Goal: Task Accomplishment & Management: Use online tool/utility

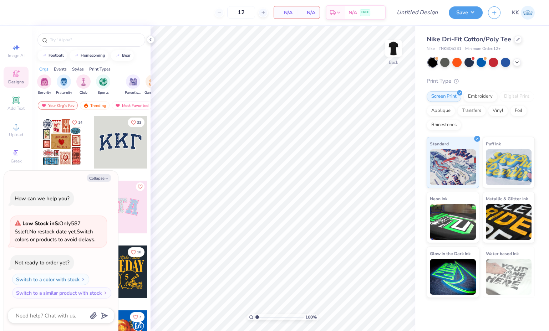
click at [391, 49] on img at bounding box center [393, 48] width 14 height 14
click at [396, 49] on img at bounding box center [393, 48] width 14 height 14
click at [518, 60] on icon at bounding box center [517, 63] width 6 height 6
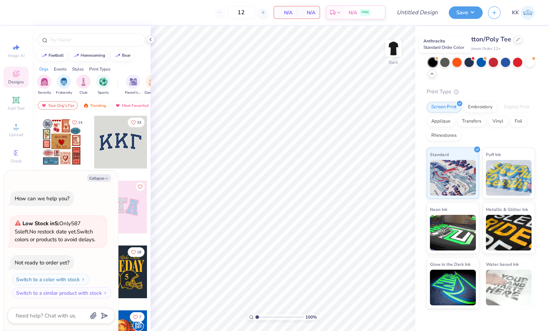
click at [445, 62] on div at bounding box center [444, 62] width 9 height 9
click at [528, 64] on div at bounding box center [529, 62] width 9 height 9
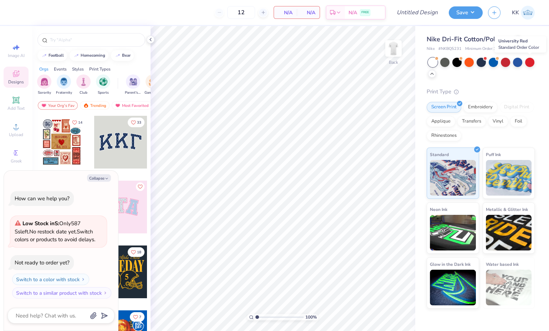
scroll to position [47, 0]
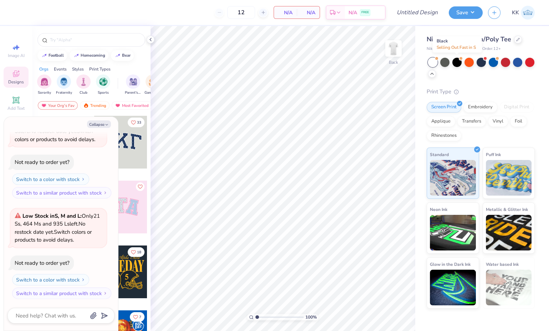
click at [457, 62] on div at bounding box center [456, 62] width 9 height 9
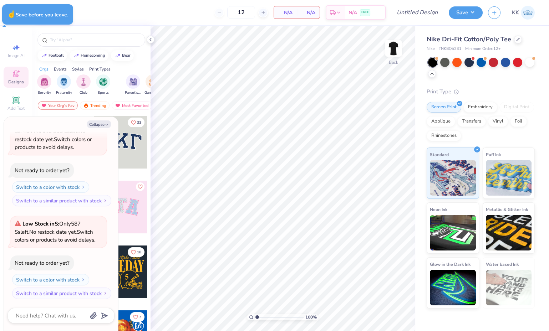
type textarea "x"
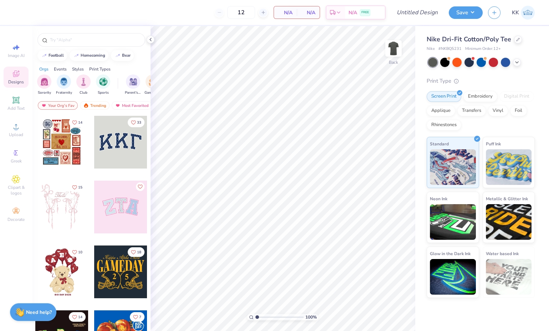
click at [19, 103] on icon at bounding box center [15, 100] width 7 height 7
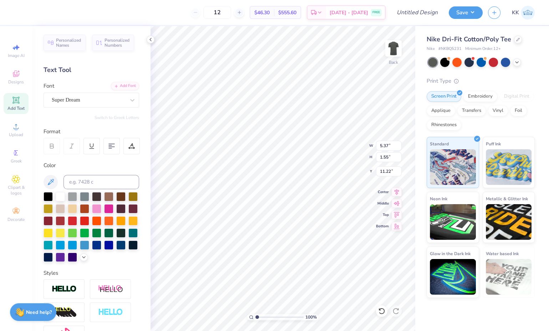
scroll to position [6, 1]
type textarea "T"
type textarea "Cocks lax"
click at [115, 99] on div "Super Dream" at bounding box center [88, 100] width 75 height 11
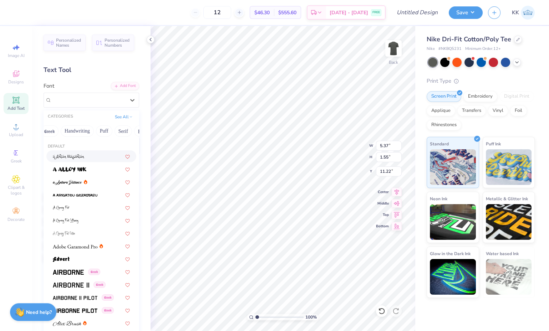
scroll to position [0, 0]
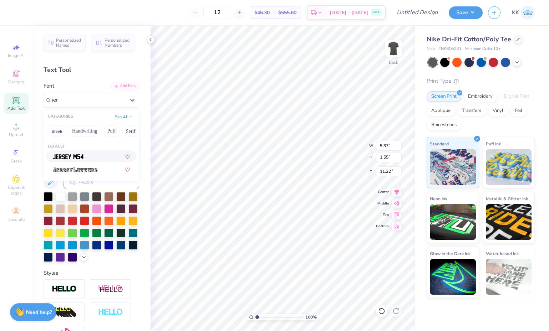
click at [88, 156] on div at bounding box center [91, 156] width 77 height 7
type input "jer"
click at [88, 156] on div "Personalized Names Personalized Numbers Text Tool Add Font Font Jersey M54 Swit…" at bounding box center [91, 178] width 118 height 305
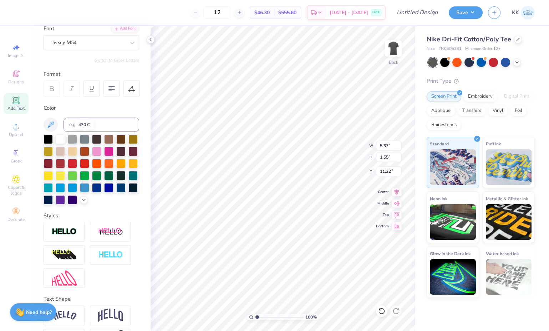
scroll to position [59, 0]
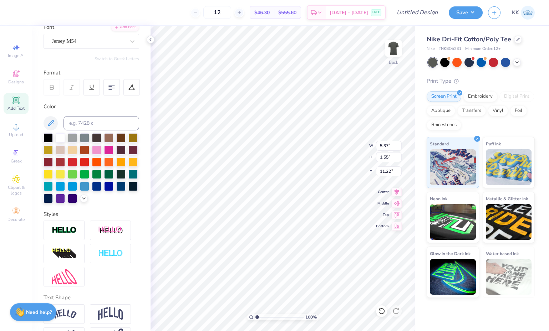
click at [81, 202] on icon at bounding box center [84, 199] width 6 height 6
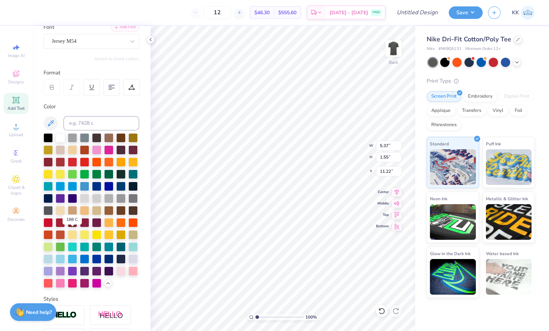
click at [72, 228] on div at bounding box center [72, 222] width 9 height 9
click at [59, 228] on div at bounding box center [60, 222] width 9 height 9
click at [71, 228] on div at bounding box center [72, 222] width 9 height 9
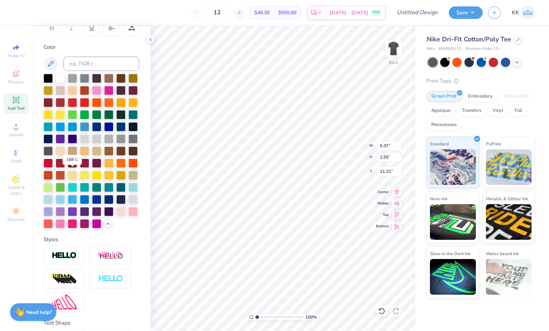
scroll to position [119, 0]
click at [69, 260] on img at bounding box center [64, 256] width 25 height 8
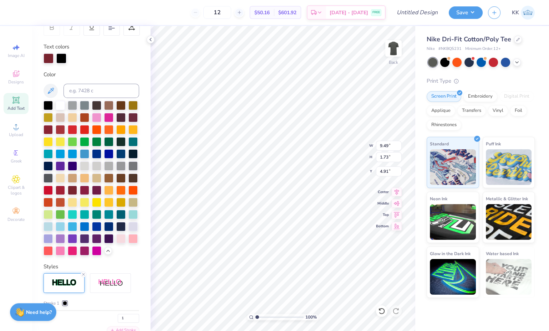
type input "4.91"
click at [515, 60] on icon at bounding box center [517, 63] width 6 height 6
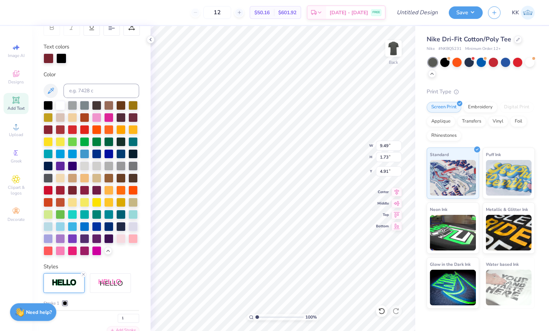
click at [530, 62] on div at bounding box center [529, 62] width 9 height 9
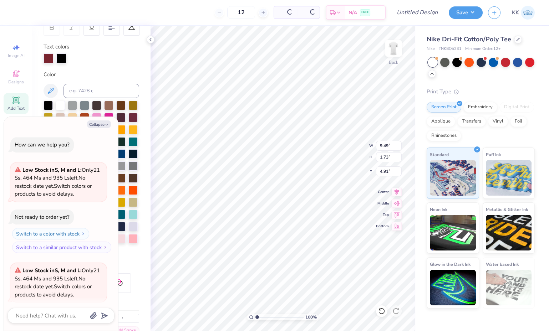
scroll to position [55, 0]
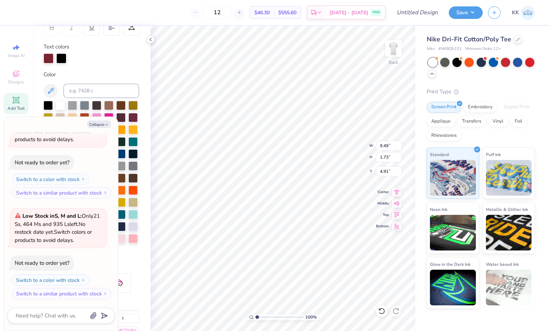
type textarea "x"
type input "5.47"
click at [105, 60] on div at bounding box center [92, 59] width 96 height 10
click at [97, 123] on button "Collapse" at bounding box center [99, 124] width 24 height 7
type textarea "x"
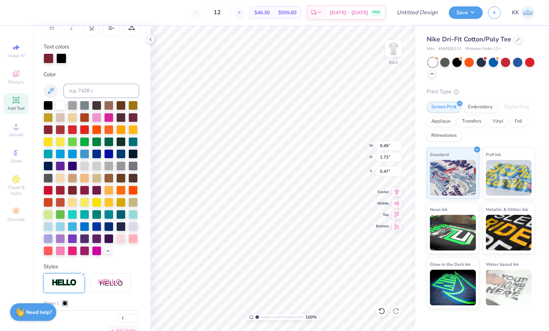
scroll to position [6, 1]
type textarea "Cocks lax"
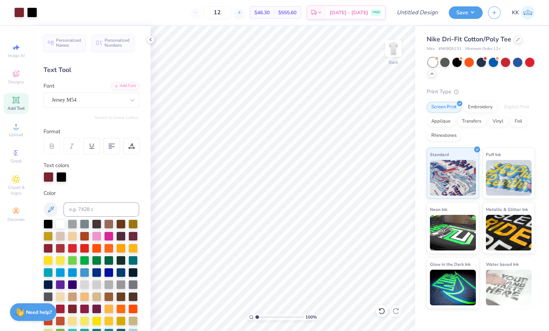
click at [16, 104] on icon at bounding box center [16, 100] width 9 height 9
type input "5.40"
type input "1.58"
type input "11.21"
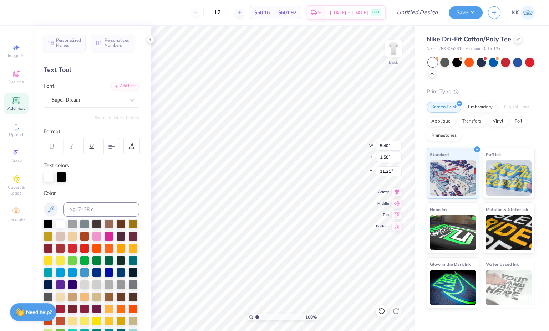
type textarea "T"
type textarea "e"
type textarea "w"
click at [20, 111] on span "Add Text" at bounding box center [15, 109] width 17 height 6
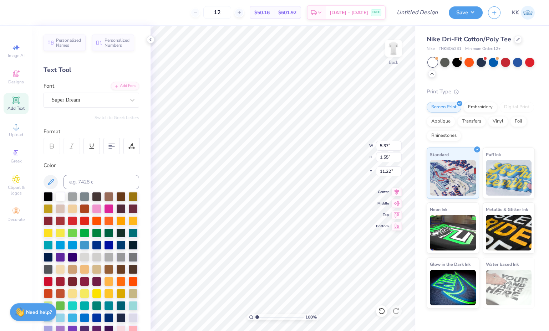
scroll to position [6, 1]
type textarea "T"
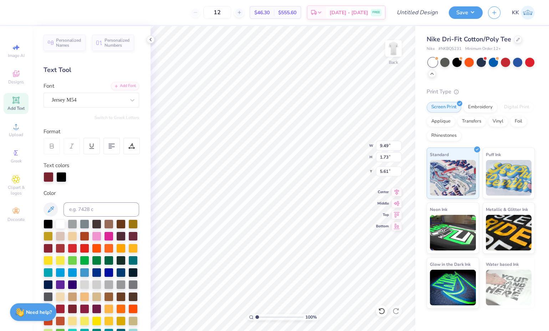
type input "5.61"
click at [458, 62] on div at bounding box center [456, 62] width 9 height 9
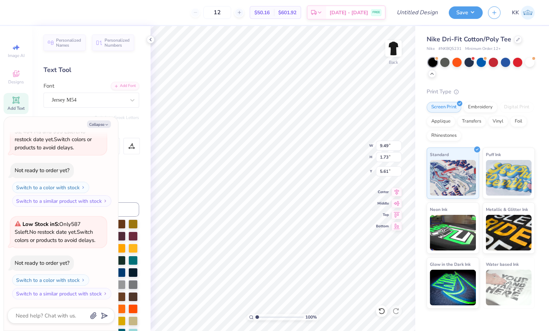
click at [97, 123] on button "Collapse" at bounding box center [99, 124] width 24 height 7
type textarea "x"
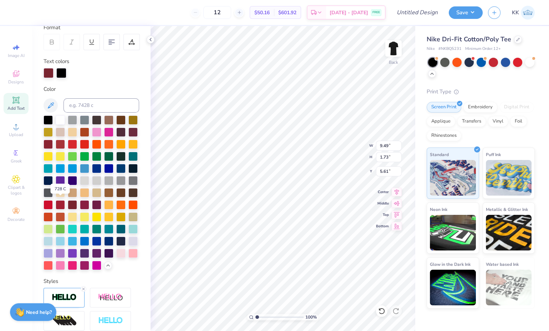
scroll to position [106, 0]
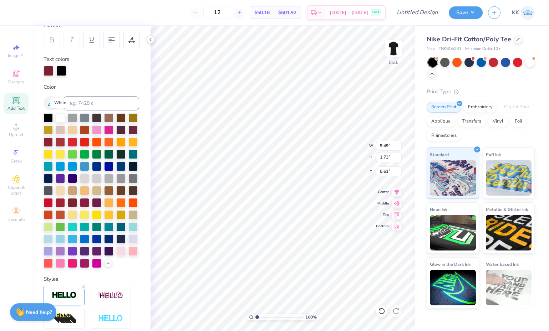
click at [61, 117] on div at bounding box center [60, 117] width 9 height 9
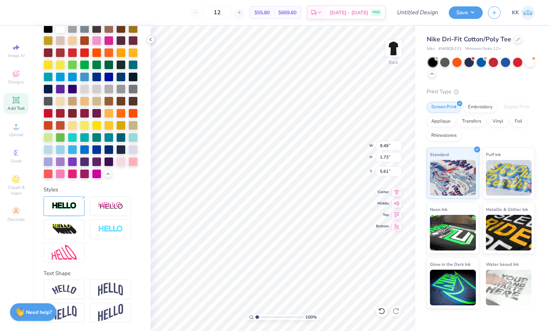
scroll to position [220, 0]
click at [70, 202] on div at bounding box center [64, 207] width 41 height 20
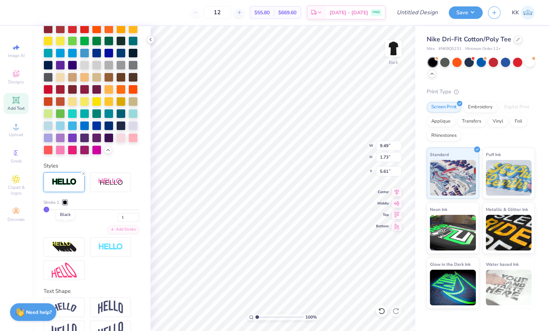
click at [66, 205] on div at bounding box center [65, 202] width 4 height 4
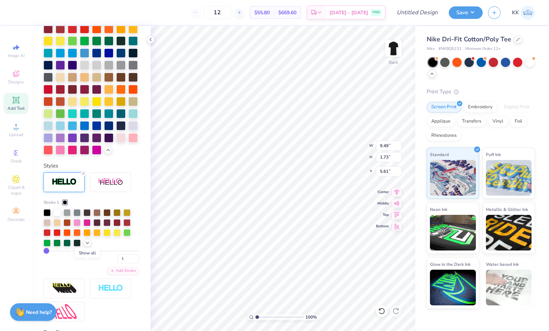
click at [86, 246] on icon at bounding box center [88, 243] width 6 height 6
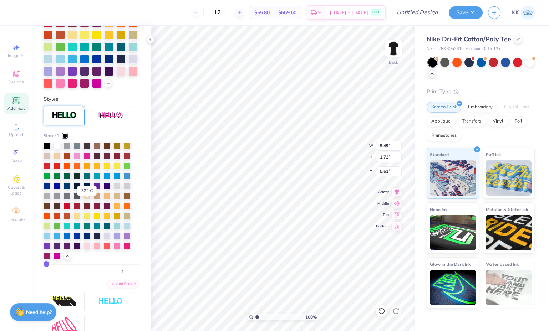
scroll to position [288, 0]
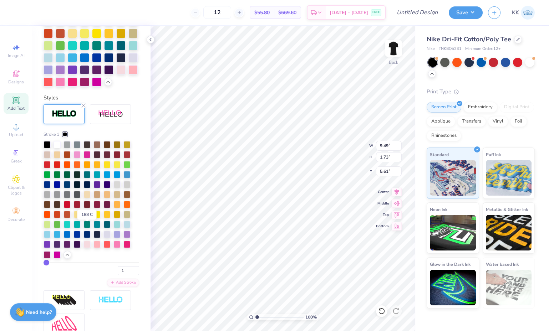
click at [86, 208] on div at bounding box center [86, 204] width 7 height 7
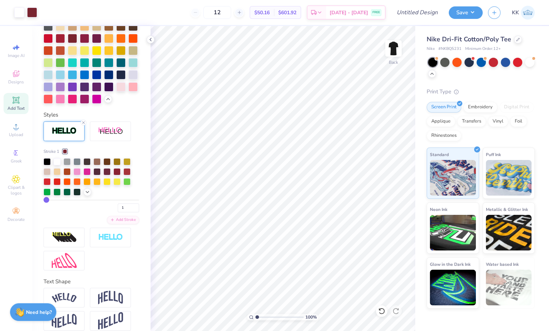
scroll to position [270, 0]
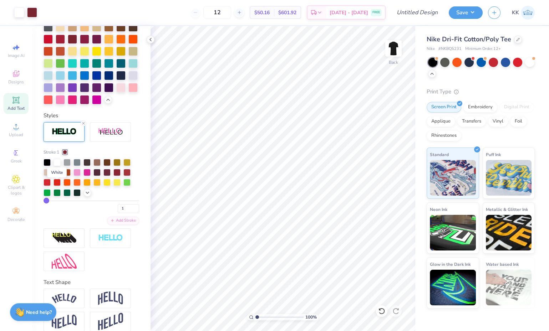
click at [56, 166] on div at bounding box center [57, 162] width 7 height 7
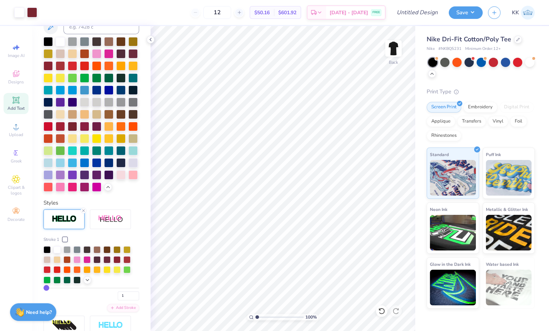
scroll to position [182, 0]
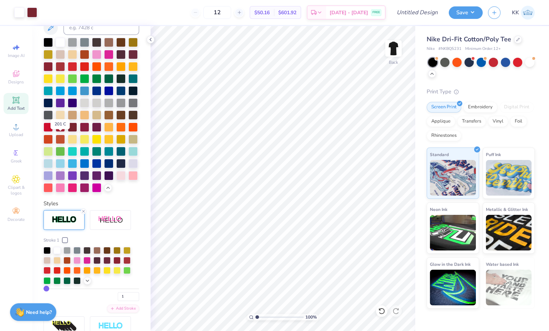
click at [59, 132] on div at bounding box center [60, 127] width 9 height 9
click at [73, 132] on div at bounding box center [72, 127] width 9 height 9
type input "5.76"
click at [394, 47] on img at bounding box center [393, 48] width 14 height 14
click at [396, 50] on img at bounding box center [393, 48] width 14 height 14
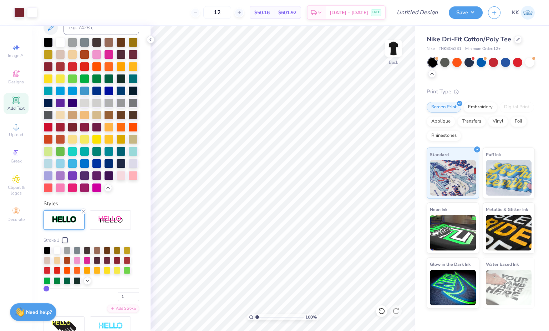
click at [399, 47] on img at bounding box center [393, 48] width 14 height 14
click at [392, 54] on img at bounding box center [393, 48] width 14 height 14
type input "4.83"
click at [242, 12] on icon at bounding box center [239, 12] width 5 height 5
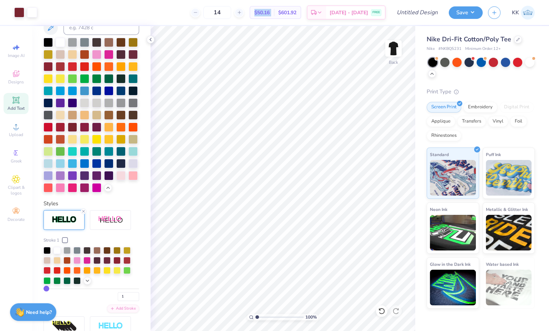
click at [242, 12] on icon at bounding box center [239, 12] width 5 height 5
click at [250, 12] on input "16" at bounding box center [241, 12] width 28 height 13
click at [261, 12] on icon at bounding box center [263, 12] width 5 height 5
click at [242, 12] on icon at bounding box center [239, 12] width 5 height 5
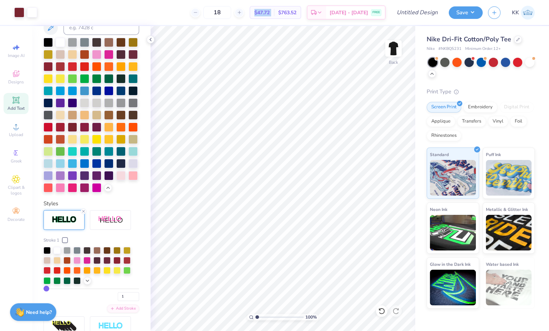
click at [244, 12] on div "18" at bounding box center [218, 12] width 54 height 13
click at [242, 12] on icon at bounding box center [239, 12] width 5 height 5
click at [244, 12] on div "20" at bounding box center [218, 12] width 54 height 13
click at [242, 12] on icon at bounding box center [239, 12] width 5 height 5
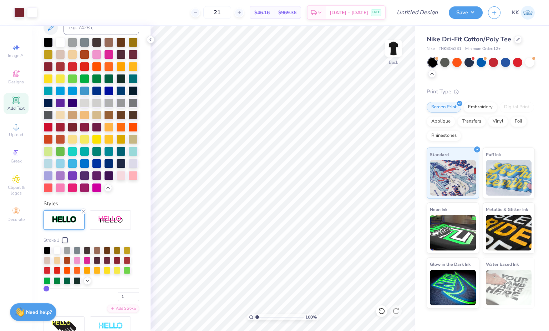
click at [242, 12] on icon at bounding box center [239, 12] width 5 height 5
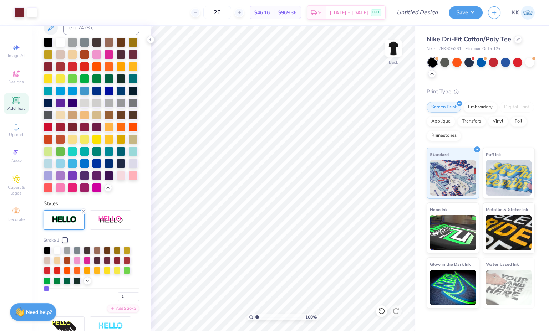
click at [244, 12] on div "26" at bounding box center [218, 12] width 54 height 13
click at [240, 12] on div at bounding box center [235, 13] width 10 height 10
click at [238, 13] on icon at bounding box center [235, 12] width 5 height 5
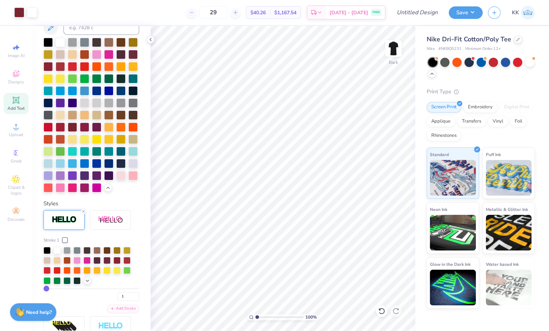
click at [238, 13] on icon at bounding box center [235, 12] width 5 height 5
type input "30"
click at [464, 9] on button "Save" at bounding box center [466, 12] width 34 height 12
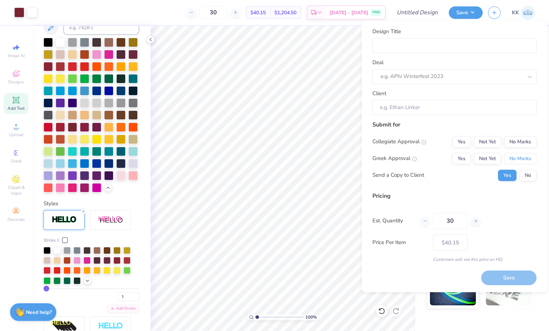
click at [516, 154] on button "No Marks" at bounding box center [520, 158] width 32 height 11
click at [484, 137] on button "Not Yet" at bounding box center [487, 141] width 27 height 11
type input "$40.15"
click at [527, 174] on button "No" at bounding box center [527, 175] width 17 height 11
click at [428, 48] on input "Design Title" at bounding box center [454, 45] width 164 height 15
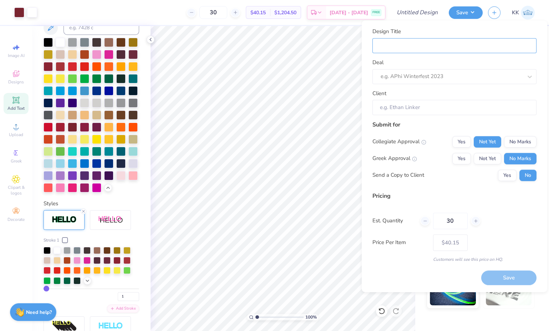
type input "g"
type input "gi"
type input "gir"
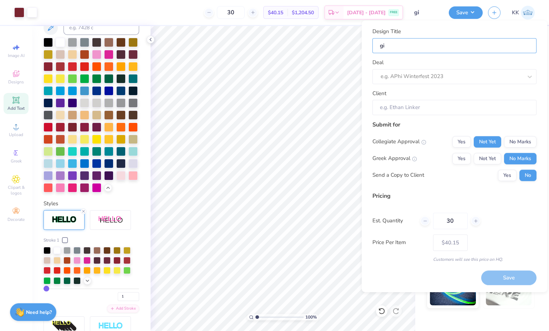
type input "gir"
type input "girl"
type input "girls"
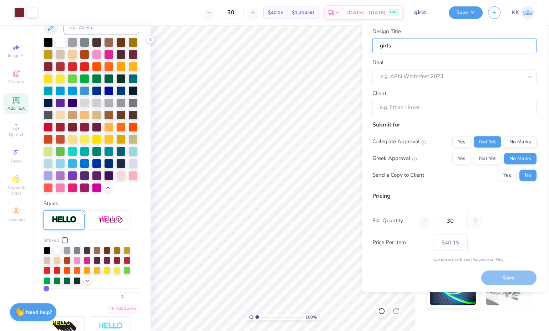
type input "girls"
type input "girls l"
type input "girls la"
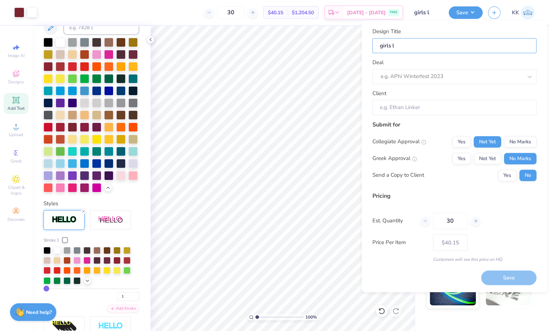
type input "girls la"
type input "girls lax"
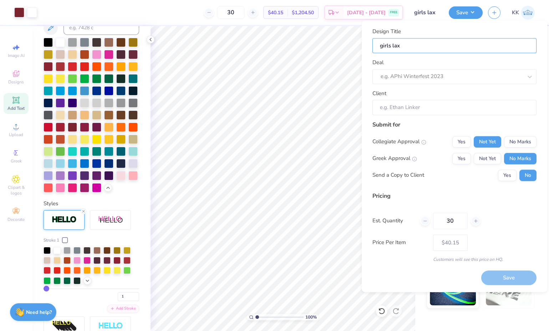
type input "girls lax d"
type input "girls lax dr"
type input "girls lax d"
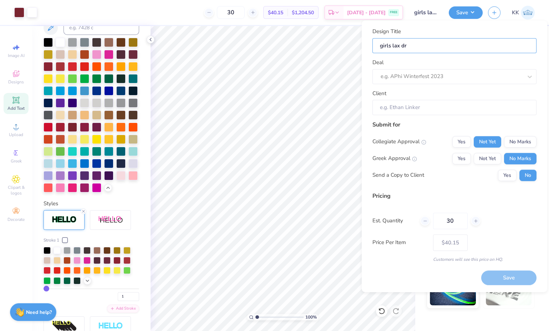
type input "girls lax d"
type input "girls lax"
type input "girls lax t"
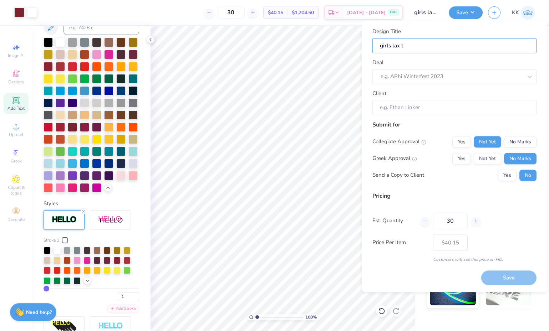
type input "girls lax te"
type input "girls lax tee"
click at [420, 73] on div at bounding box center [445, 77] width 128 height 10
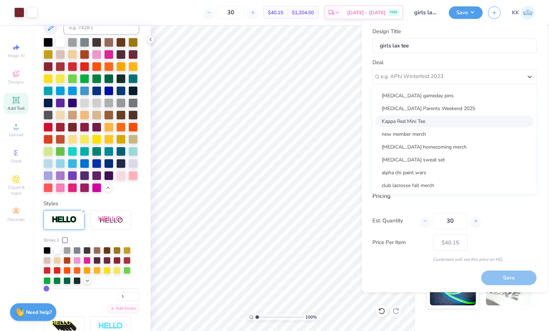
scroll to position [0, 0]
click at [421, 180] on div "club lacrosse fall merch" at bounding box center [454, 185] width 158 height 12
type input "Megan Tobin"
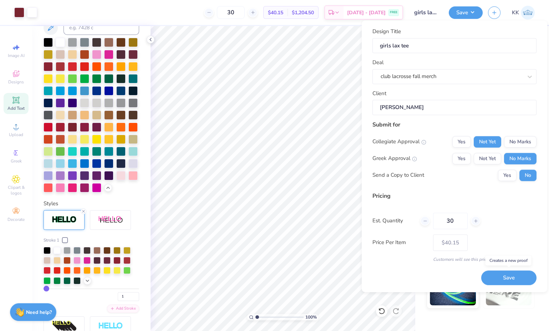
click at [515, 278] on button "Save" at bounding box center [508, 278] width 55 height 15
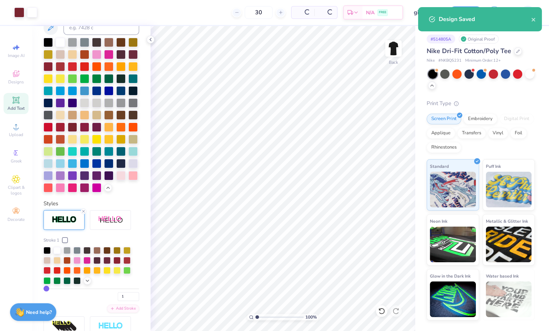
type input "$40.15"
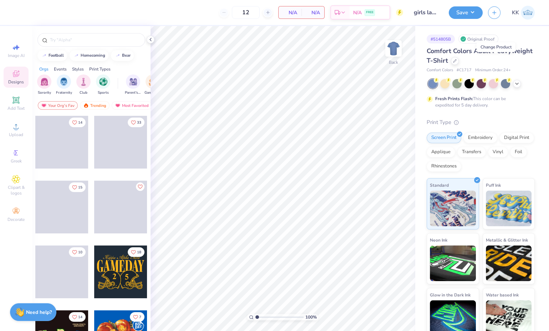
click at [457, 61] on icon at bounding box center [455, 61] width 4 height 4
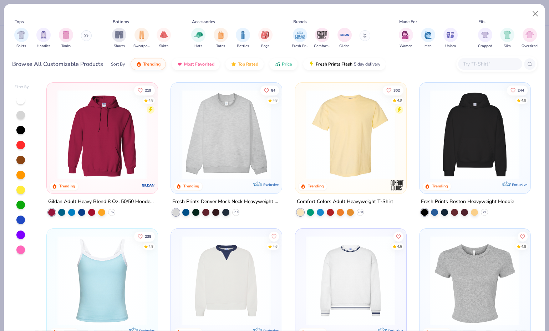
click at [473, 63] on input "text" at bounding box center [489, 64] width 55 height 8
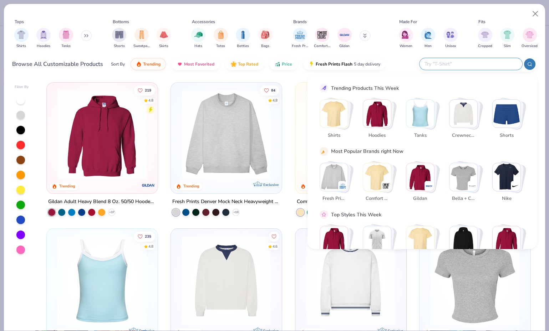
paste input "ike NKBQ5231"
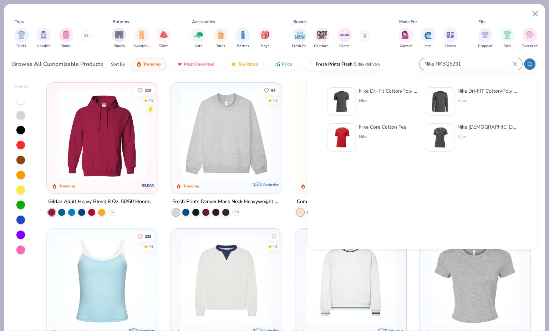
type input "Nike NKBQ5231"
click at [376, 93] on div "Nike Dri-Fit Cotton/Poly Tee" at bounding box center [389, 90] width 60 height 7
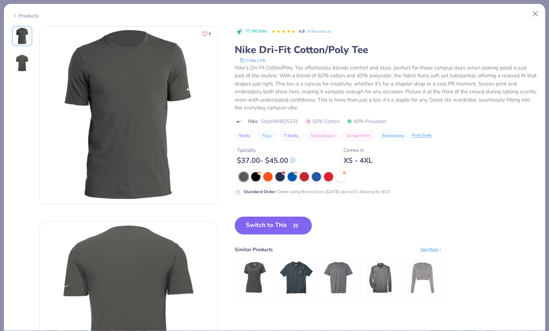
click at [337, 174] on div at bounding box center [340, 176] width 9 height 9
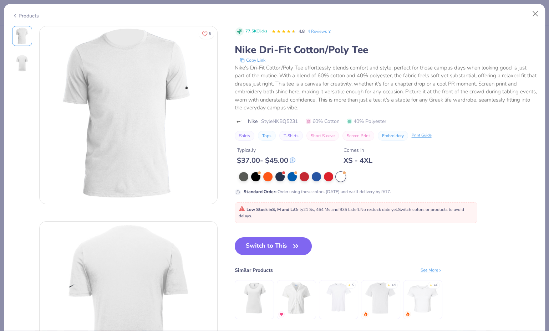
click at [268, 242] on button "Switch to This" at bounding box center [273, 247] width 77 height 18
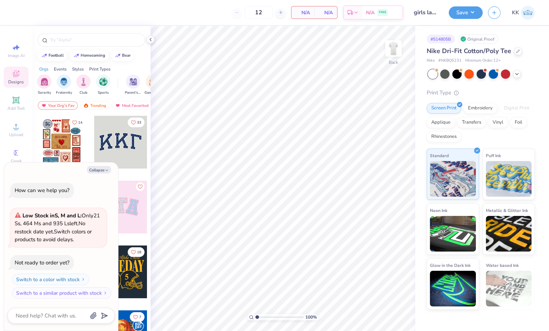
click at [102, 169] on button "Collapse" at bounding box center [99, 169] width 24 height 7
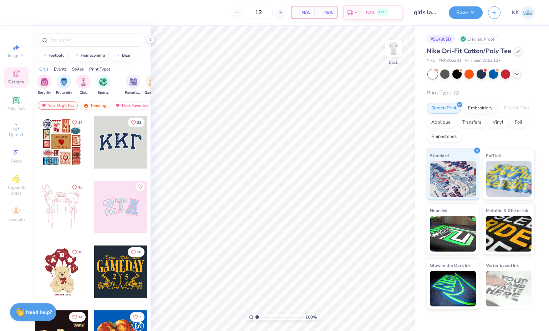
click at [103, 79] on img "filter for Sports" at bounding box center [103, 82] width 8 height 8
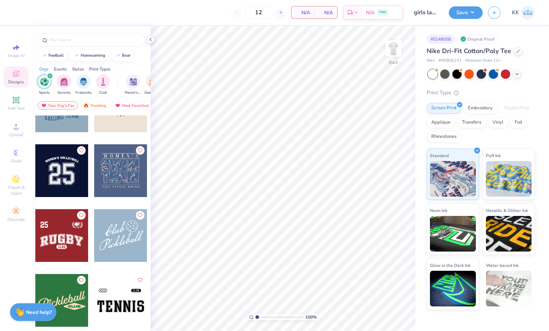
scroll to position [100, 0]
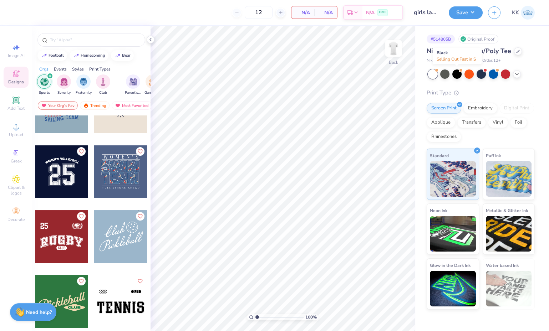
click at [458, 73] on div at bounding box center [456, 74] width 9 height 9
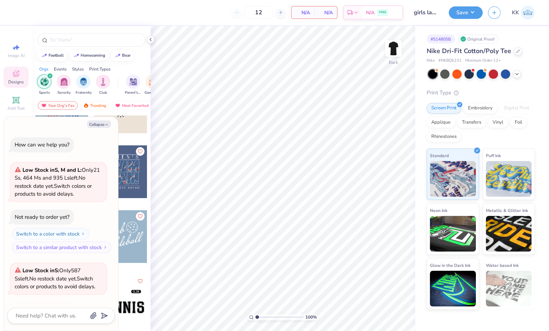
scroll to position [47, 0]
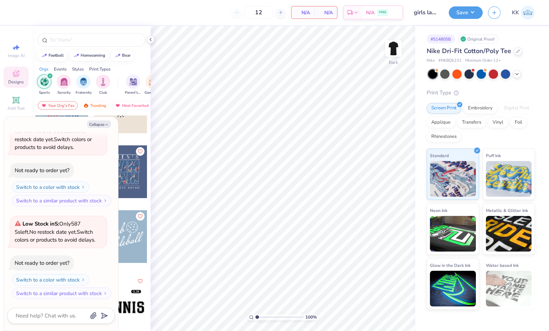
click at [101, 124] on button "Collapse" at bounding box center [99, 124] width 24 height 7
type textarea "x"
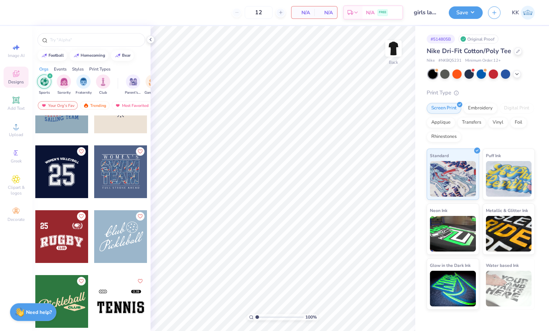
click at [67, 178] on div at bounding box center [61, 172] width 53 height 53
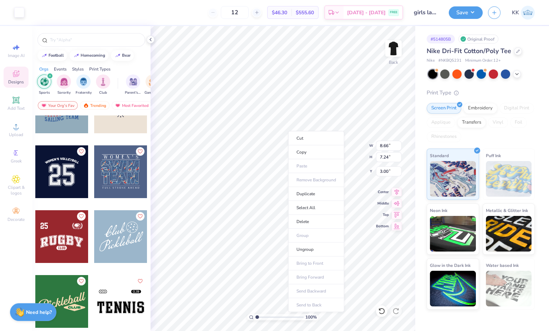
click at [309, 248] on li "Ungroup" at bounding box center [316, 250] width 56 height 14
type input "8.66"
type input "1.56"
type input "3.00"
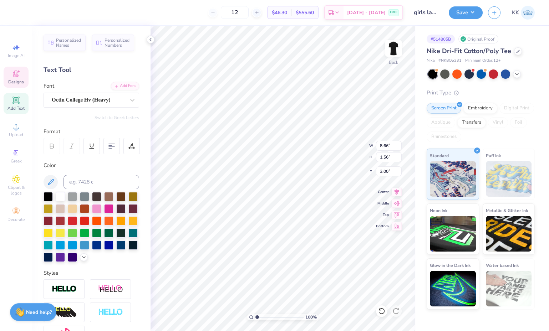
scroll to position [6, 1]
type textarea "w"
type textarea "COCKS LACROSSE"
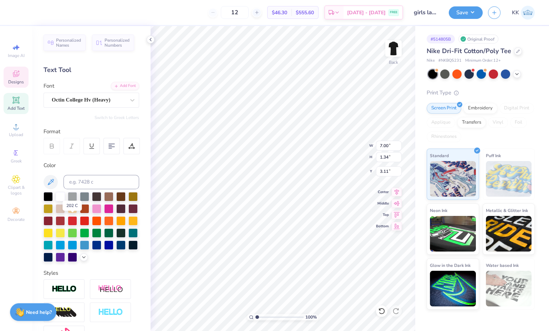
click at [53, 218] on div at bounding box center [48, 221] width 9 height 9
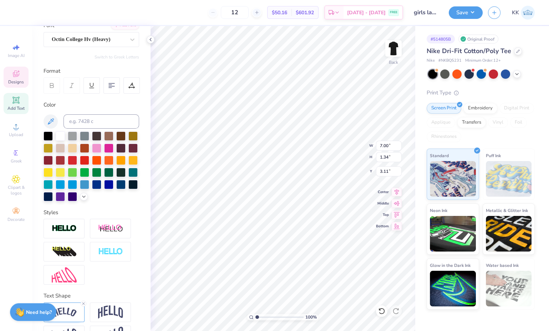
scroll to position [61, 0]
click at [71, 234] on div at bounding box center [64, 229] width 41 height 20
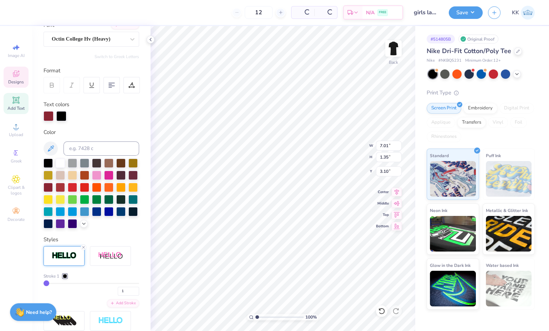
type input "7.01"
type input "1.35"
type input "3.10"
click at [60, 163] on div at bounding box center [60, 163] width 9 height 9
click at [82, 225] on polyline at bounding box center [83, 223] width 3 height 1
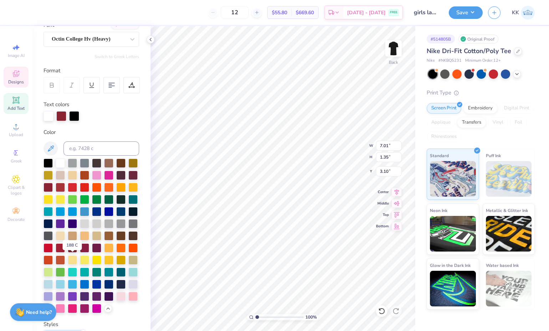
click at [73, 253] on div at bounding box center [72, 248] width 9 height 9
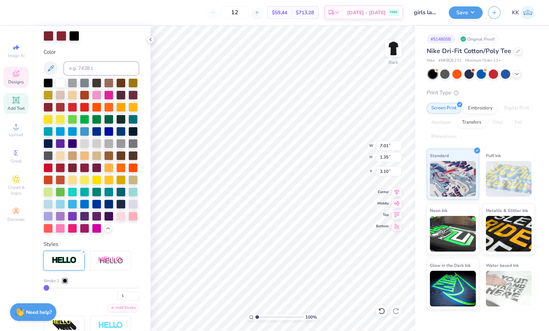
scroll to position [199, 0]
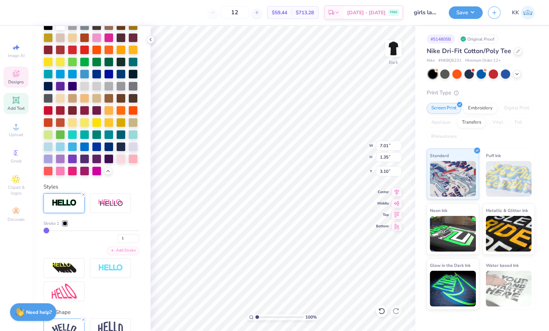
click at [65, 226] on div at bounding box center [65, 224] width 4 height 4
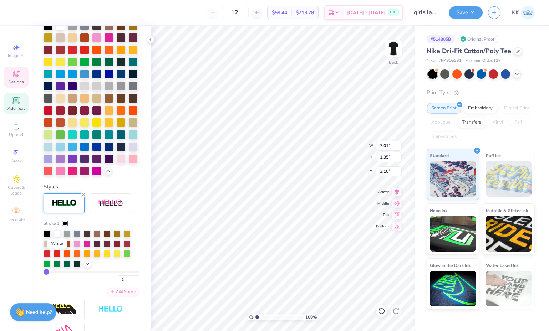
click at [55, 238] on div at bounding box center [57, 233] width 7 height 7
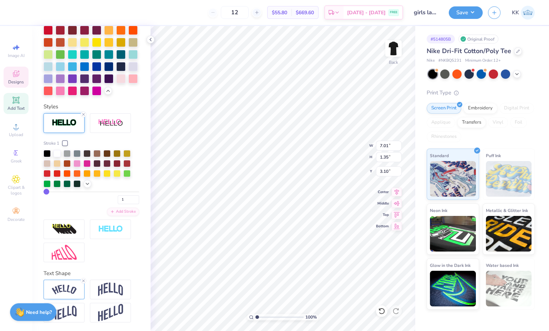
scroll to position [302, 0]
click at [70, 293] on img at bounding box center [64, 290] width 25 height 10
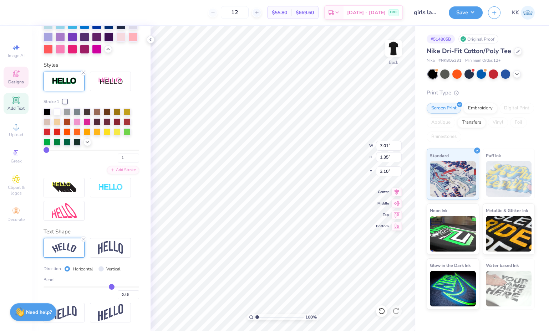
scroll to position [344, 0]
type input "0.44"
type input "0.4"
type input "0.40"
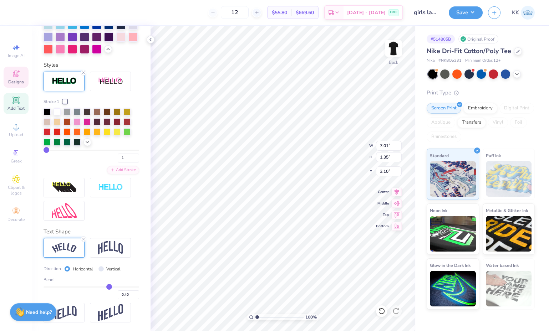
type input "0.38"
type input "0.36"
type input "0.35"
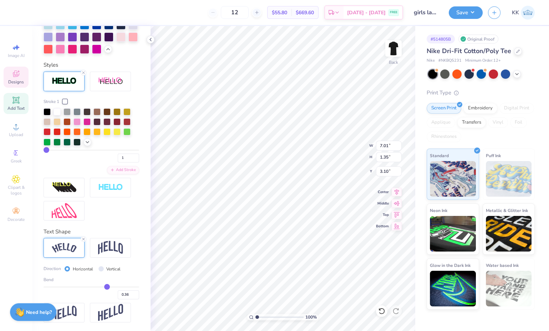
type input "0.35"
type input "0.33"
type input "0.32"
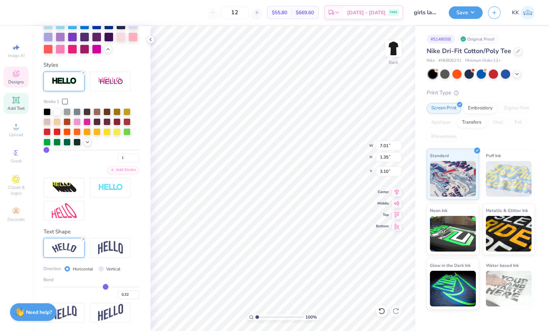
type input "0.31"
type input "0.3"
type input "0.30"
type input "0.29"
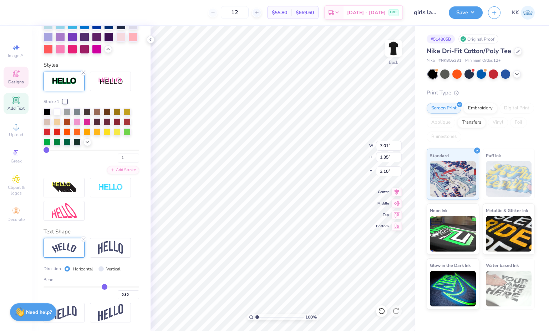
type input "0.29"
type input "0.27"
type input "0.26"
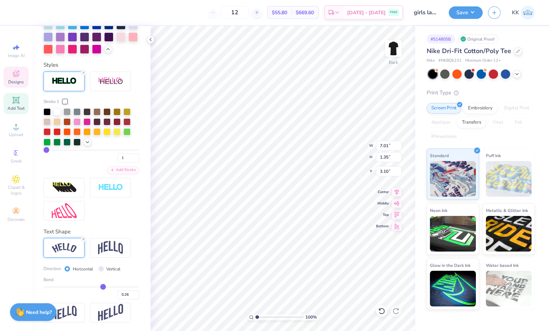
type input "0.25"
type input "0.22"
type input "0.2"
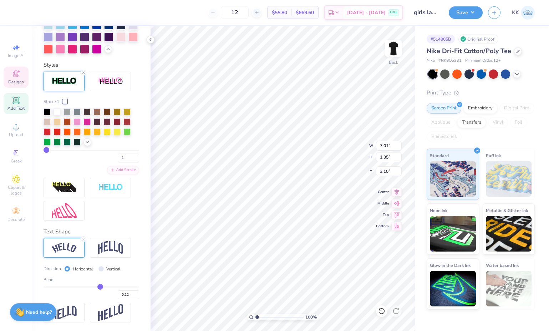
type input "0.20"
type input "0.18"
type input "0.15"
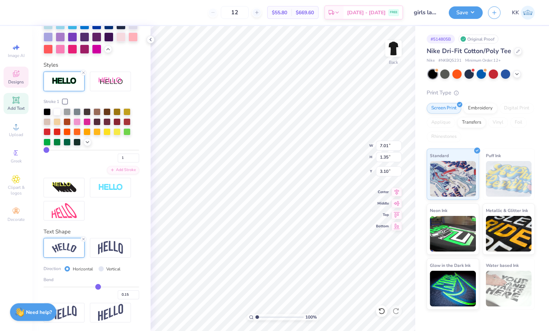
type input "0.13"
type input "0.08"
type input "0.04"
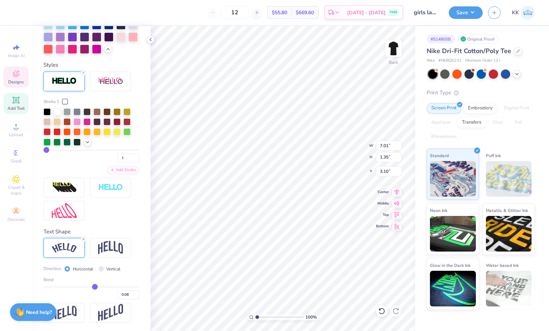
type input "0.04"
type input "0"
type input "0.00"
type input "-0.01"
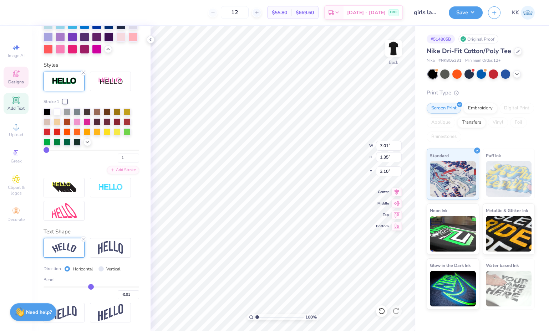
type input "-0.03"
type input "-0.05"
type input "-0.06"
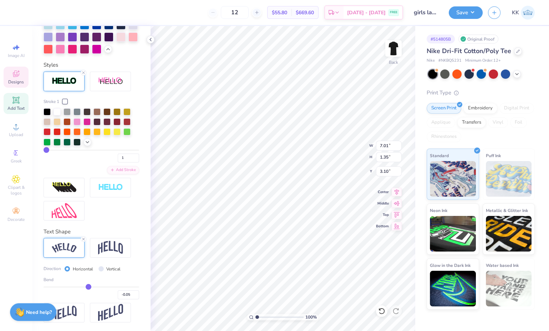
type input "-0.06"
type input "-0.07"
type input "-0.06"
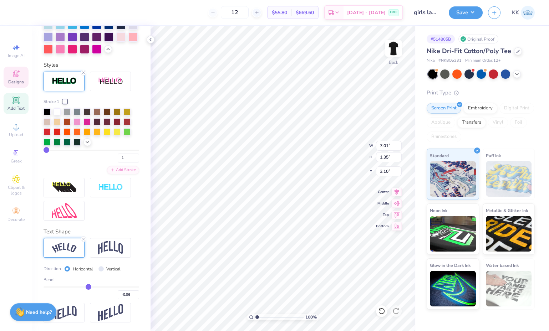
type input "-0.05"
drag, startPoint x: 108, startPoint y: 286, endPoint x: 86, endPoint y: 288, distance: 22.2
type input "-0.05"
click at [86, 288] on input "range" at bounding box center [92, 287] width 96 height 1
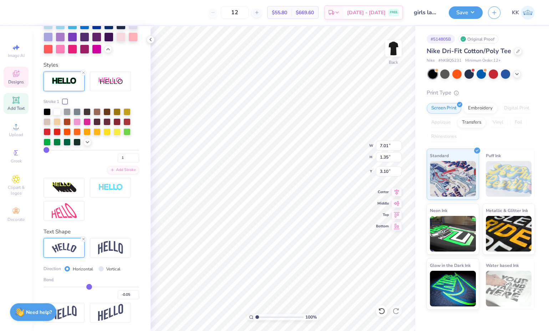
type input "6.40"
type input "0.60"
type input "3.48"
type input "-0.04"
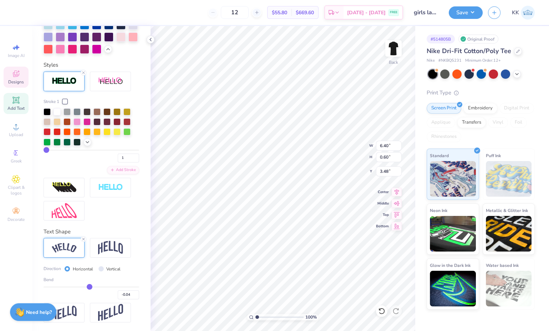
type input "-0.03"
type input "-0.02"
type input "-0.01"
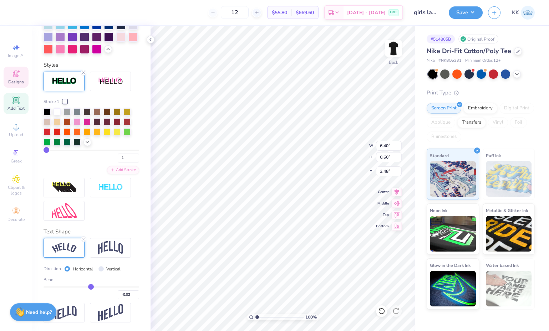
type input "-0.01"
type input "0"
type input "0.00"
type input "0.01"
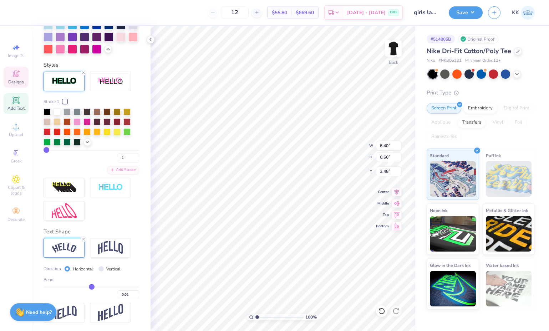
type input "0.02"
type input "0.03"
type input "0.04"
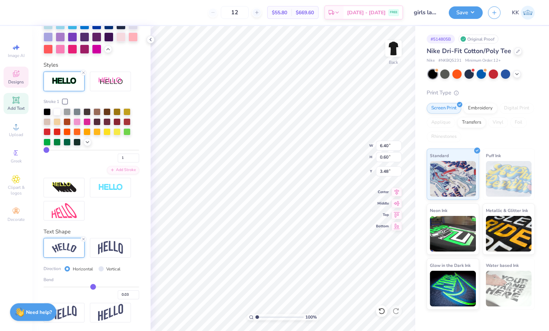
type input "0.04"
type input "0.05"
type input "0.06"
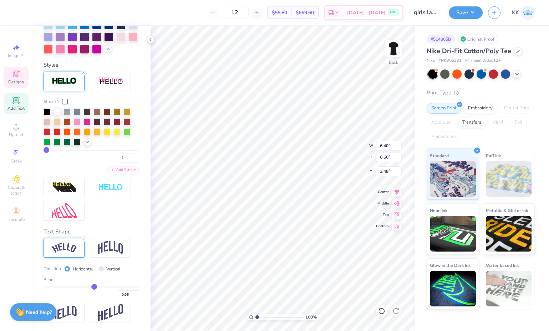
type input "0.07"
type input "0.08"
type input "6.45"
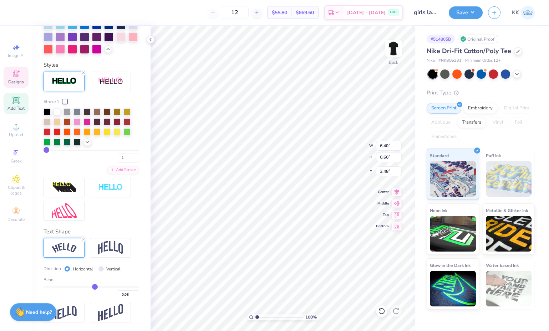
type input "0.62"
type input "3.47"
type input "0.09"
type input "0.1"
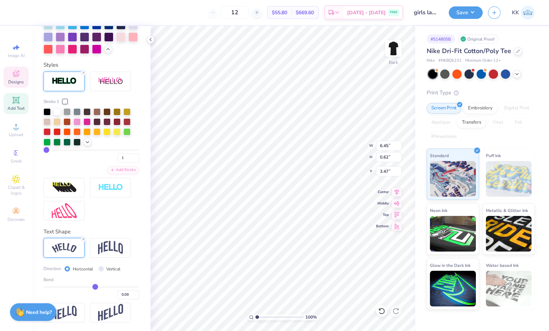
type input "0.10"
type input "0.11"
type input "0.12"
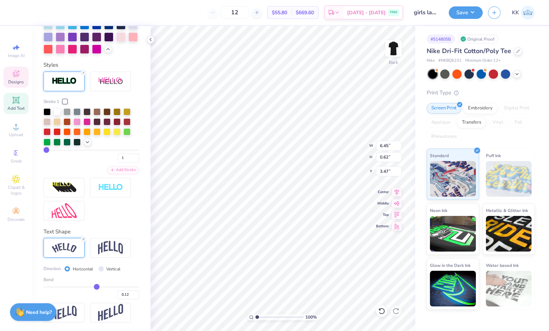
type input "0.13"
type input "0.14"
type input "0.15"
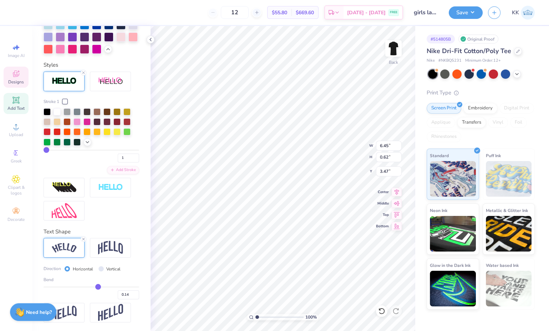
type input "0.15"
drag, startPoint x: 86, startPoint y: 288, endPoint x: 95, endPoint y: 287, distance: 8.6
type input "0.15"
click at [95, 287] on input "range" at bounding box center [92, 287] width 96 height 1
type input "6.56"
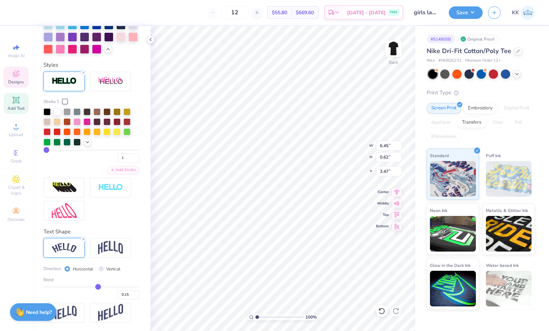
type input "0.68"
type input "3.44"
type input "0.16"
type input "0.17"
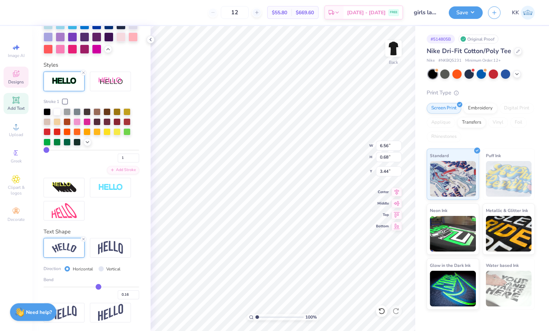
type input "0.17"
type input "0.18"
type input "0.19"
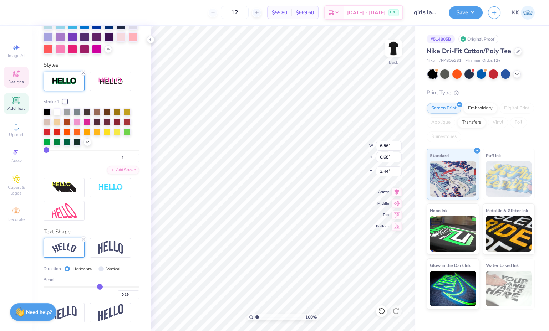
type input "0.2"
type input "0.20"
type input "0.21"
type input "0.22"
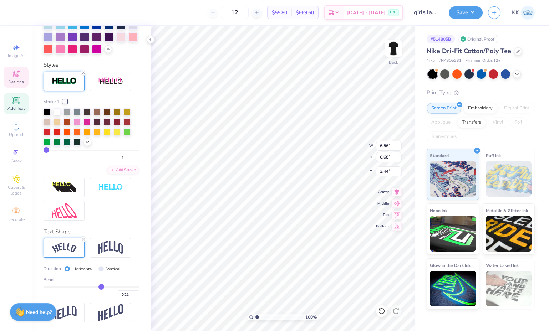
type input "0.22"
type input "0.23"
type input "0.24"
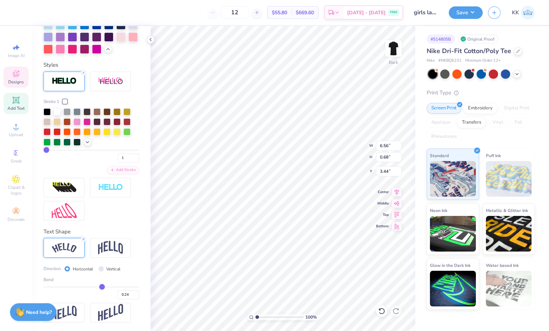
type input "0.25"
type input "0.27"
type input "0.28"
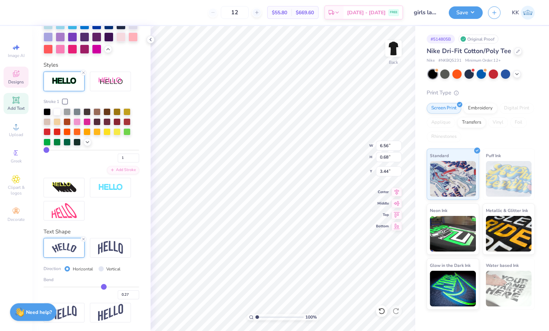
type input "0.28"
type input "0.29"
drag, startPoint x: 95, startPoint y: 287, endPoint x: 100, endPoint y: 286, distance: 5.8
type input "0.29"
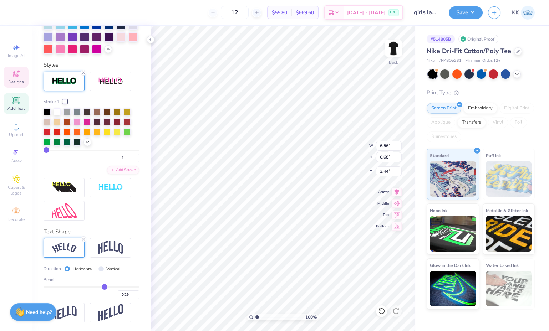
click at [100, 287] on input "range" at bounding box center [92, 287] width 96 height 1
type input "6.78"
type input "0.92"
type input "3.32"
type input "8.37"
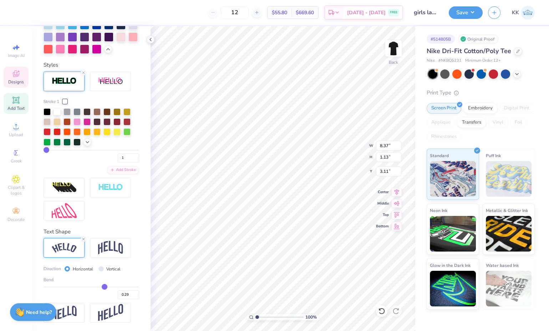
type input "1.13"
type input "3.43"
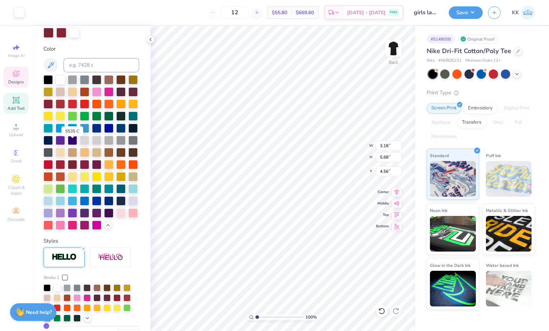
scroll to position [121, 0]
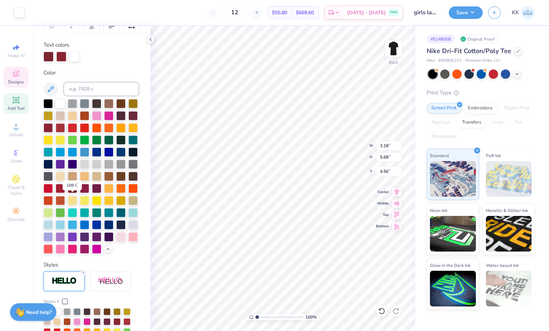
click at [70, 193] on div at bounding box center [72, 188] width 9 height 9
type input "5.00"
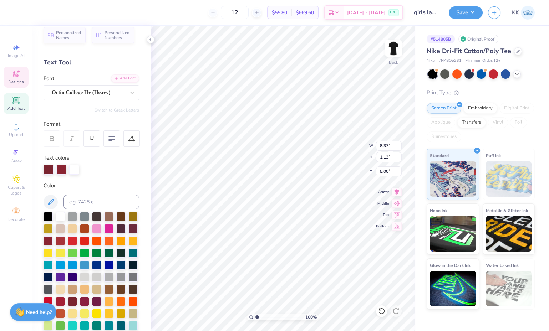
scroll to position [0, 0]
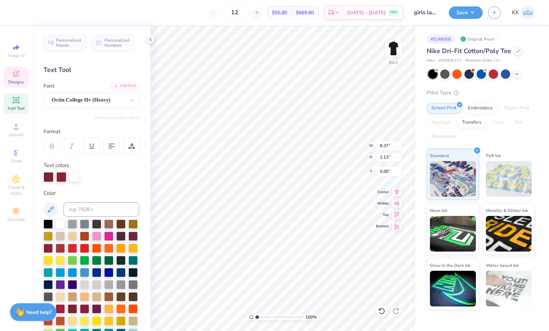
type textarea "COCKS LAX"
click at [95, 96] on div "Octin College Hv (Heavy)" at bounding box center [88, 100] width 75 height 11
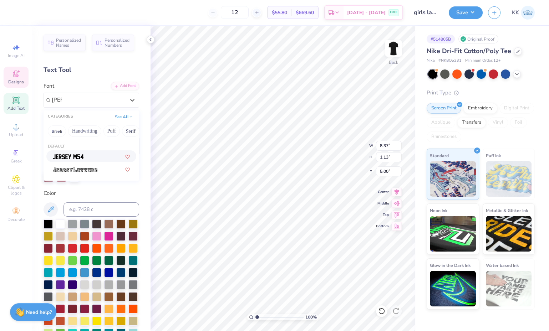
click at [85, 156] on div at bounding box center [91, 156] width 77 height 7
type input "JER"
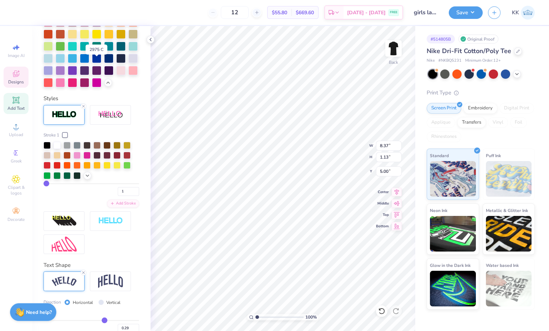
scroll to position [295, 0]
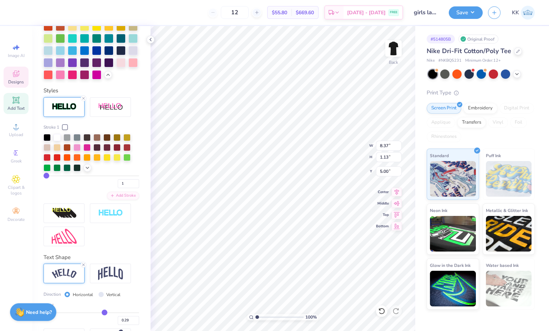
click at [84, 267] on icon at bounding box center [83, 265] width 4 height 4
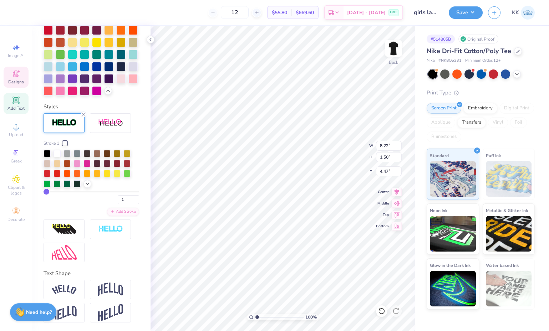
type input "8.22"
type input "1.50"
type input "4.81"
click at [395, 50] on img at bounding box center [393, 48] width 14 height 14
click at [15, 81] on span "Designs" at bounding box center [16, 82] width 16 height 6
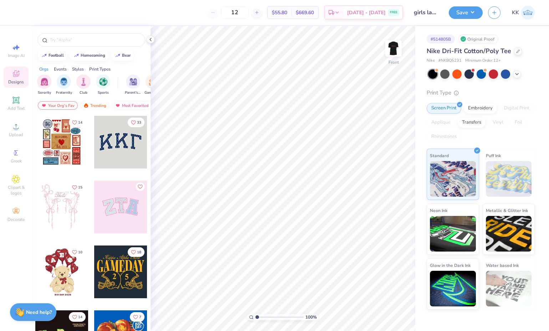
click at [104, 82] on img "filter for Sports" at bounding box center [103, 82] width 8 height 8
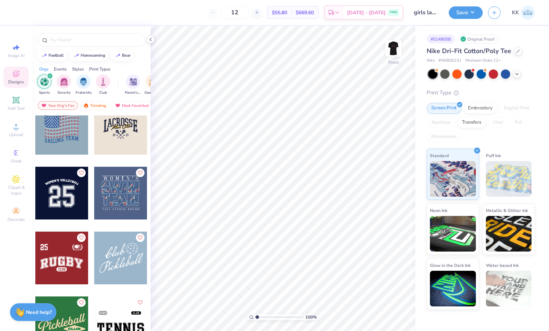
scroll to position [72, 0]
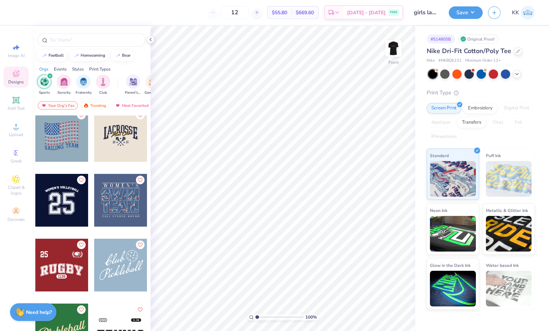
click at [55, 200] on div at bounding box center [61, 200] width 53 height 53
click at [293, 206] on li "Ungroup" at bounding box center [297, 211] width 56 height 14
type input "8.66"
type input "1.56"
type input "3.00"
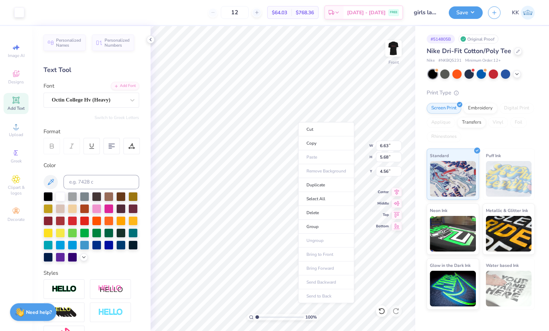
click at [320, 221] on li "Group" at bounding box center [326, 227] width 56 height 14
type input "9.38"
click at [20, 15] on div at bounding box center [19, 12] width 10 height 10
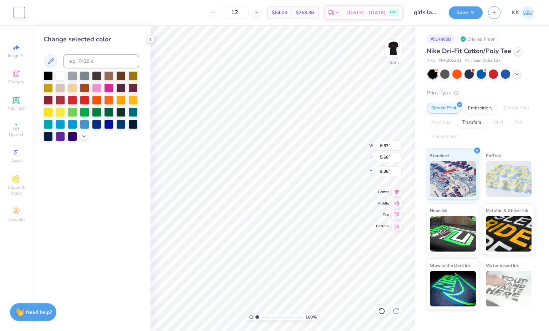
click at [83, 136] on icon at bounding box center [84, 137] width 6 height 6
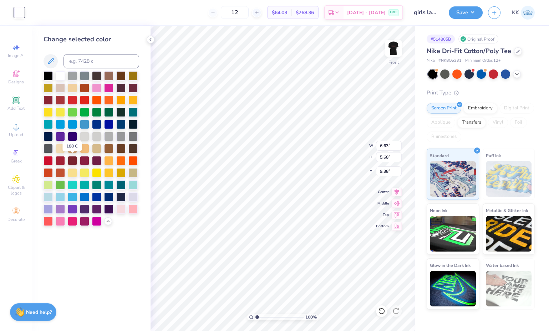
click at [71, 160] on div at bounding box center [72, 160] width 9 height 9
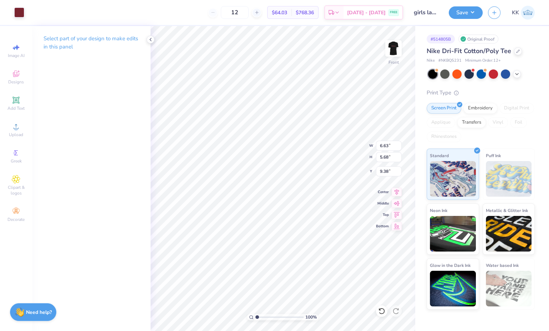
type input "9.42"
type input "7.28"
type input "6.23"
type input "8.83"
click at [258, 12] on line at bounding box center [256, 12] width 3 height 0
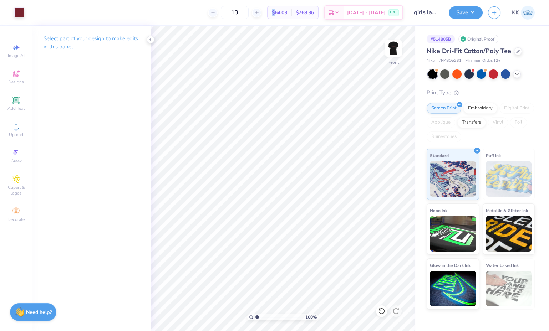
click at [258, 12] on line at bounding box center [256, 12] width 3 height 0
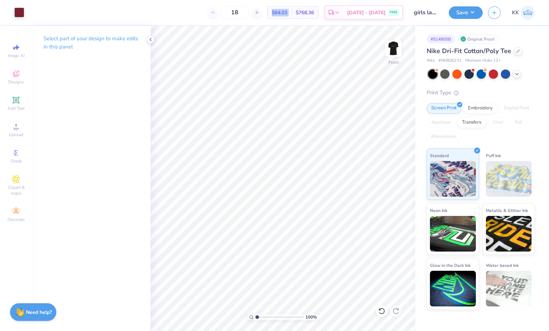
click at [258, 12] on line at bounding box center [256, 12] width 3 height 0
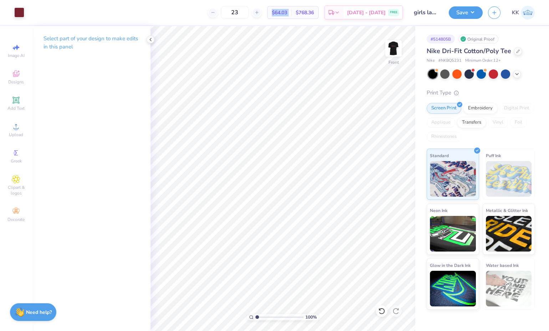
click at [258, 12] on line at bounding box center [256, 12] width 3 height 0
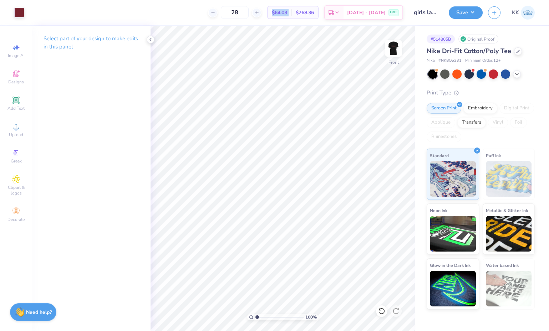
click at [258, 12] on line at bounding box center [256, 12] width 3 height 0
type input "30"
click at [390, 46] on img at bounding box center [393, 48] width 14 height 14
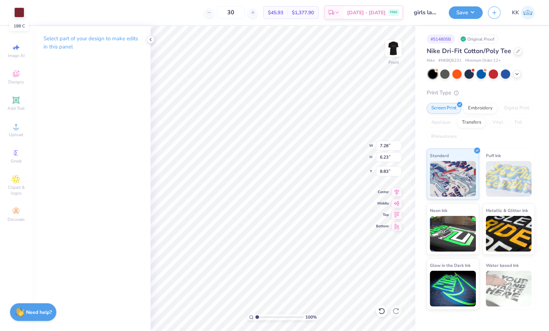
click at [21, 12] on div at bounding box center [19, 12] width 10 height 10
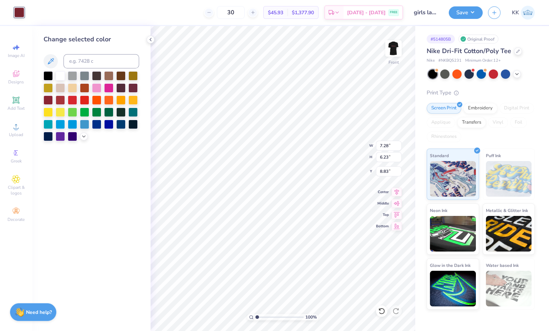
click at [149, 40] on icon at bounding box center [151, 40] width 6 height 6
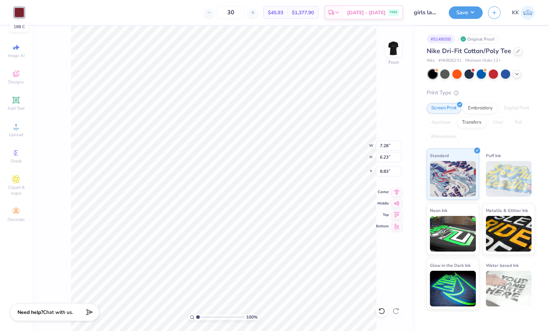
click at [21, 12] on div at bounding box center [19, 12] width 10 height 10
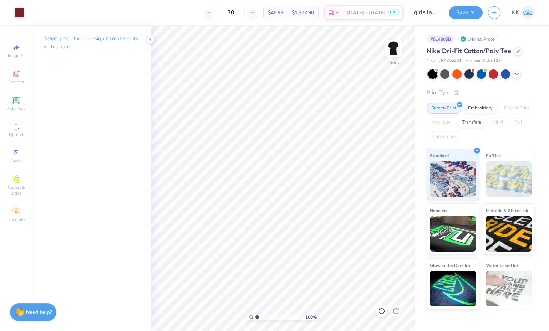
click at [470, 10] on button "Save" at bounding box center [466, 12] width 34 height 12
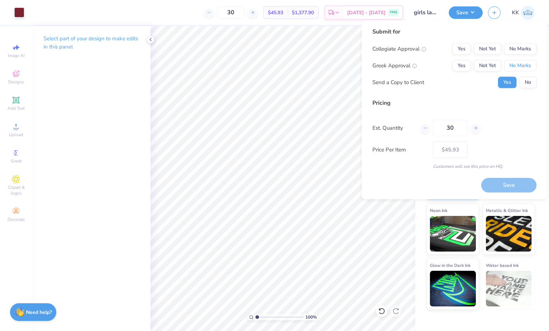
click at [510, 64] on button "No Marks" at bounding box center [520, 65] width 32 height 11
click at [489, 53] on button "Not Yet" at bounding box center [487, 48] width 27 height 11
click at [528, 81] on button "No" at bounding box center [527, 82] width 17 height 11
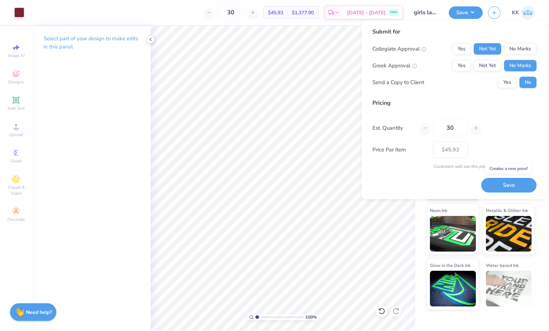
click at [524, 183] on button "Save" at bounding box center [508, 185] width 55 height 14
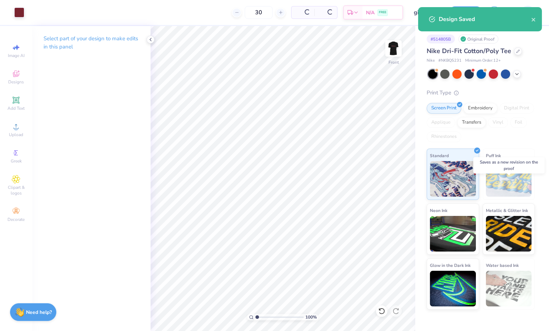
type input "$45.93"
click at [151, 39] on icon at bounding box center [151, 40] width 6 height 6
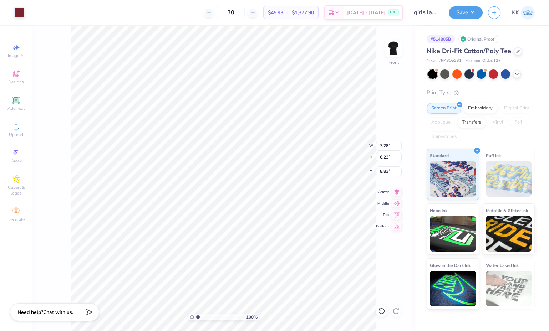
click at [392, 52] on img at bounding box center [393, 48] width 14 height 14
click at [13, 133] on span "Upload" at bounding box center [16, 135] width 14 height 6
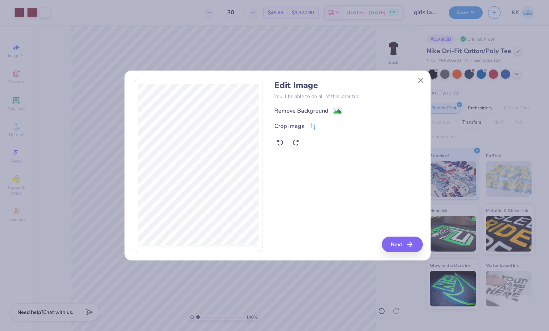
click at [337, 108] on rect at bounding box center [338, 111] width 8 height 8
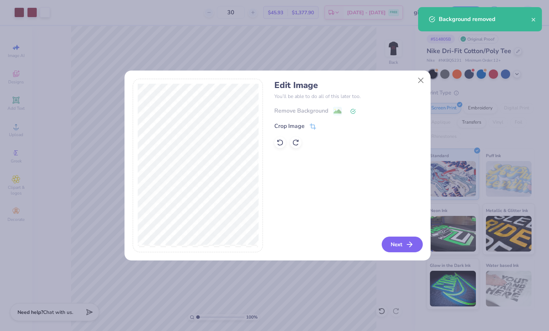
click at [401, 244] on button "Next" at bounding box center [402, 245] width 41 height 16
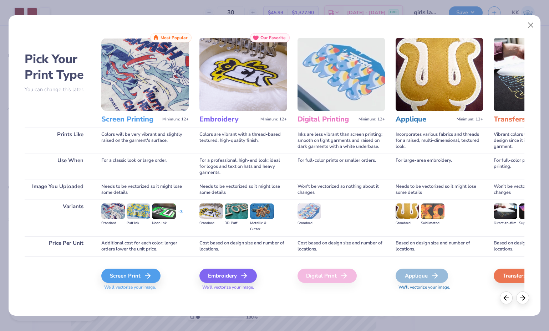
click at [123, 274] on div "Screen Print" at bounding box center [130, 276] width 59 height 14
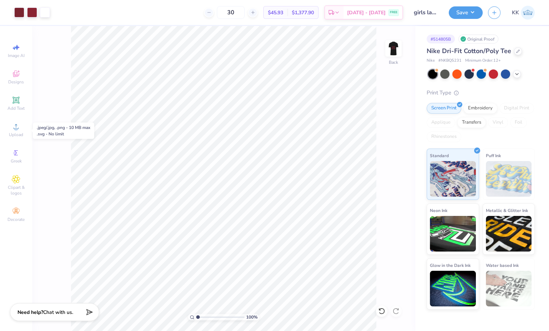
click at [14, 126] on icon at bounding box center [16, 126] width 9 height 9
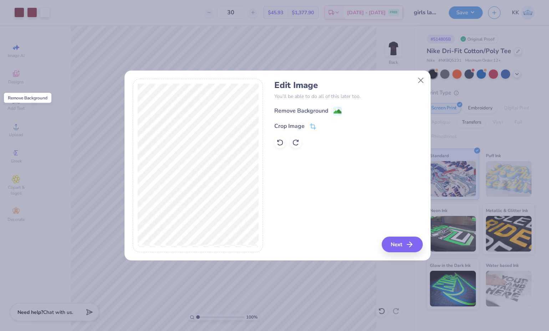
click at [335, 110] on circle at bounding box center [335, 109] width 1 height 1
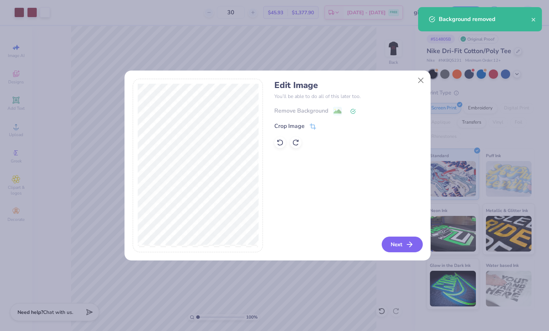
click at [403, 246] on button "Next" at bounding box center [402, 245] width 41 height 16
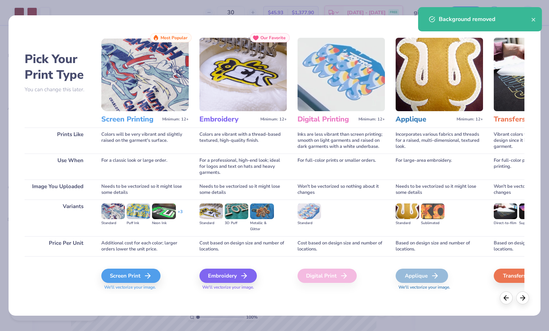
click at [126, 279] on div "Screen Print" at bounding box center [130, 276] width 59 height 14
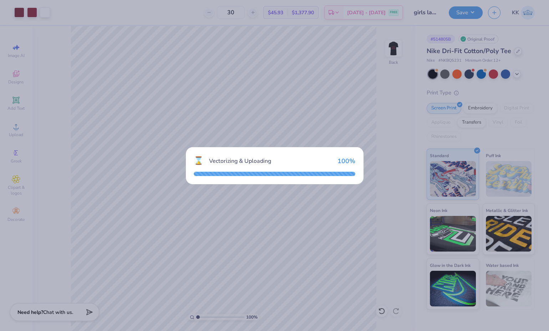
click at [266, 162] on div "Vectorizing & Uploading" at bounding box center [270, 161] width 123 height 9
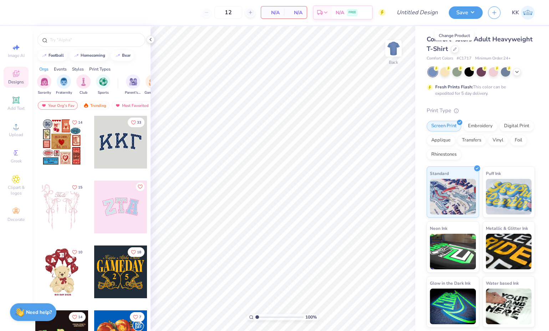
click at [453, 48] on icon at bounding box center [455, 49] width 4 height 4
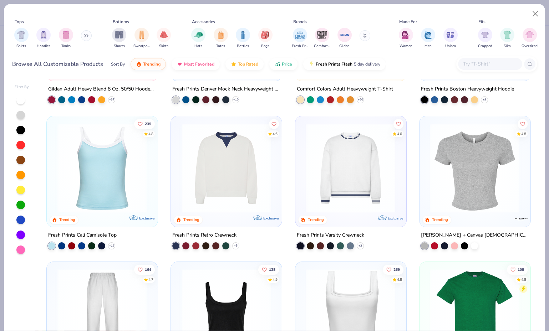
scroll to position [116, 0]
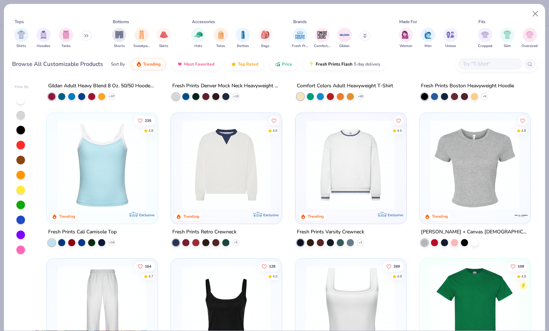
click at [359, 156] on img at bounding box center [351, 165] width 96 height 90
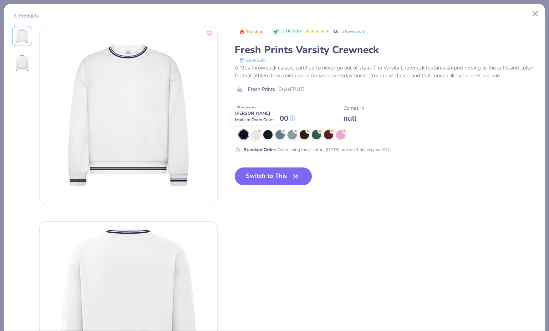
click at [256, 135] on div at bounding box center [255, 134] width 9 height 9
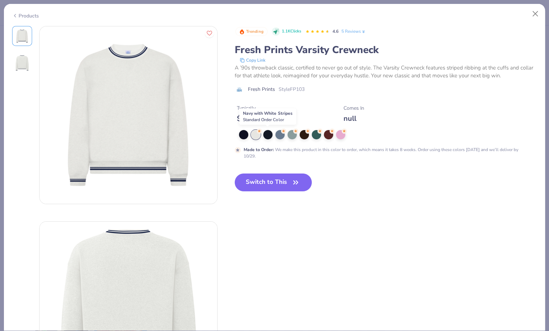
click at [268, 135] on div at bounding box center [267, 134] width 9 height 9
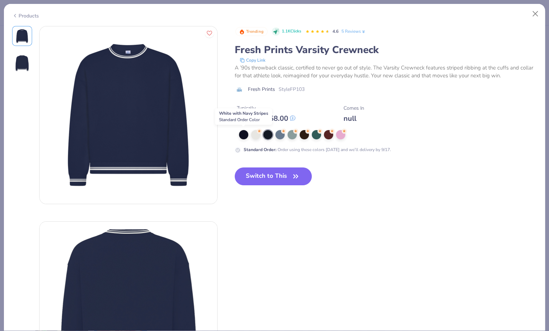
click at [241, 133] on div at bounding box center [243, 134] width 9 height 9
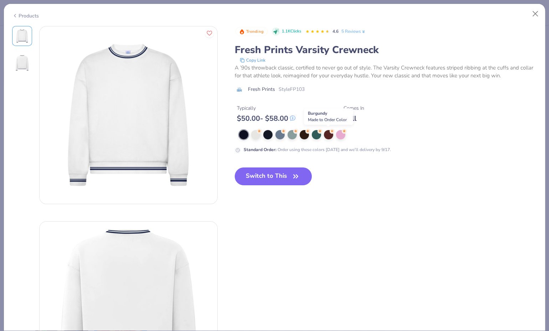
click at [329, 132] on div at bounding box center [328, 134] width 9 height 9
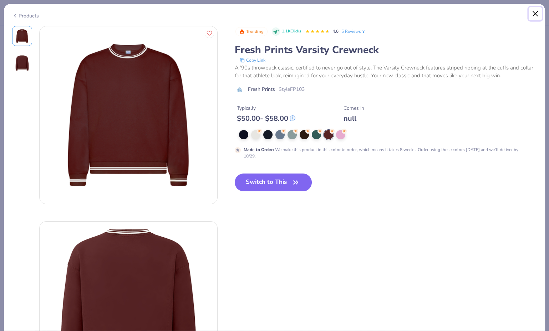
click at [533, 16] on button "Close" at bounding box center [536, 14] width 14 height 14
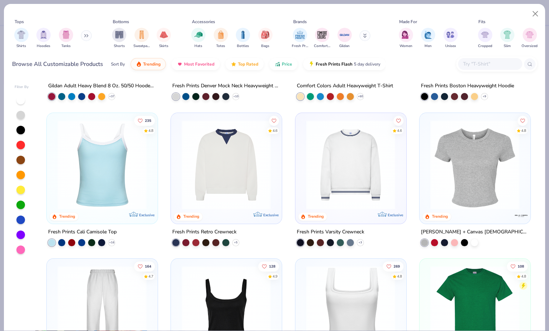
click at [42, 35] on img "filter for Hoodies" at bounding box center [44, 35] width 8 height 8
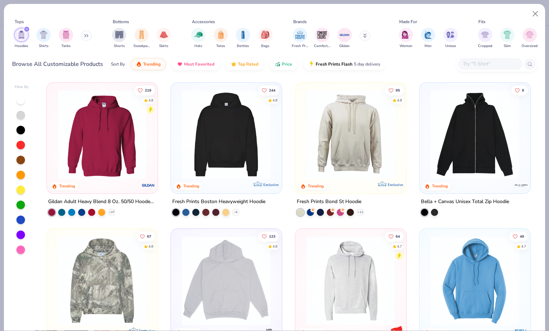
click at [204, 120] on img at bounding box center [226, 135] width 96 height 90
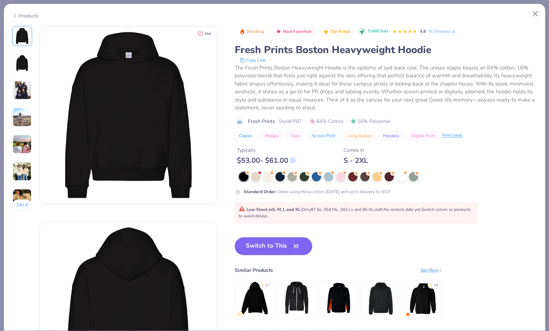
click at [281, 239] on button "Switch to This" at bounding box center [273, 247] width 77 height 18
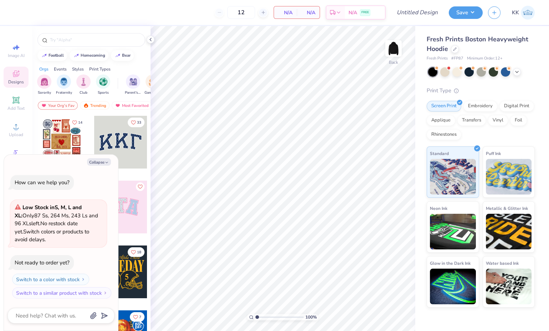
click at [104, 163] on button "Collapse" at bounding box center [99, 161] width 24 height 7
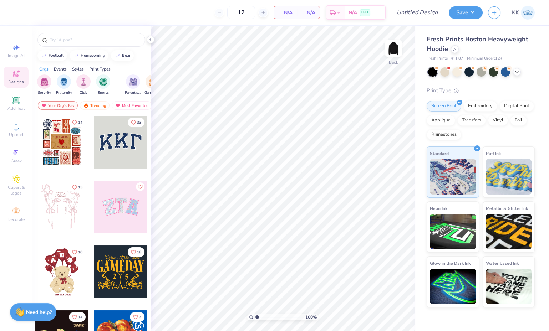
click at [518, 71] on polyline at bounding box center [516, 71] width 3 height 1
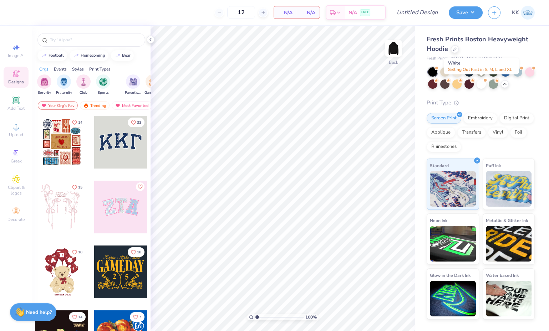
click at [484, 79] on div at bounding box center [485, 80] width 3 height 3
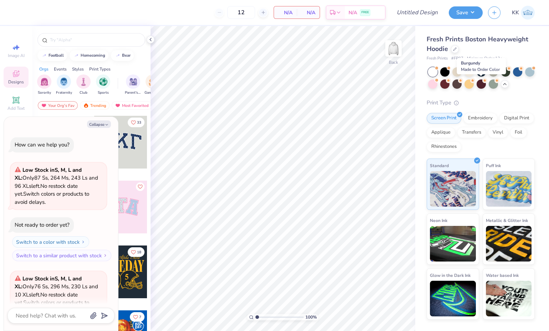
scroll to position [71, 0]
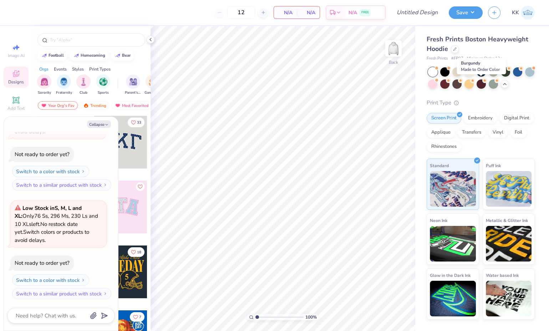
click at [481, 81] on div at bounding box center [481, 84] width 9 height 9
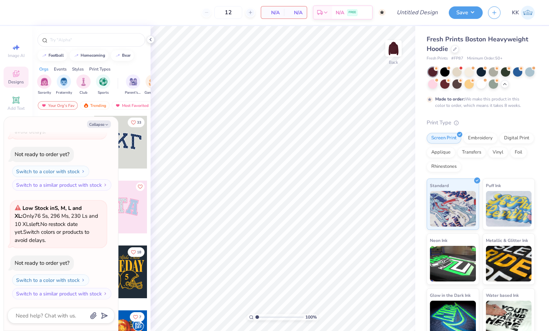
type textarea "x"
type input "50"
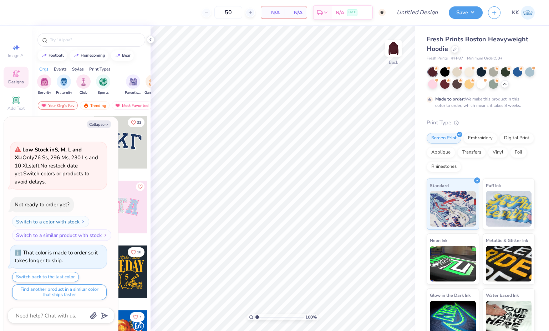
click at [102, 79] on img "filter for Sports" at bounding box center [103, 82] width 8 height 8
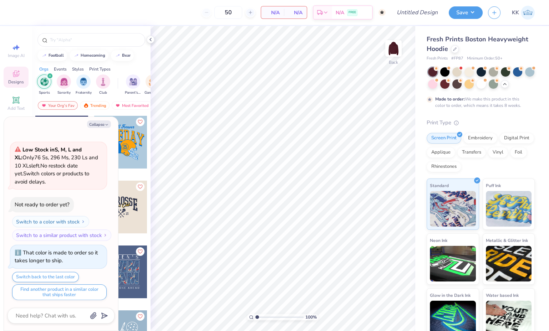
click at [95, 121] on button "Collapse" at bounding box center [99, 124] width 24 height 7
type textarea "x"
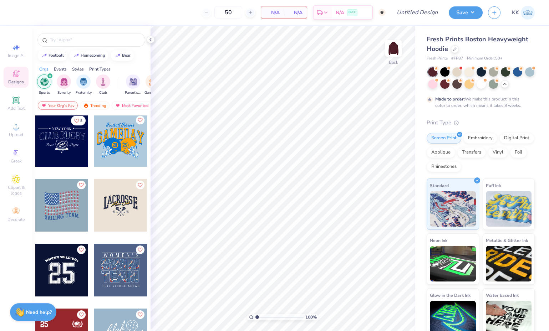
scroll to position [0, 0]
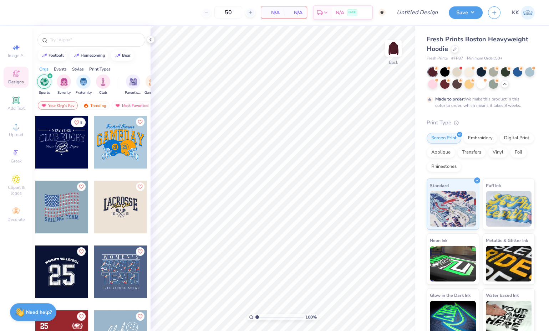
click at [62, 137] on div at bounding box center [61, 142] width 53 height 53
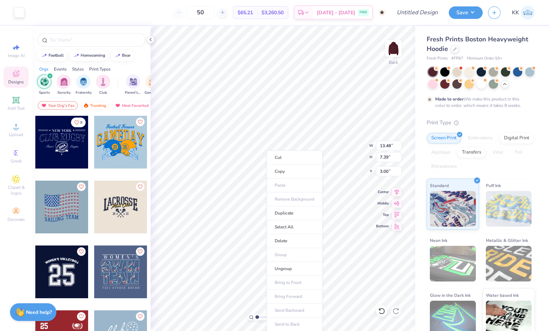
click at [286, 267] on li "Ungroup" at bounding box center [294, 269] width 56 height 14
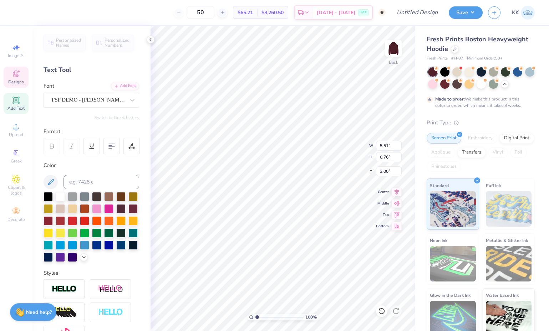
scroll to position [6, 1]
type textarea "N"
type textarea "SOUTH CAROLINA"
type input "12.95"
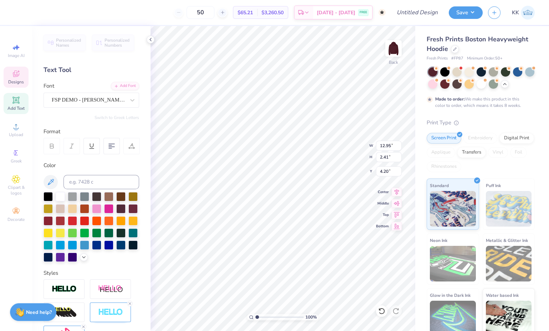
type input "2.41"
type input "4.20"
type input "9.23"
type input "0.76"
type input "3.00"
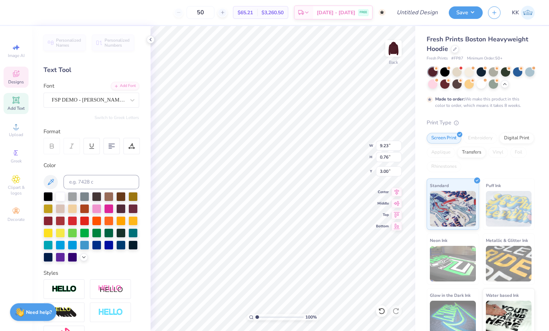
type input "7.42"
type input "0.61"
type input "3.00"
type input "5.97"
type input "0.49"
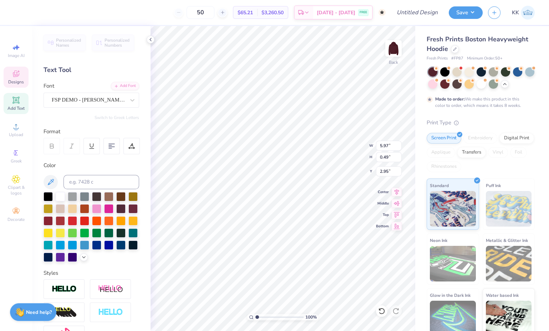
type input "3.00"
type textarea "C"
type textarea "O"
type textarea "COCKS LAX"
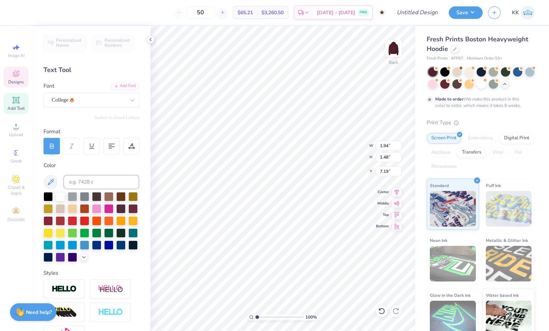
type textarea "2025"
click at [383, 310] on icon at bounding box center [382, 311] width 6 height 6
type input "12.97"
type input "2.40"
type input "4.08"
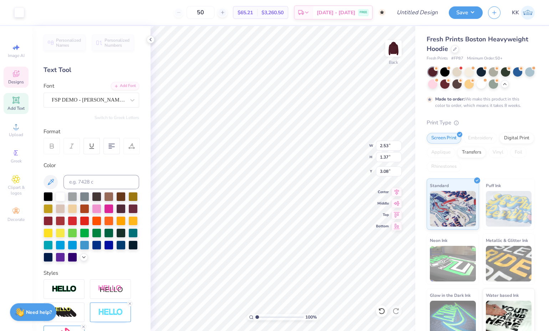
type input "2.53"
type input "1.37"
click at [381, 309] on icon at bounding box center [382, 311] width 6 height 6
click at [15, 75] on icon at bounding box center [16, 74] width 6 height 6
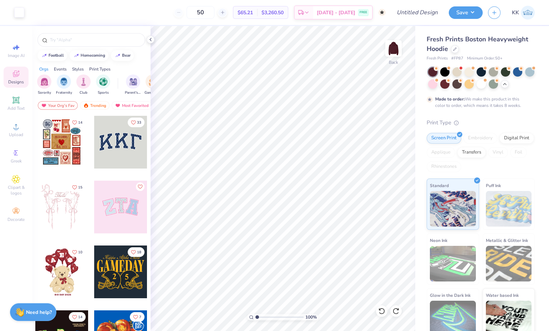
click at [101, 82] on img "filter for Sports" at bounding box center [103, 82] width 8 height 8
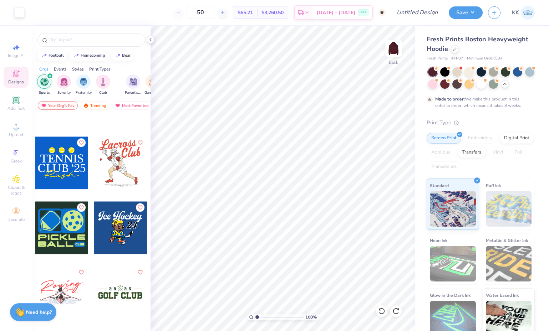
scroll to position [1834, 0]
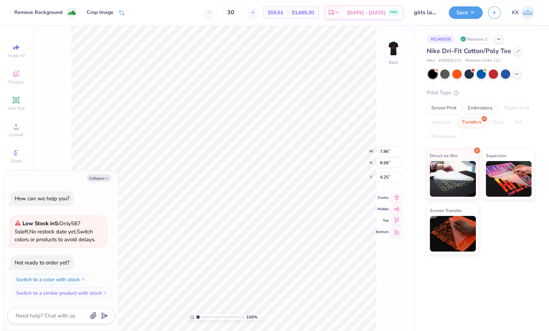
type textarea "x"
type input "6.85"
type input "7.56"
type input "5.37"
type textarea "x"
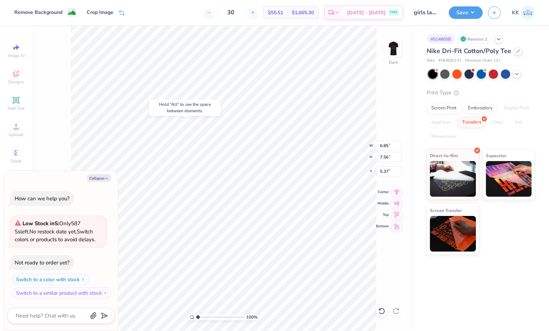
type input "5.29"
click at [517, 73] on icon at bounding box center [517, 74] width 6 height 6
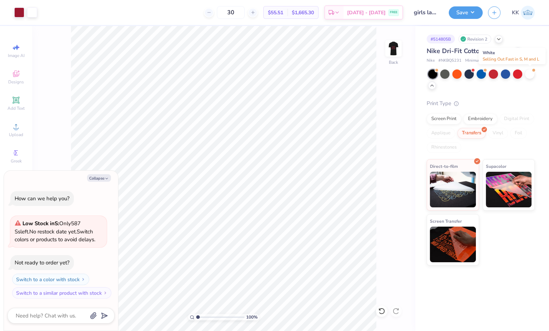
click at [528, 72] on div at bounding box center [529, 74] width 9 height 9
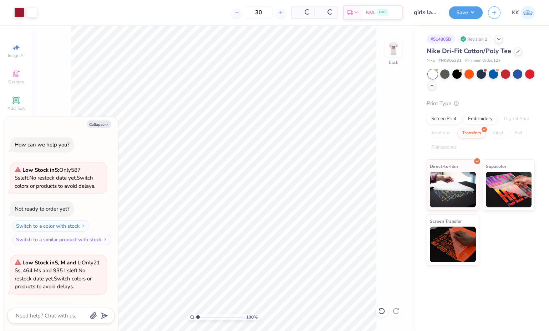
scroll to position [47, 0]
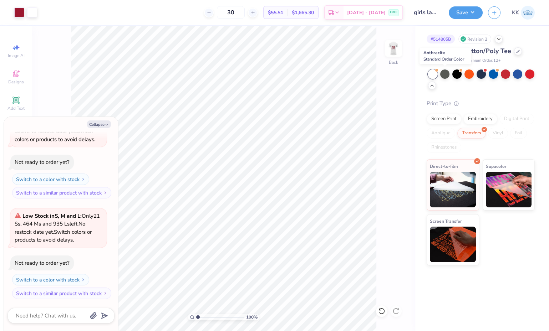
click at [446, 74] on div at bounding box center [444, 74] width 9 height 9
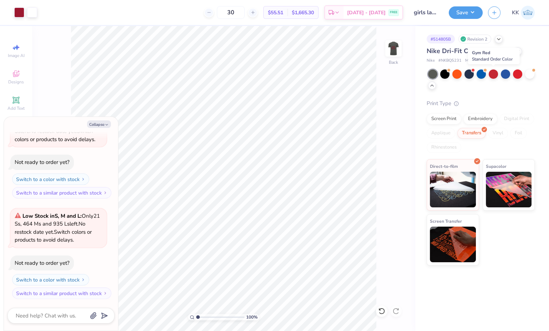
click at [496, 73] on div at bounding box center [493, 74] width 9 height 9
click at [459, 72] on div at bounding box center [456, 74] width 9 height 9
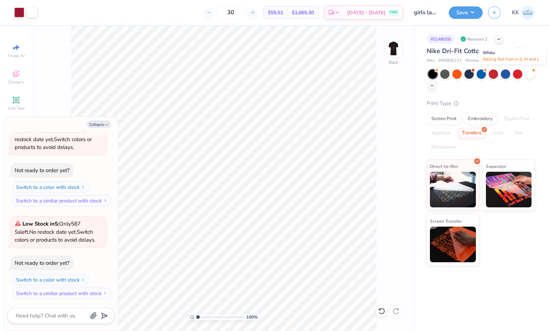
click at [534, 75] on div at bounding box center [529, 74] width 9 height 9
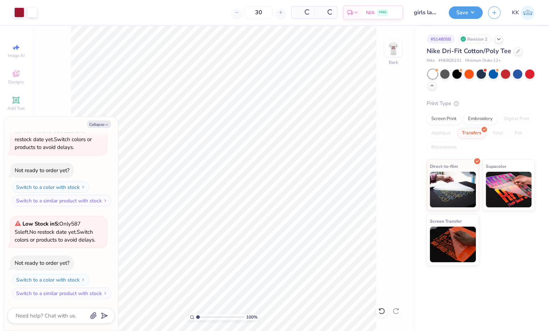
scroll to position [240, 0]
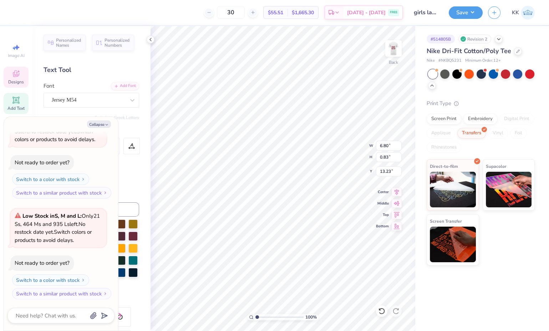
click at [99, 126] on button "Collapse" at bounding box center [99, 124] width 24 height 7
type textarea "x"
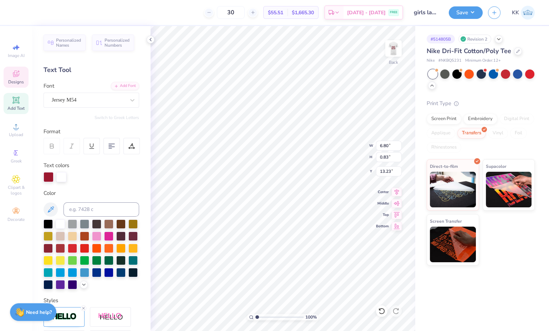
click at [47, 223] on div at bounding box center [48, 224] width 9 height 9
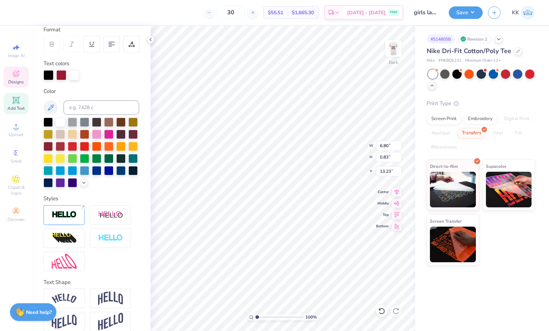
scroll to position [103, 0]
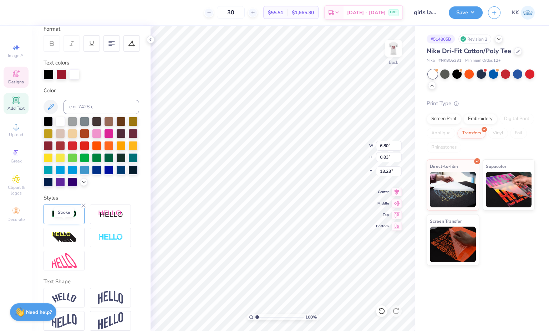
click at [69, 218] on img at bounding box center [64, 214] width 25 height 8
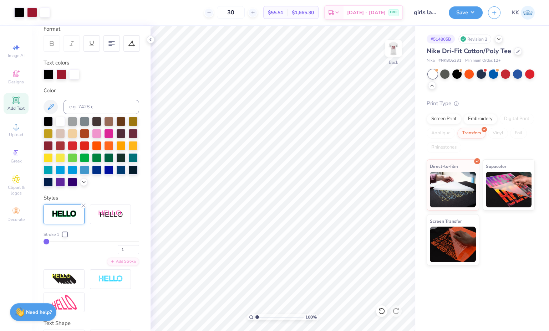
click at [460, 12] on button "Save" at bounding box center [466, 12] width 34 height 12
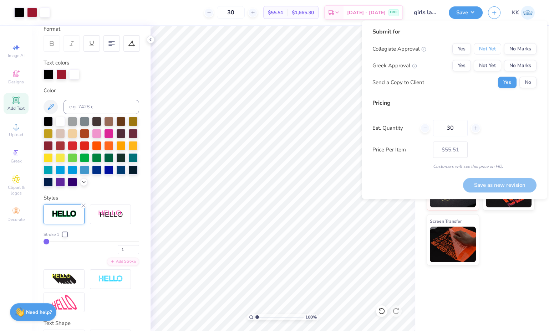
click at [493, 52] on button "Not Yet" at bounding box center [487, 48] width 27 height 11
click at [517, 68] on button "No Marks" at bounding box center [520, 65] width 32 height 11
click at [509, 186] on button "Save as new revision" at bounding box center [499, 185] width 73 height 14
type input "$55.51"
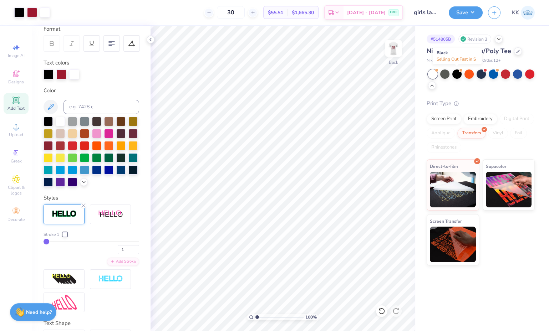
click at [458, 72] on div at bounding box center [456, 74] width 9 height 9
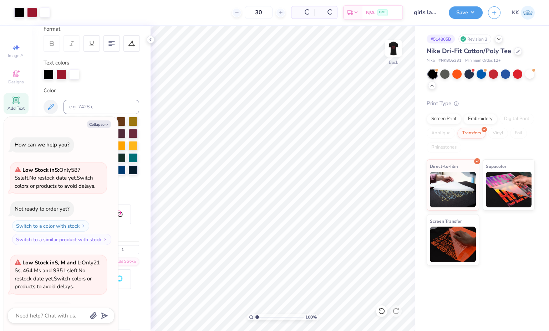
scroll to position [333, 0]
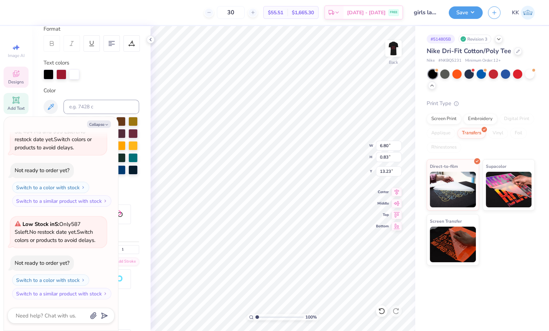
click at [106, 123] on icon "button" at bounding box center [107, 125] width 4 height 4
type textarea "x"
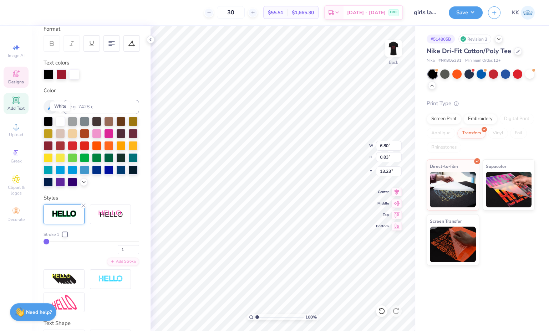
click at [59, 121] on div at bounding box center [60, 121] width 9 height 9
click at [470, 11] on button "Save" at bounding box center [466, 12] width 34 height 12
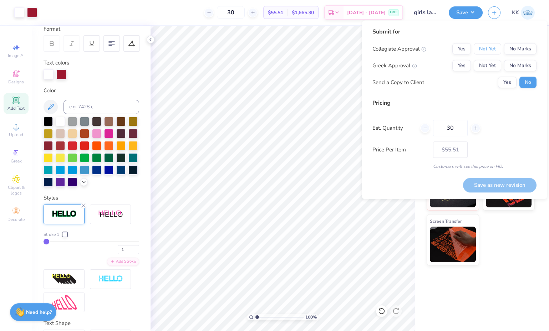
click at [491, 51] on button "Not Yet" at bounding box center [487, 48] width 27 height 11
click at [514, 65] on button "No Marks" at bounding box center [520, 65] width 32 height 11
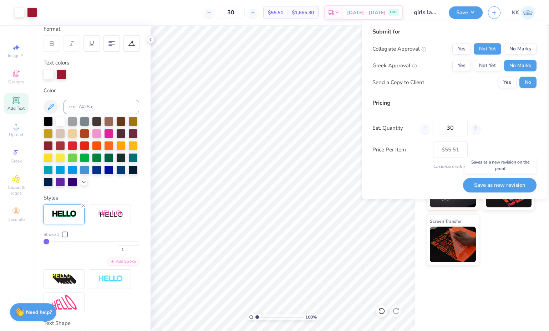
click at [501, 186] on button "Save as new revision" at bounding box center [499, 185] width 73 height 14
type input "$55.51"
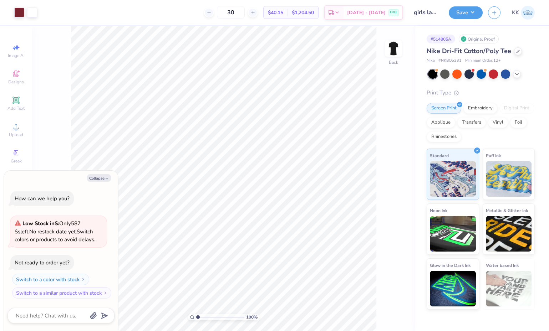
click at [396, 56] on img at bounding box center [393, 48] width 14 height 14
click at [96, 180] on button "Collapse" at bounding box center [99, 177] width 24 height 7
type textarea "x"
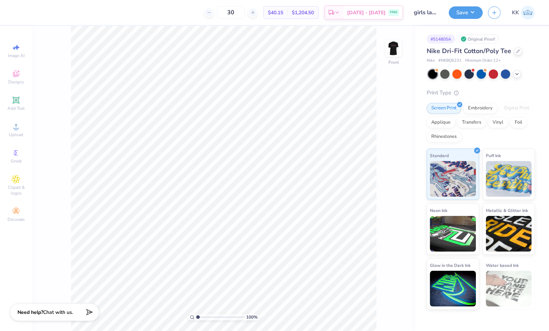
click at [13, 131] on icon at bounding box center [16, 126] width 9 height 9
click at [17, 99] on icon at bounding box center [15, 99] width 5 height 5
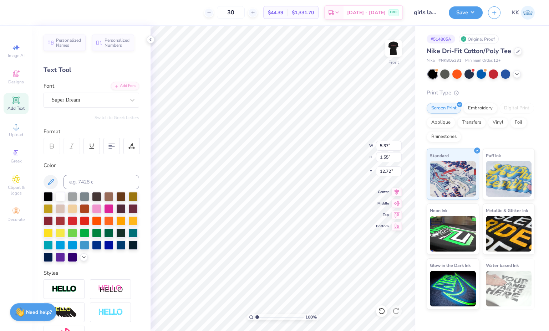
scroll to position [6, 1]
type textarea "T"
click at [77, 96] on div "Super Dream" at bounding box center [88, 100] width 75 height 11
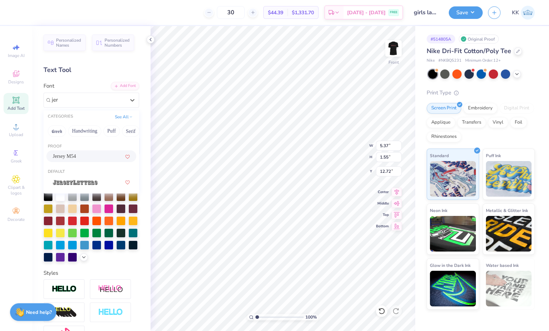
click at [75, 156] on span "Jersey M54" at bounding box center [64, 156] width 23 height 7
type input "jer"
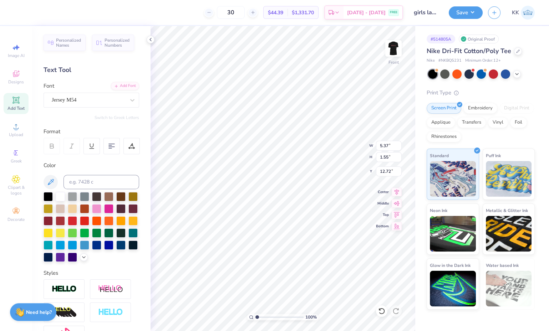
scroll to position [22, 0]
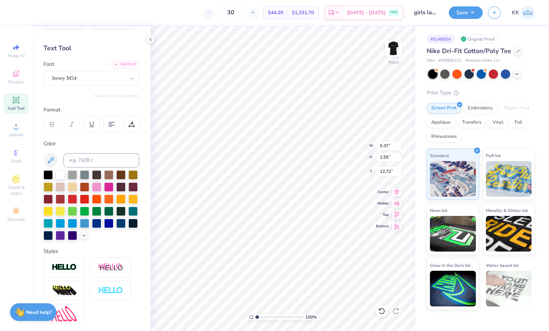
type textarea "25"
click at [81, 239] on icon at bounding box center [84, 236] width 6 height 6
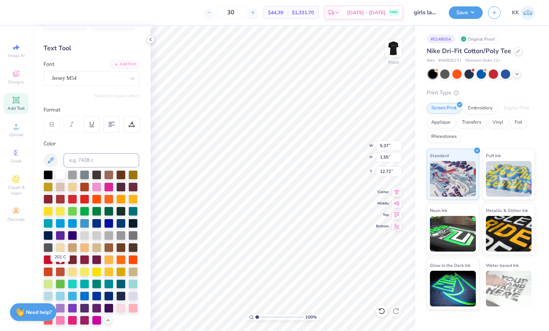
click at [62, 265] on div at bounding box center [60, 259] width 9 height 9
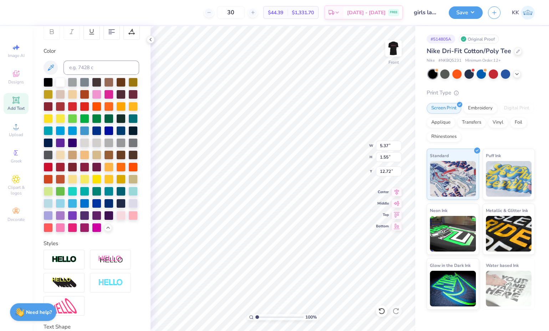
scroll to position [115, 0]
click at [72, 264] on img at bounding box center [64, 259] width 25 height 8
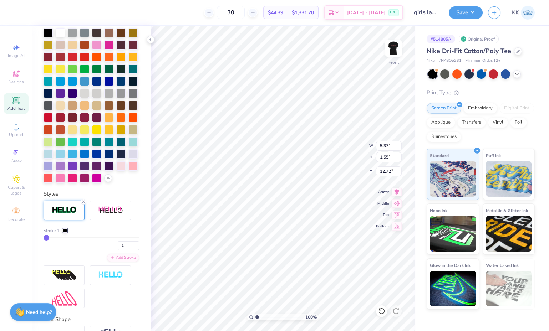
scroll to position [191, 0]
click at [65, 233] on div at bounding box center [65, 231] width 4 height 4
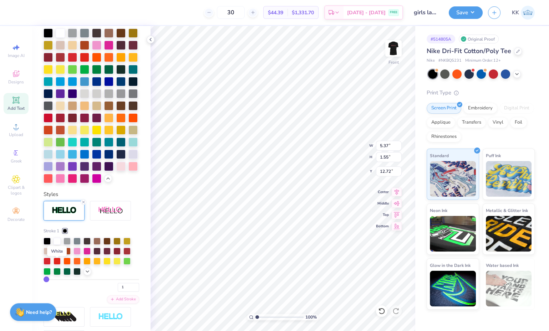
click at [54, 245] on div at bounding box center [57, 241] width 7 height 7
type input "5.05"
type input "4.22"
type input "10.13"
type input "6.14"
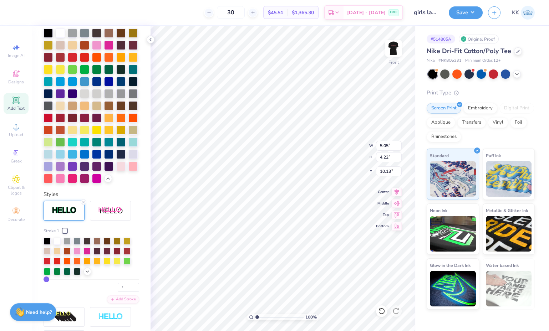
type input "5.13"
type input "9.98"
click at [391, 48] on img at bounding box center [393, 48] width 14 height 14
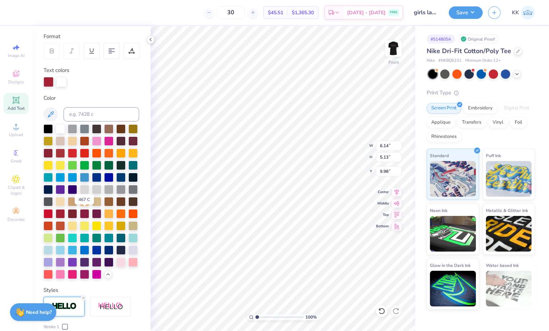
scroll to position [95, 0]
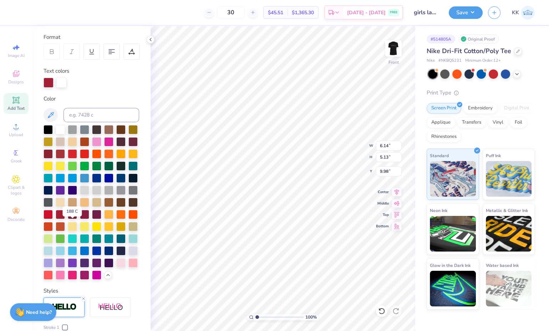
click at [68, 219] on div at bounding box center [72, 214] width 9 height 9
click at [60, 219] on div at bounding box center [60, 214] width 9 height 9
click at [70, 219] on div at bounding box center [72, 214] width 9 height 9
click at [391, 47] on img at bounding box center [393, 48] width 14 height 14
click at [395, 47] on img at bounding box center [393, 48] width 14 height 14
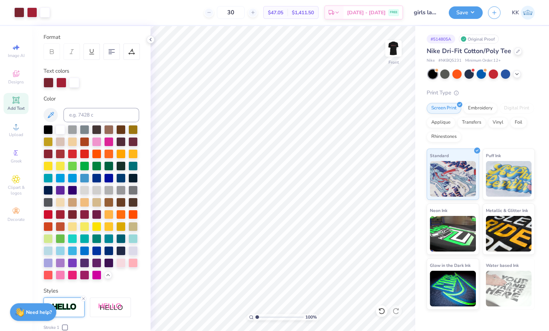
click at [392, 51] on img at bounding box center [393, 48] width 14 height 14
type input "4.50"
click at [394, 52] on img at bounding box center [393, 48] width 14 height 14
click at [391, 53] on img at bounding box center [393, 48] width 14 height 14
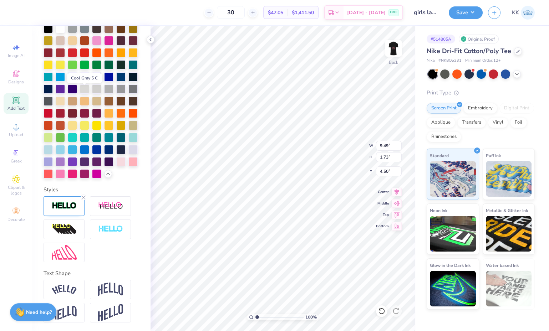
scroll to position [205, 0]
click at [69, 210] on img at bounding box center [64, 206] width 25 height 8
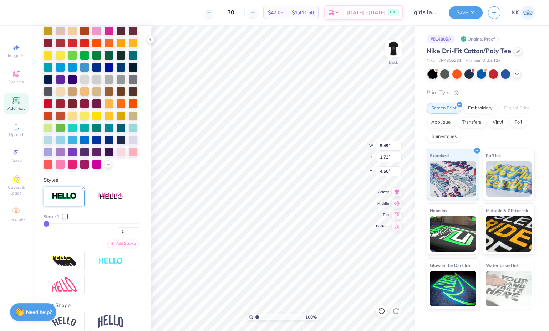
type input "2"
type input "3"
type input "4"
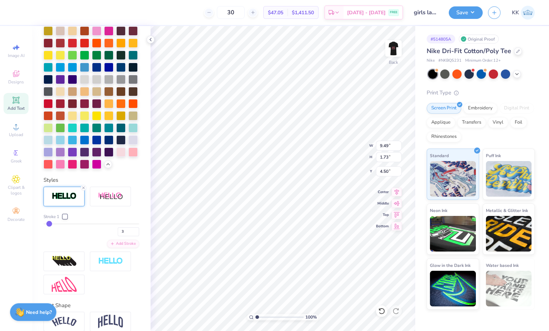
type input "4"
type input "5"
type input "6"
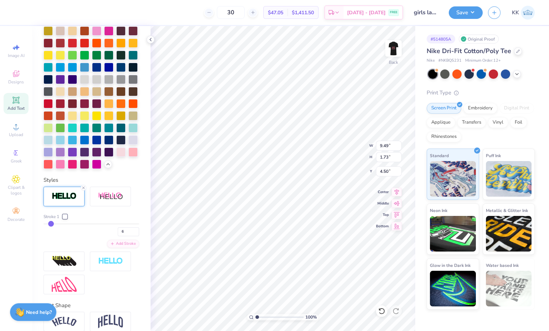
type input "7"
type input "8"
drag, startPoint x: 47, startPoint y: 247, endPoint x: 52, endPoint y: 248, distance: 5.4
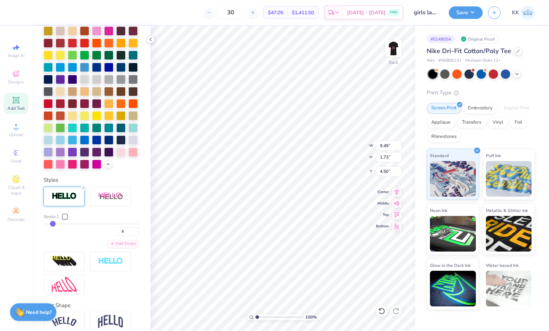
type input "8"
click at [52, 225] on input "range" at bounding box center [92, 224] width 96 height 1
type input "9.69"
type input "1.94"
type input "4.40"
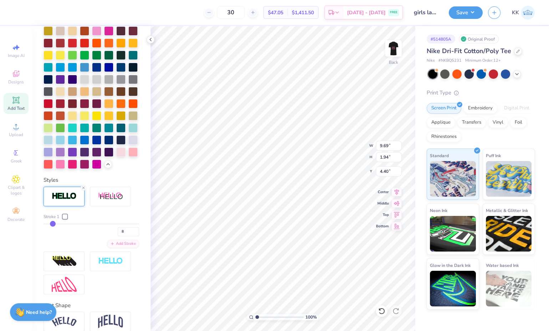
type input "7"
type input "6"
type input "5"
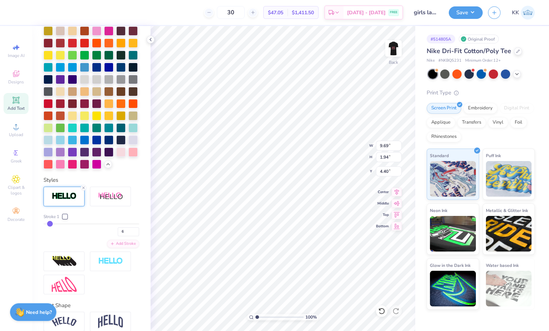
type input "5"
type input "9.61"
type input "1.85"
type input "4.44"
click at [122, 237] on input "5" at bounding box center [128, 232] width 21 height 9
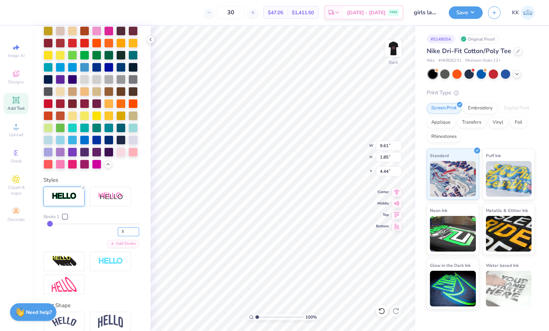
type input "3"
type input "9.55"
type input "1.79"
type input "4.47"
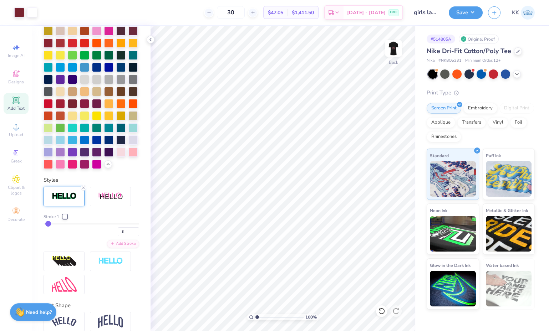
click at [393, 50] on img at bounding box center [393, 48] width 14 height 14
click at [392, 49] on img at bounding box center [393, 48] width 14 height 14
click at [120, 237] on input "3" at bounding box center [128, 232] width 21 height 9
type input "2"
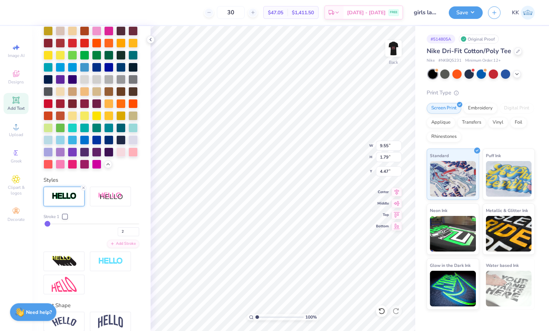
type input "9.52"
type input "1.76"
type input "4.49"
click at [456, 12] on button "Save" at bounding box center [466, 12] width 34 height 12
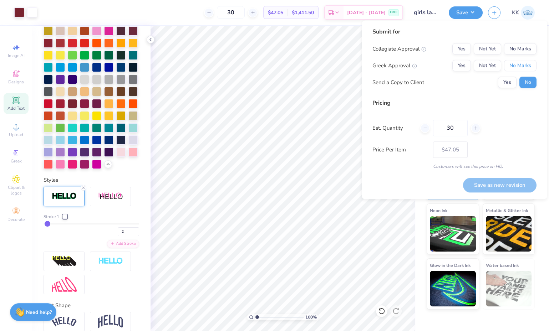
click at [521, 66] on button "No Marks" at bounding box center [520, 65] width 32 height 11
click at [496, 50] on button "Not Yet" at bounding box center [487, 48] width 27 height 11
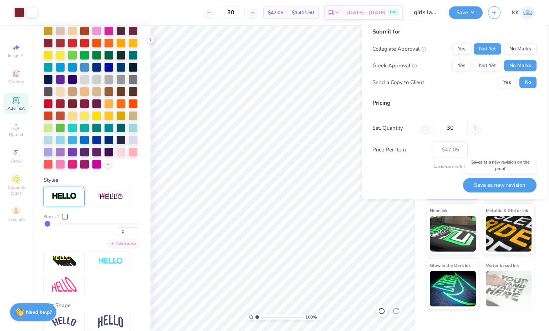
click at [506, 186] on button "Save as new revision" at bounding box center [499, 185] width 73 height 14
type input "$47.05"
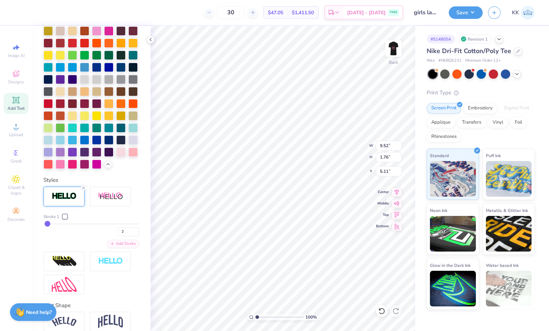
type input "5.11"
click at [390, 55] on img at bounding box center [393, 48] width 14 height 14
click at [471, 14] on button "Save" at bounding box center [466, 12] width 34 height 12
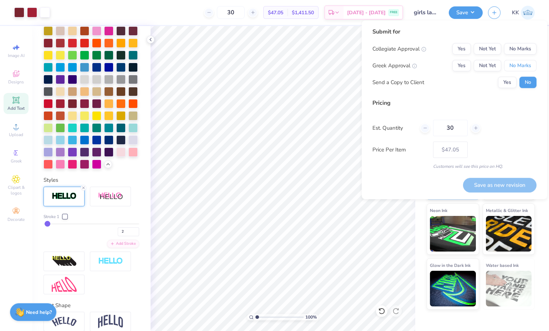
click at [512, 63] on button "No Marks" at bounding box center [520, 65] width 32 height 11
click at [492, 50] on button "Not Yet" at bounding box center [487, 48] width 27 height 11
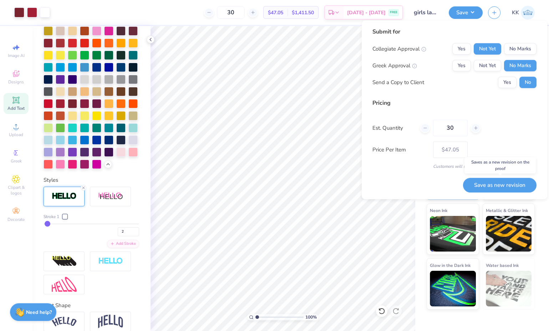
click at [512, 185] on button "Save as new revision" at bounding box center [499, 185] width 73 height 14
type input "$47.05"
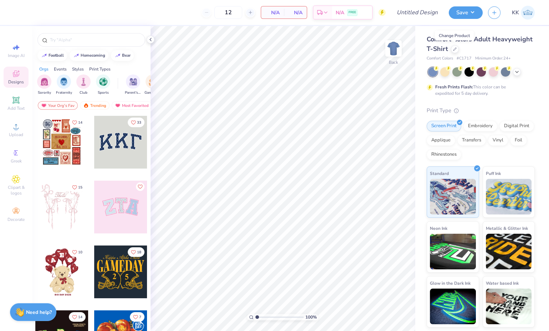
click at [454, 49] on icon at bounding box center [454, 49] width 3 height 3
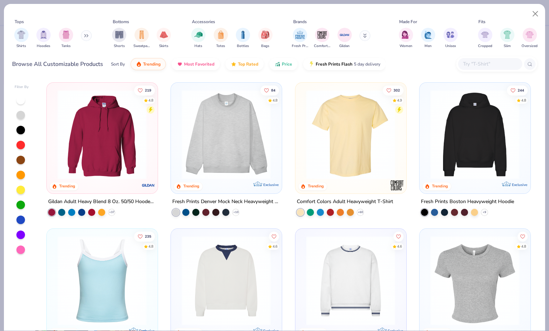
click at [16, 37] on div "filter for Shirts" at bounding box center [21, 35] width 14 height 14
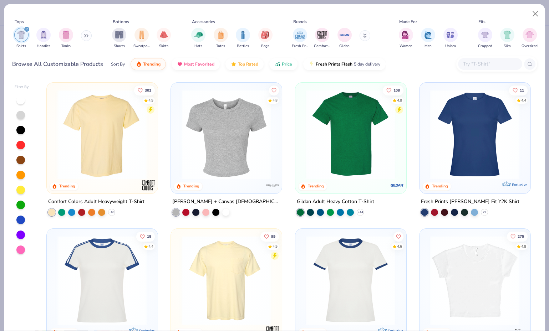
click at [488, 61] on input "text" at bounding box center [489, 64] width 55 height 8
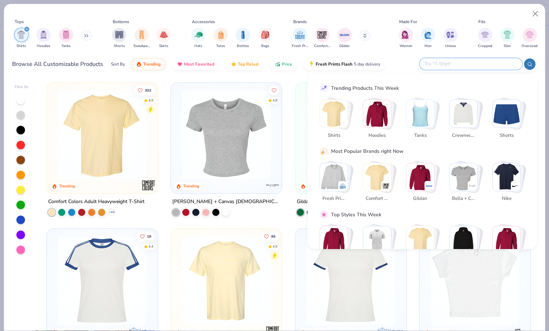
click at [511, 178] on img "Stack Card Button Nike" at bounding box center [507, 177] width 28 height 28
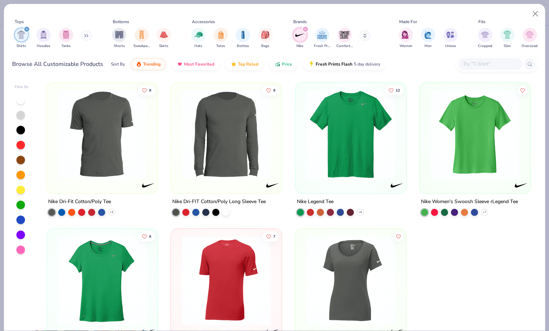
click at [79, 146] on img at bounding box center [102, 135] width 96 height 90
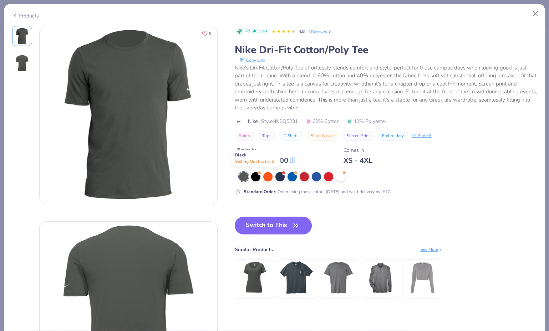
click at [255, 176] on div at bounding box center [255, 176] width 9 height 9
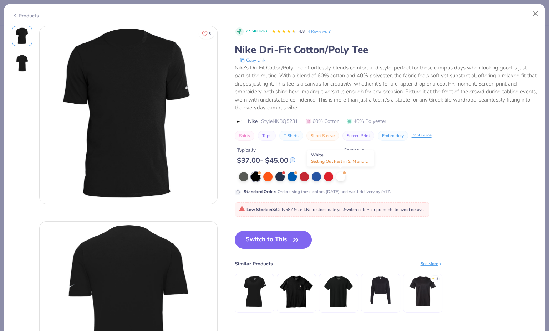
click at [338, 176] on div at bounding box center [340, 176] width 9 height 9
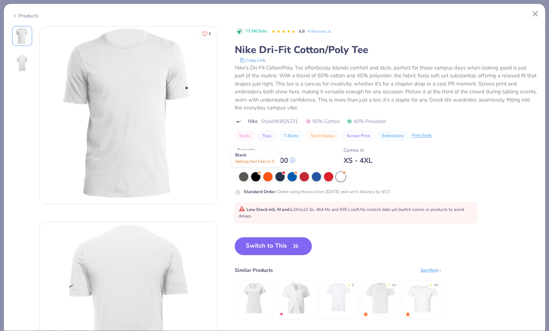
click at [256, 179] on div at bounding box center [255, 176] width 9 height 9
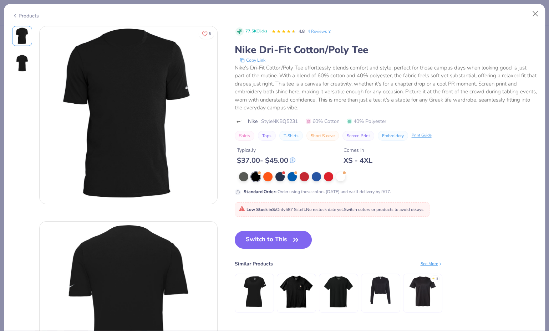
click at [276, 238] on button "Switch to This" at bounding box center [273, 240] width 77 height 18
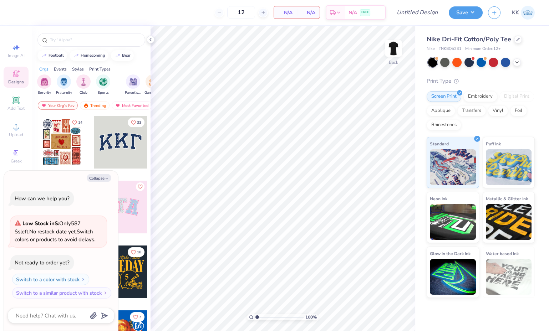
click at [151, 40] on icon at bounding box center [151, 40] width 6 height 6
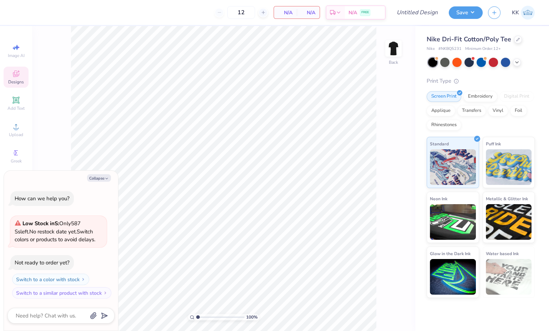
click at [14, 105] on icon at bounding box center [16, 100] width 9 height 9
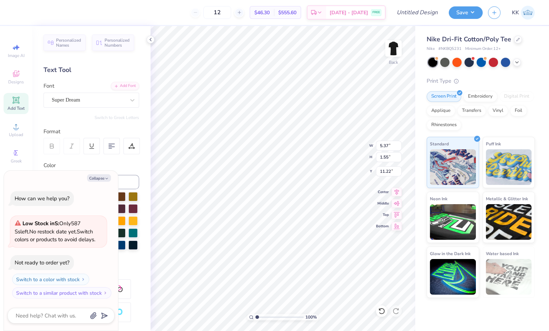
scroll to position [6, 1]
type textarea "x"
type textarea "T"
type textarea "x"
type textarea "G"
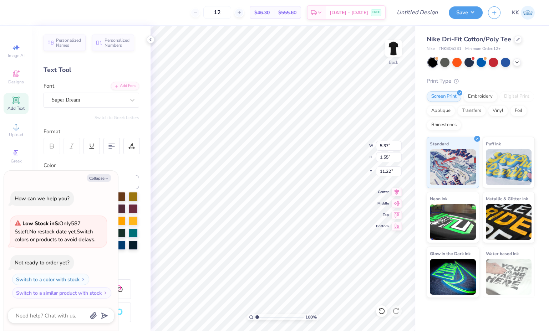
type textarea "x"
type textarea "Gm"
type textarea "x"
type textarea "G"
type textarea "x"
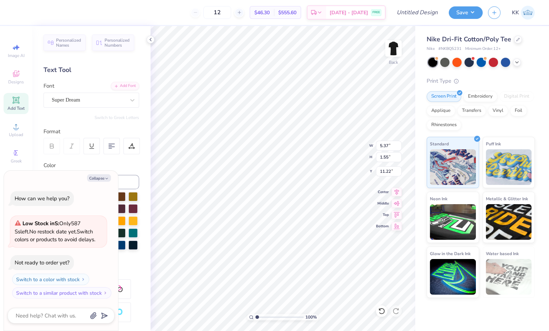
type textarea "Ga"
type textarea "x"
type textarea "Gam"
type textarea "x"
type textarea "Game"
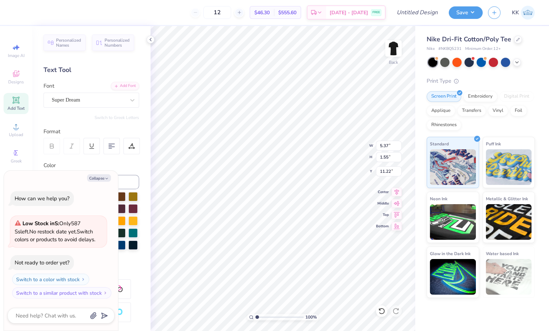
type textarea "x"
type textarea "Gamec"
type textarea "x"
type textarea "Gameco"
type textarea "x"
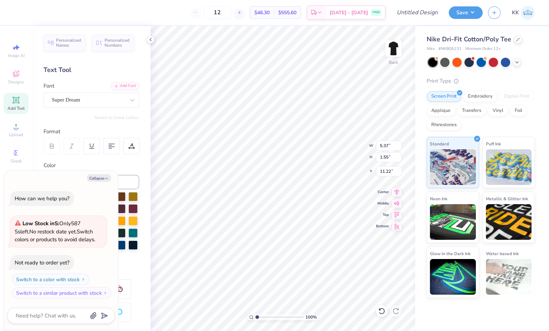
type textarea "Gamecoc"
type textarea "x"
type textarea "Gamecock"
type textarea "x"
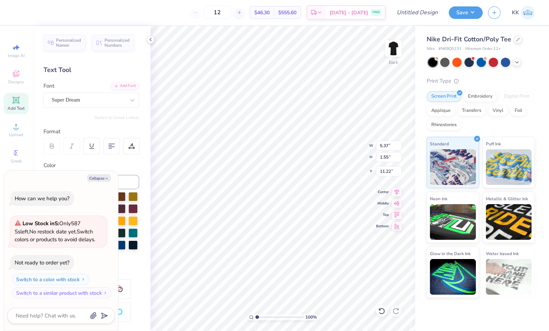
type textarea "Gamecocks"
click at [126, 104] on div at bounding box center [132, 100] width 13 height 13
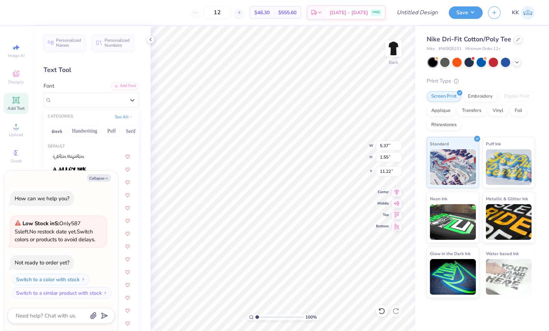
type textarea "x"
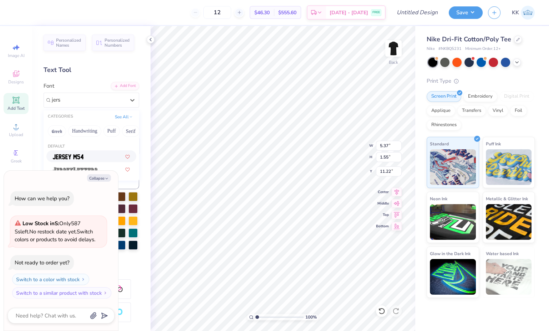
click at [92, 156] on div at bounding box center [91, 156] width 77 height 7
type input "jers"
type textarea "x"
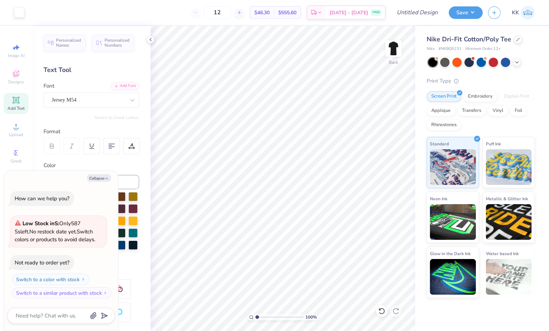
click at [15, 108] on span "Add Text" at bounding box center [15, 109] width 17 height 6
type textarea "x"
type textarea "TEX"
type textarea "x"
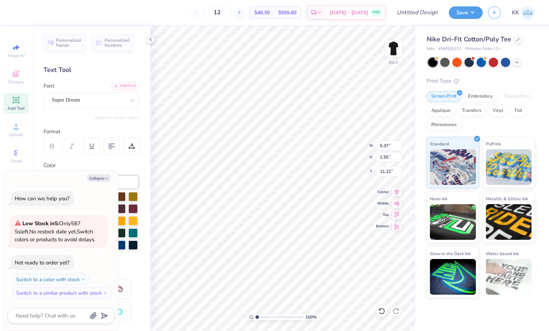
type textarea "TE"
type textarea "x"
type textarea "T"
type textarea "x"
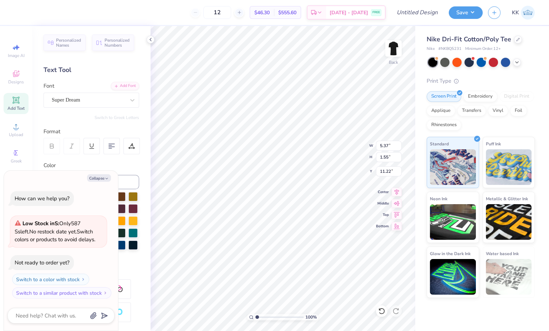
type textarea "w"
type textarea "x"
type textarea "wo"
type textarea "x"
type textarea "wom"
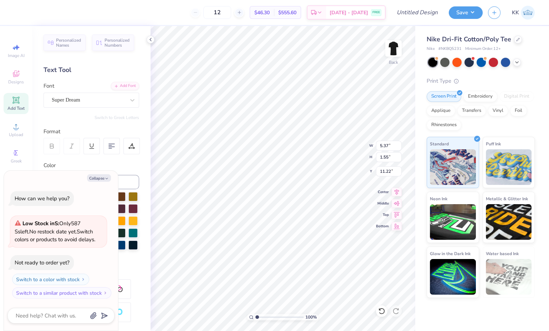
type textarea "x"
type textarea "wome"
type textarea "x"
type textarea "women"
type textarea "x"
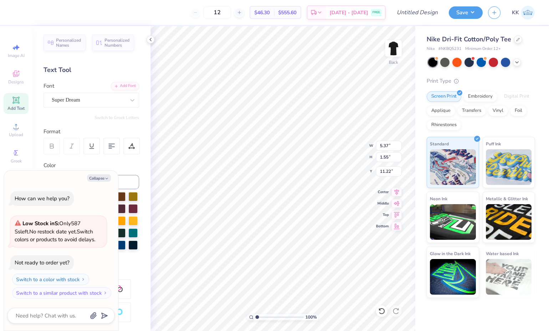
type textarea "womens"
type textarea "x"
type textarea "womens"
type textarea "x"
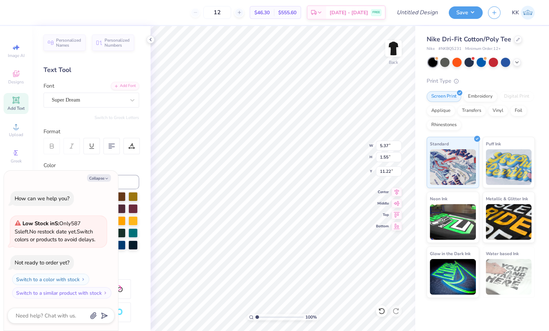
type textarea "womens l"
type textarea "x"
type textarea "womens la"
type textarea "x"
type textarea "womens lac"
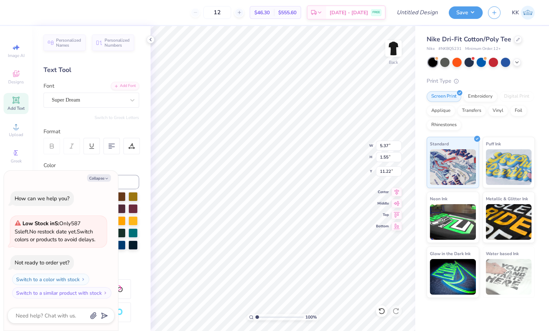
type textarea "x"
type textarea "womens lacr"
type textarea "x"
type textarea "womens lacro"
type textarea "x"
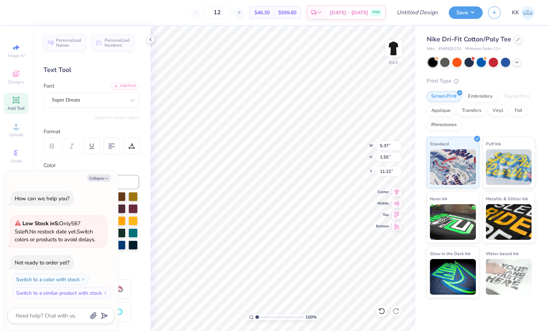
type textarea "womens lacros"
type textarea "x"
type textarea "womens lacross"
type textarea "x"
type textarea "womens lacrosse"
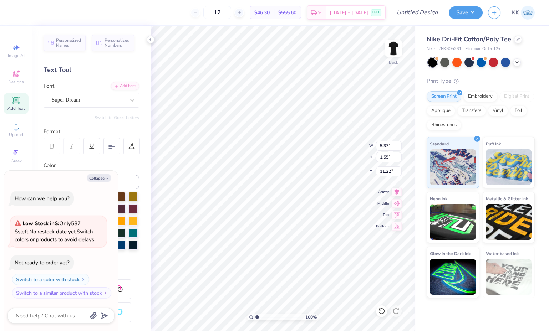
type textarea "x"
type textarea "womens lacrosse"
click at [90, 98] on div "Super Dream" at bounding box center [88, 100] width 75 height 11
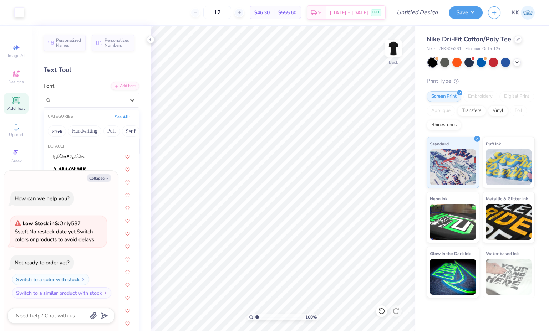
type textarea "x"
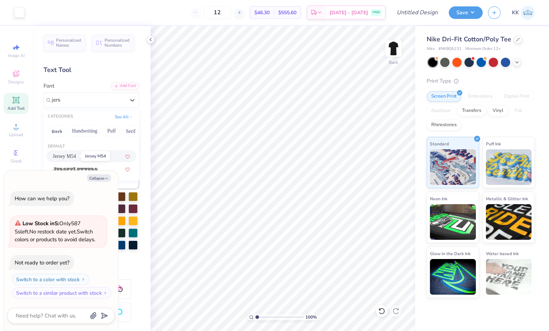
click at [76, 154] on span "Jersey M54" at bounding box center [64, 156] width 23 height 7
type input "jers"
type textarea "x"
click at [97, 177] on button "Collapse" at bounding box center [99, 177] width 24 height 7
type textarea "x"
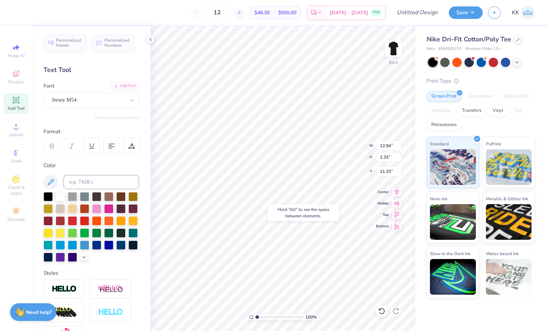
type input "15.35"
type input "10.17"
type input "1.70"
type input "11.15"
click at [81, 260] on icon at bounding box center [84, 258] width 6 height 6
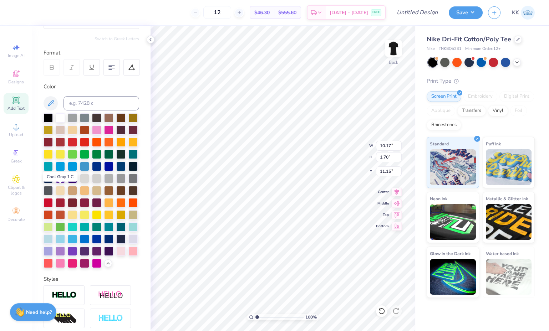
scroll to position [82, 0]
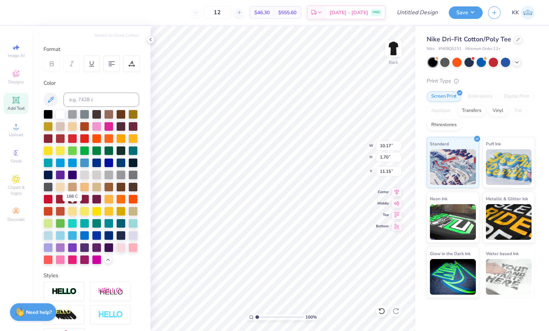
click at [76, 204] on div at bounding box center [72, 199] width 9 height 9
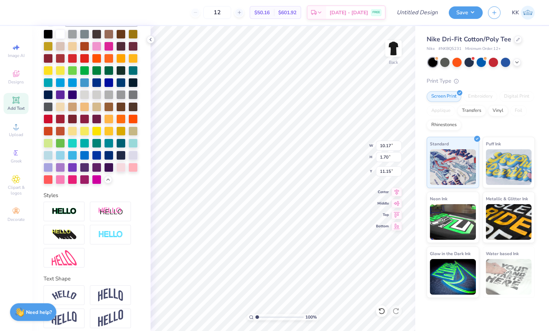
scroll to position [164, 0]
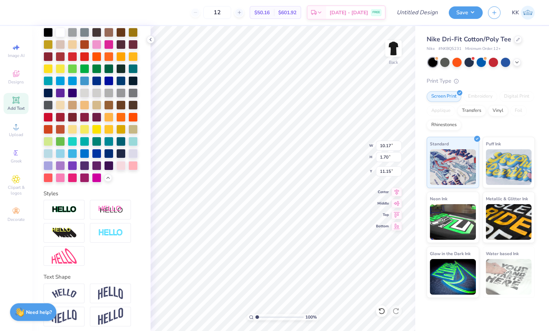
click at [64, 220] on div at bounding box center [64, 210] width 41 height 20
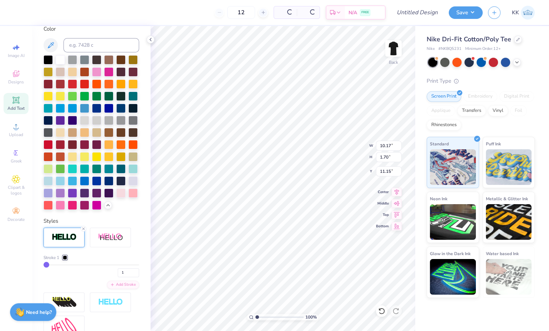
type input "10.20"
type input "1.73"
type input "11.13"
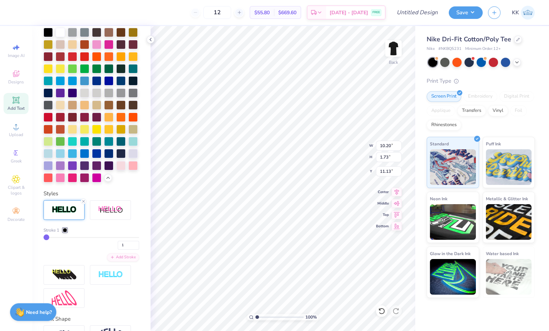
click at [64, 233] on div at bounding box center [65, 230] width 4 height 4
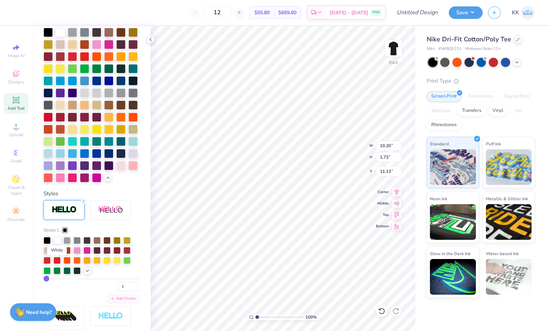
click at [54, 244] on div at bounding box center [57, 240] width 7 height 7
click at [132, 244] on div "Stroke 1 1 Add Stroke" at bounding box center [92, 274] width 96 height 149
click at [123, 291] on input "1" at bounding box center [128, 287] width 21 height 9
type input "2"
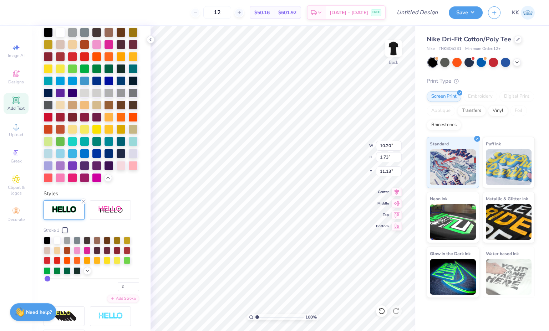
type input "10.23"
type input "1.76"
type input "11.12"
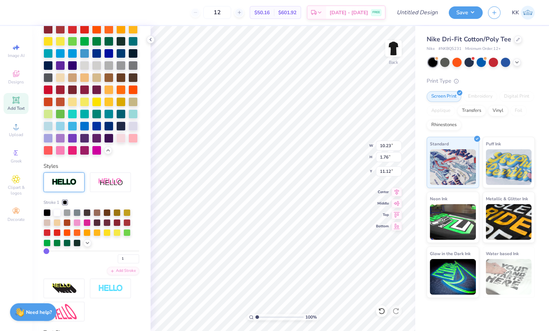
type input "12.94"
type input "1.33"
type input "15.35"
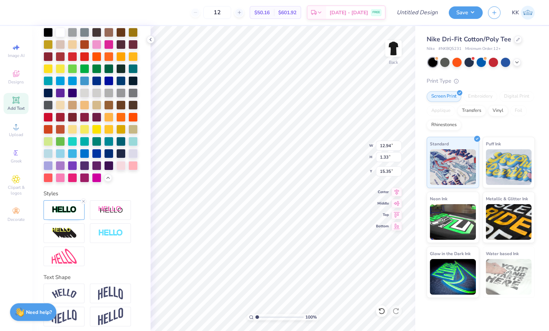
type input "12.96"
type input "1.36"
type input "15.34"
click at [73, 122] on div at bounding box center [72, 117] width 9 height 9
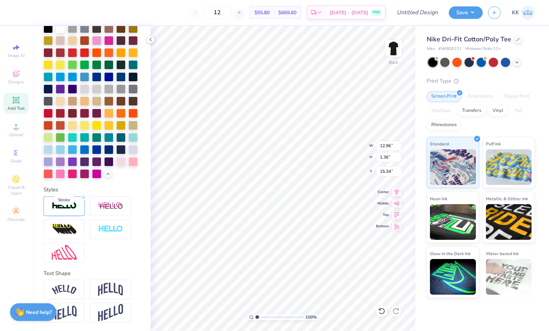
scroll to position [219, 0]
click at [70, 200] on div at bounding box center [64, 207] width 41 height 20
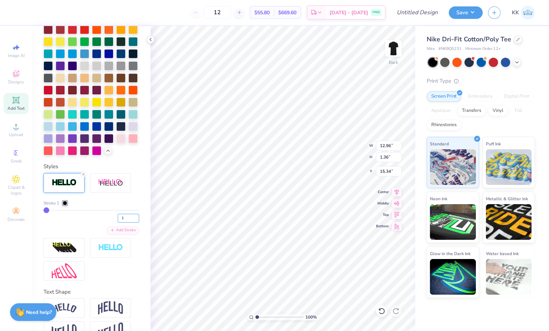
click at [120, 223] on input "1" at bounding box center [128, 218] width 21 height 9
type input "2"
type input "1.38"
type input "15.33"
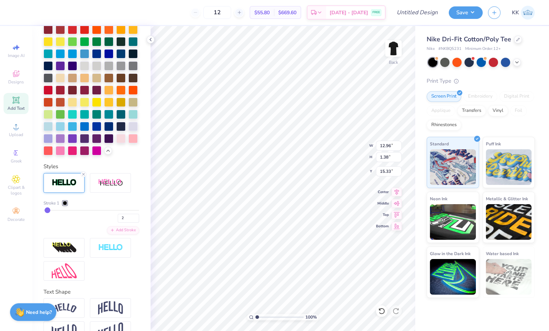
click at [64, 205] on div at bounding box center [65, 203] width 4 height 4
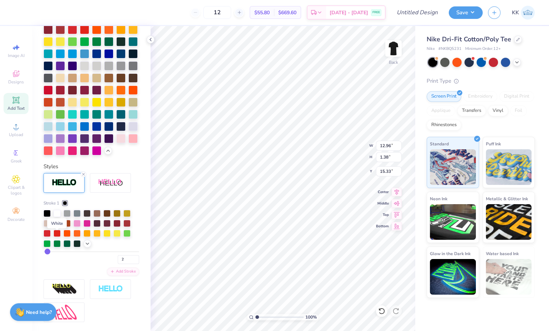
click at [56, 217] on div at bounding box center [57, 213] width 7 height 7
click at [97, 156] on div at bounding box center [92, 78] width 96 height 155
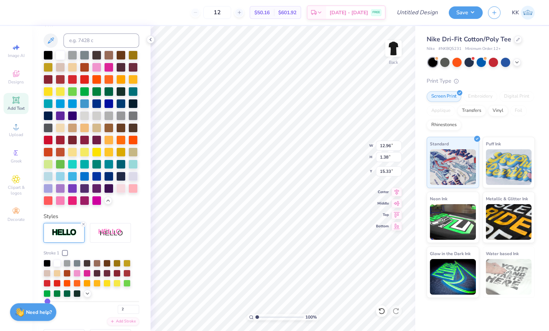
scroll to position [149, 0]
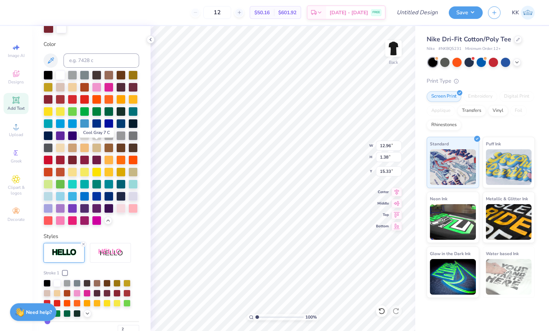
click at [116, 141] on div at bounding box center [120, 135] width 9 height 9
click at [128, 141] on div at bounding box center [132, 135] width 9 height 9
click at [53, 145] on div at bounding box center [48, 147] width 9 height 9
type input "10.23"
type input "1.76"
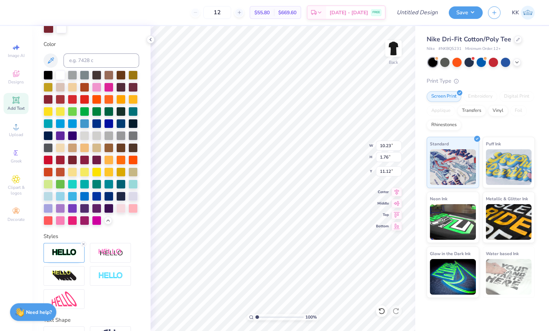
type input "5.93"
type input "12.96"
type input "1.38"
type input "15.33"
type input "7.12"
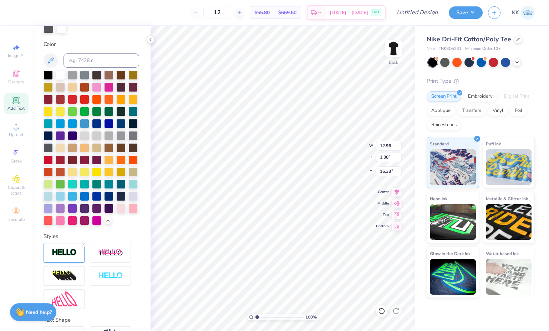
type input "0.76"
type input "8.17"
click at [73, 165] on div at bounding box center [72, 160] width 9 height 9
click at [464, 13] on button "Save" at bounding box center [466, 12] width 34 height 12
click at [463, 12] on button "Save" at bounding box center [466, 12] width 34 height 12
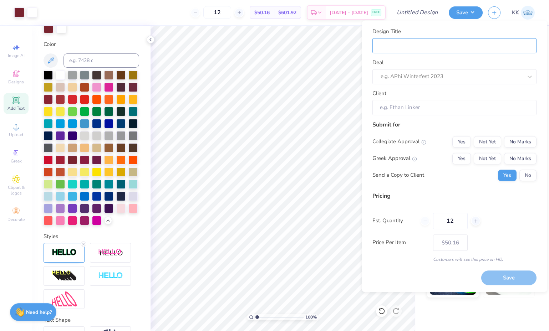
click at [434, 44] on input "Design Title" at bounding box center [454, 45] width 164 height 15
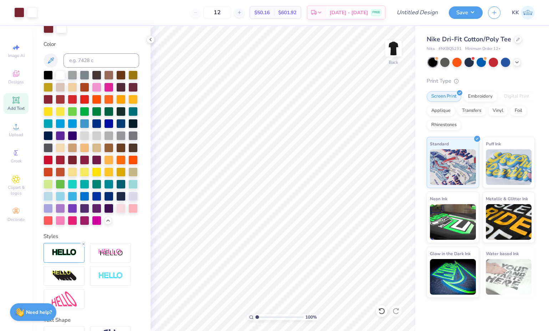
click at [242, 14] on icon at bounding box center [239, 12] width 5 height 5
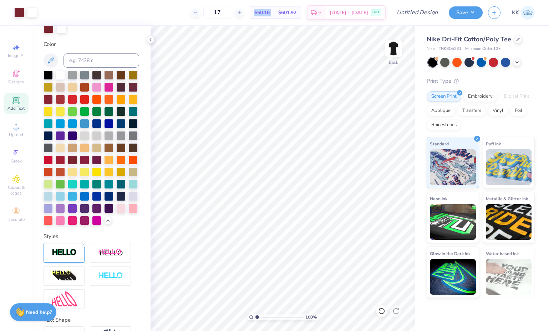
click at [242, 14] on icon at bounding box center [239, 12] width 5 height 5
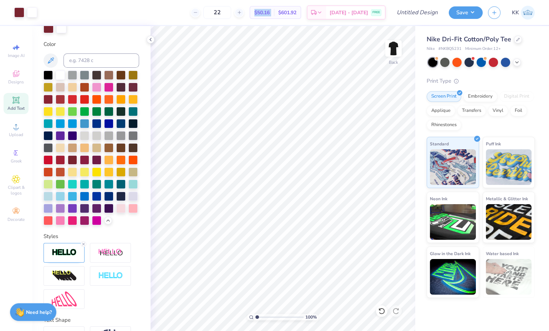
click at [242, 14] on icon at bounding box center [239, 12] width 5 height 5
click at [244, 14] on div "26" at bounding box center [218, 12] width 54 height 13
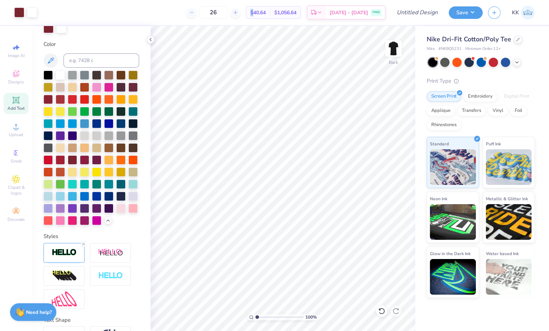
click at [252, 14] on div "26 $40.64 Per Item $1,056.64 Total Est. Delivery Sep 15 - 18 FREE" at bounding box center [213, 12] width 343 height 25
click at [237, 12] on line at bounding box center [235, 12] width 3 height 0
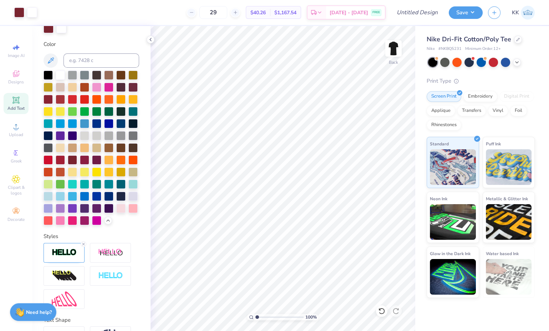
click at [237, 12] on line at bounding box center [235, 12] width 3 height 0
type input "30"
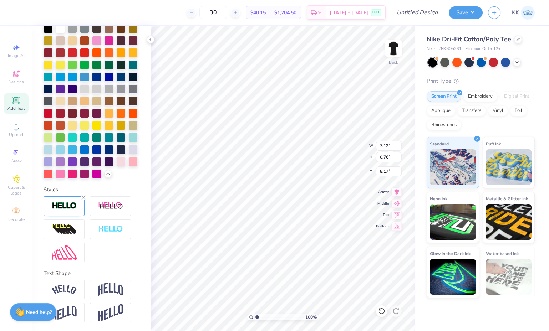
scroll to position [220, 0]
click at [66, 205] on img at bounding box center [64, 206] width 25 height 8
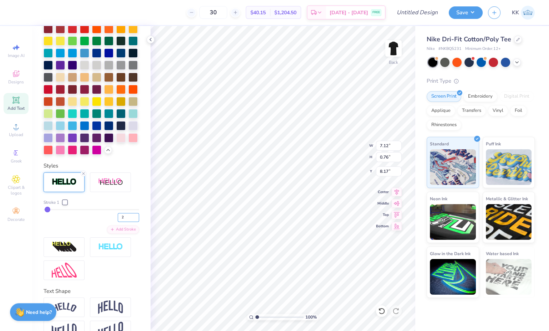
click at [126, 222] on input "2" at bounding box center [128, 217] width 21 height 9
type input "2"
type input "3"
type input "7.13"
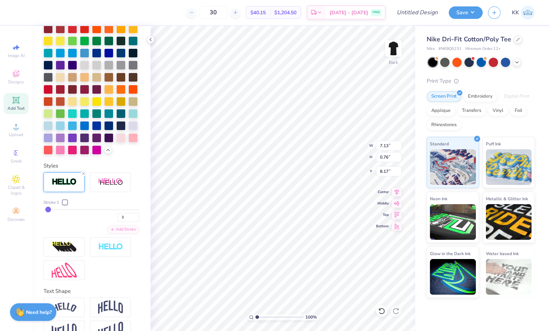
type input "0.77"
type input "8.16"
click at [418, 14] on input "Design Title" at bounding box center [425, 12] width 35 height 14
type input "girls lax tee"
click at [471, 16] on button "Save" at bounding box center [466, 12] width 34 height 12
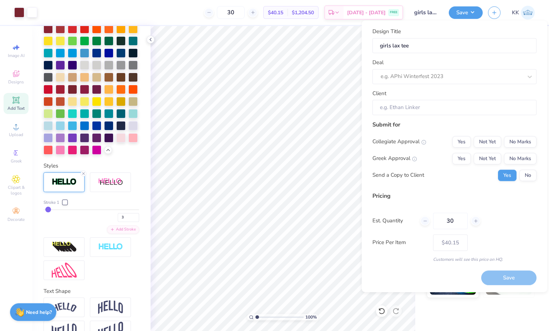
click at [449, 74] on div at bounding box center [452, 77] width 142 height 10
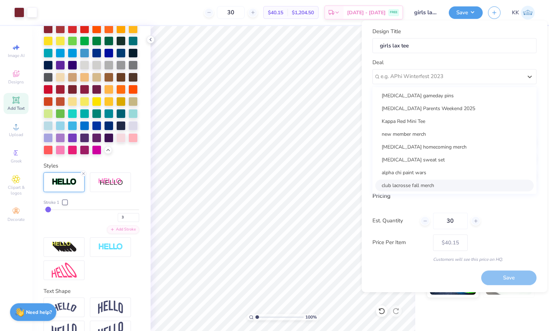
click at [399, 184] on div "club lacrosse fall merch" at bounding box center [454, 186] width 158 height 12
type input "Megan Tobin"
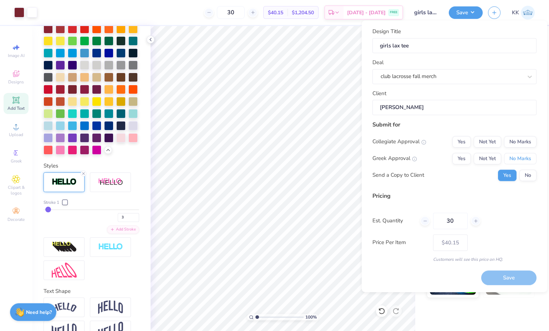
click at [513, 154] on button "No Marks" at bounding box center [520, 158] width 32 height 11
click at [493, 143] on button "Not Yet" at bounding box center [487, 141] width 27 height 11
click at [523, 178] on button "No" at bounding box center [527, 175] width 17 height 11
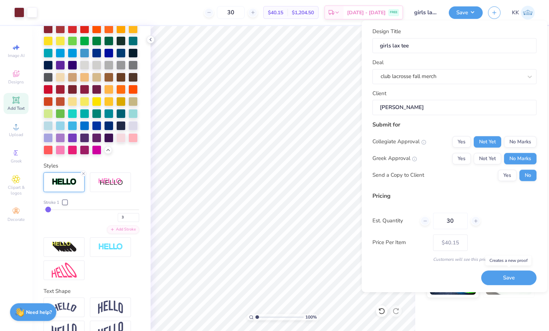
click at [516, 279] on button "Save" at bounding box center [508, 278] width 55 height 15
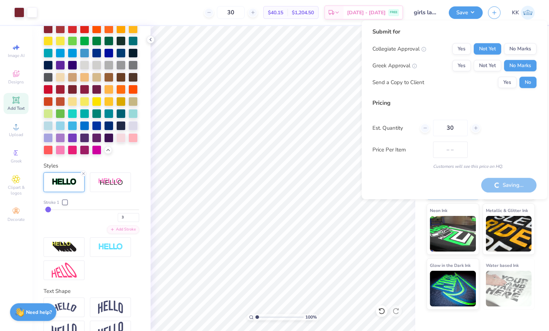
type input "$40.15"
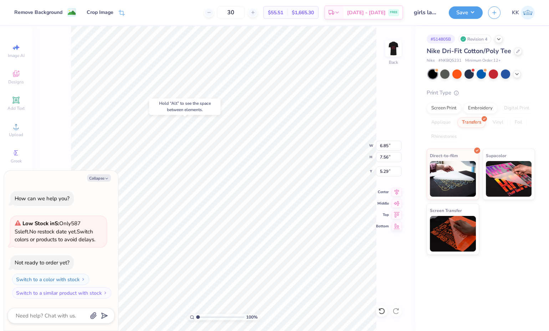
type textarea "x"
type input "5.20"
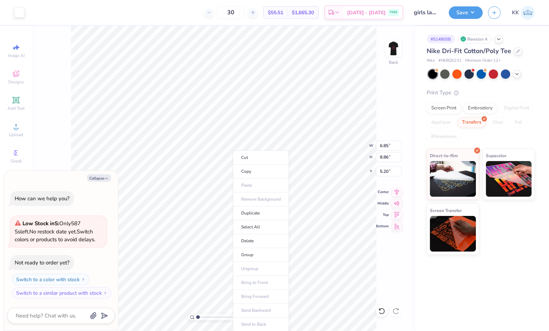
click at [260, 257] on li "Group" at bounding box center [261, 255] width 56 height 14
type textarea "x"
type input "4.40"
click at [468, 11] on button "Save" at bounding box center [466, 12] width 34 height 12
type textarea "x"
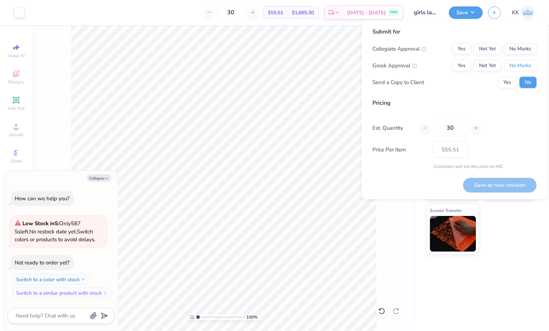
click at [512, 64] on button "No Marks" at bounding box center [520, 65] width 32 height 11
click at [491, 52] on button "Not Yet" at bounding box center [487, 48] width 27 height 11
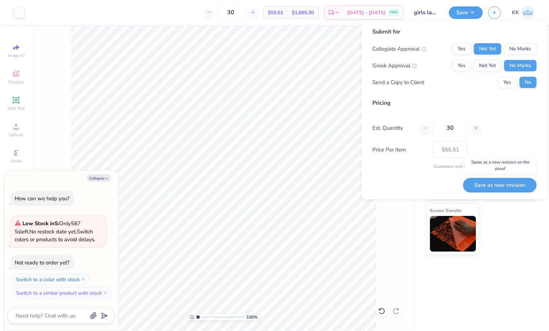
click at [503, 183] on button "Save as new revision" at bounding box center [499, 185] width 73 height 14
type input "$55.51"
click at [93, 178] on button "Collapse" at bounding box center [99, 177] width 24 height 7
type textarea "x"
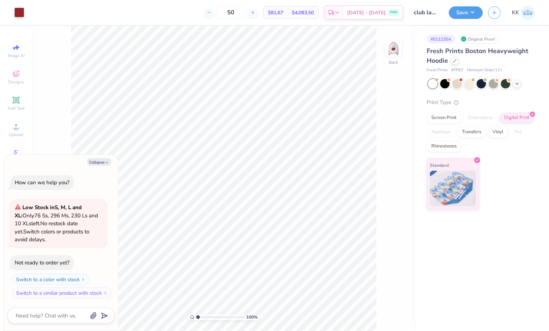
click at [515, 84] on icon at bounding box center [517, 84] width 6 height 6
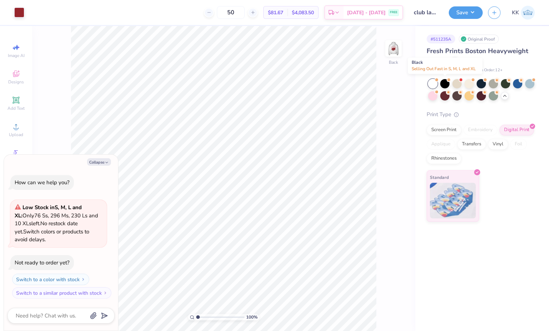
click at [443, 83] on div at bounding box center [444, 83] width 9 height 9
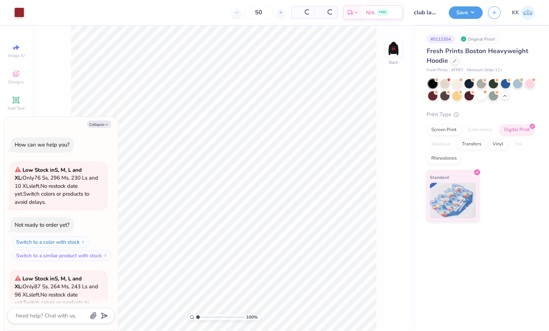
scroll to position [71, 0]
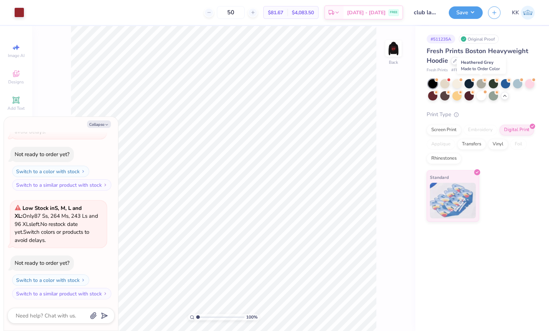
click at [482, 81] on div at bounding box center [481, 83] width 9 height 9
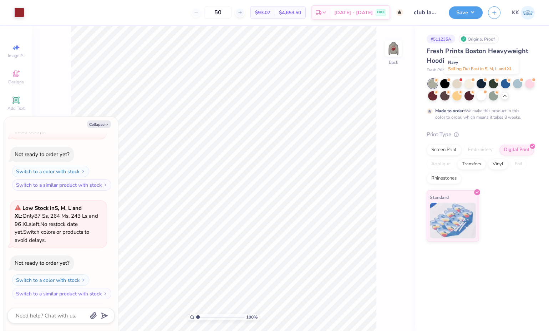
scroll to position [137, 0]
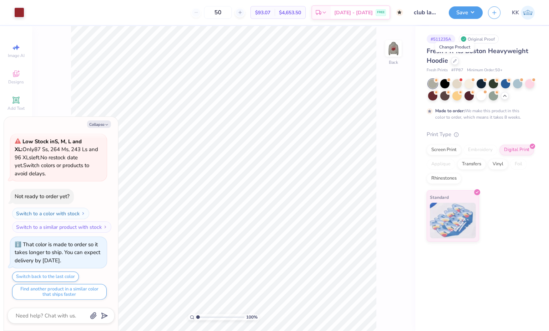
click at [453, 63] on div at bounding box center [455, 61] width 8 height 8
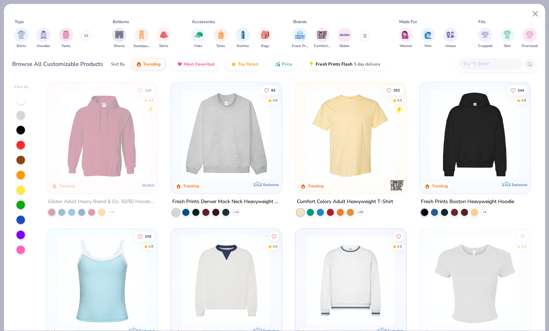
click at [85, 39] on button at bounding box center [86, 35] width 11 height 11
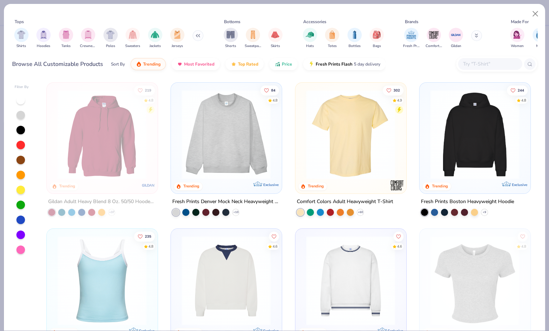
click at [89, 33] on img "filter for Crewnecks" at bounding box center [88, 35] width 8 height 8
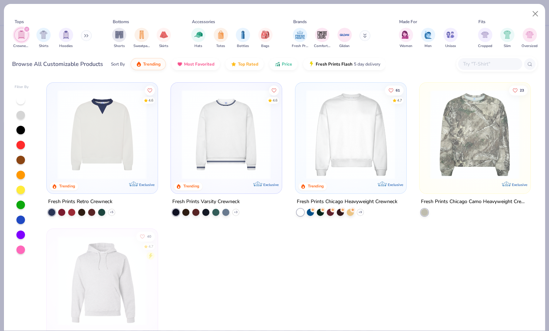
click at [327, 146] on img at bounding box center [351, 135] width 96 height 90
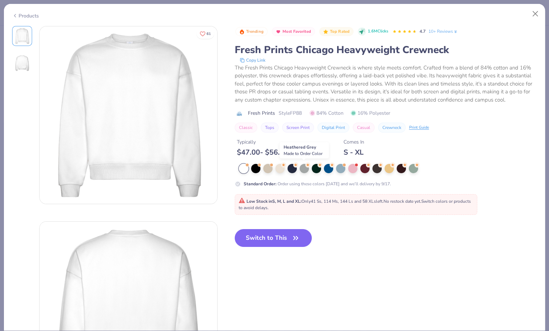
click at [286, 166] on circle at bounding box center [283, 165] width 5 height 5
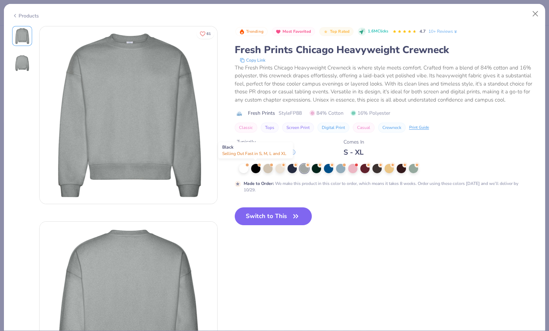
click at [259, 168] on div at bounding box center [255, 168] width 9 height 9
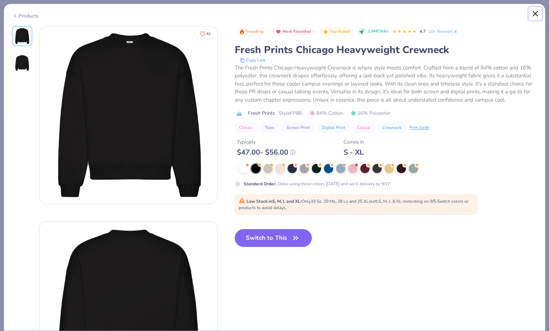
click at [537, 10] on button "Close" at bounding box center [536, 14] width 14 height 14
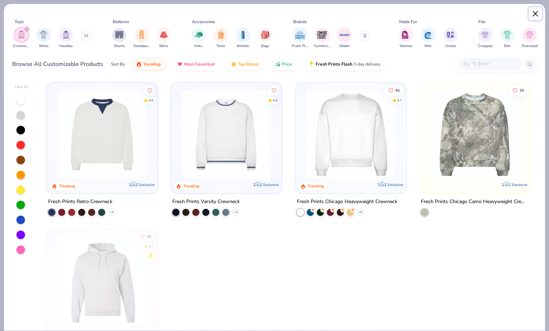
click at [536, 14] on button "Close" at bounding box center [536, 14] width 14 height 14
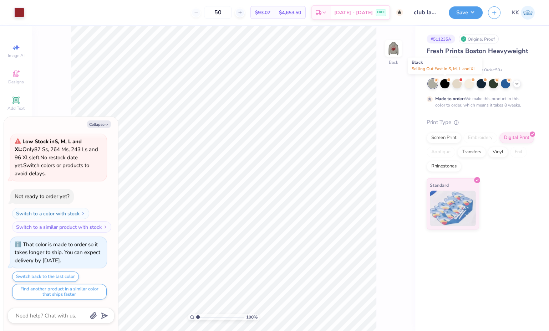
click at [445, 82] on div at bounding box center [444, 83] width 9 height 9
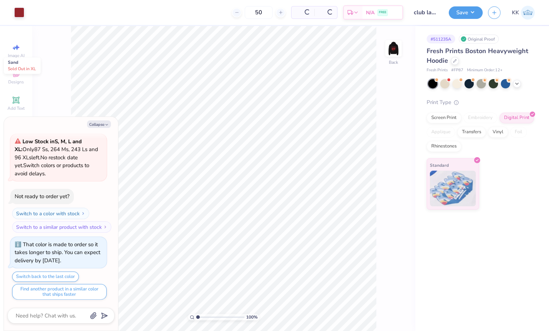
scroll to position [290, 0]
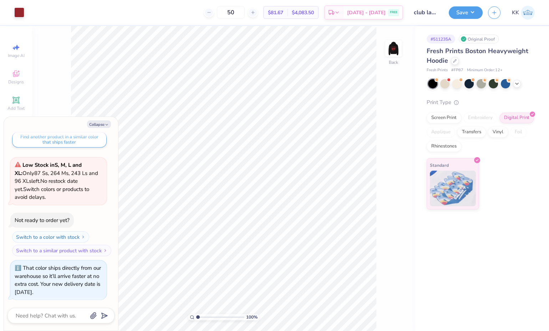
click at [386, 48] on img at bounding box center [393, 48] width 14 height 14
click at [395, 48] on img at bounding box center [393, 48] width 14 height 14
click at [518, 83] on polyline at bounding box center [516, 83] width 3 height 1
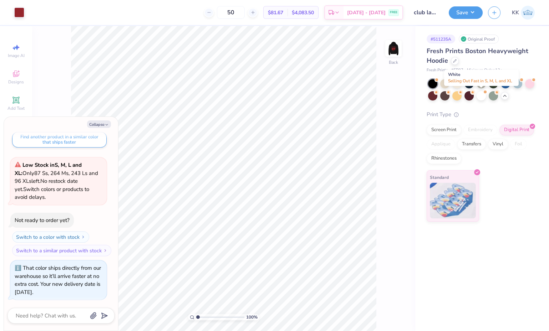
click at [481, 96] on div at bounding box center [481, 95] width 9 height 9
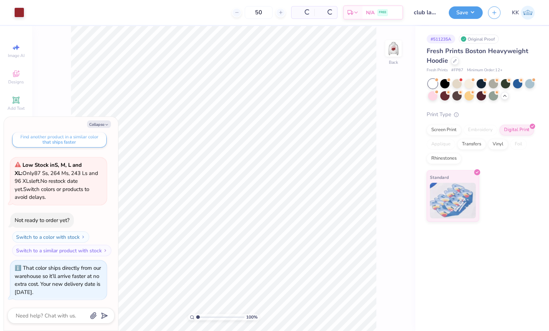
type textarea "x"
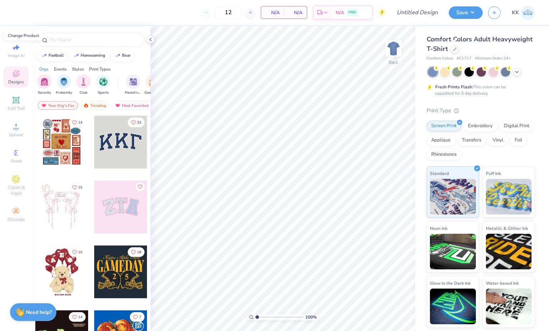
click at [456, 49] on icon at bounding box center [455, 49] width 4 height 4
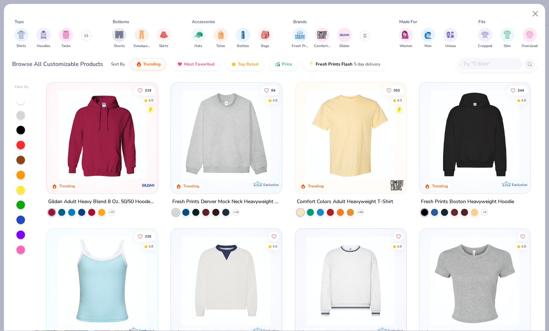
click at [120, 38] on div "filter for Shorts" at bounding box center [119, 35] width 14 height 14
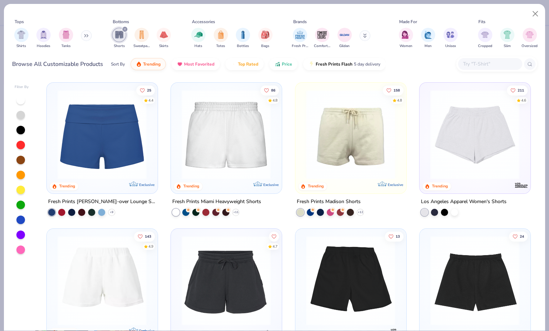
click at [209, 129] on img at bounding box center [226, 135] width 96 height 90
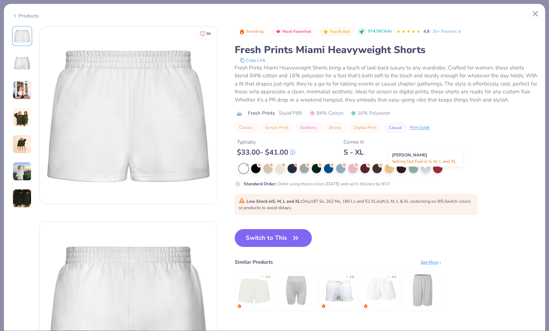
click at [425, 173] on div at bounding box center [425, 168] width 9 height 9
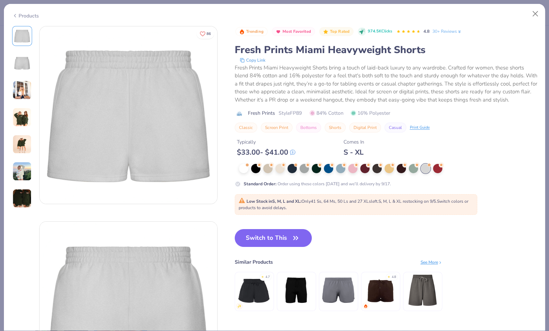
click at [274, 247] on button "Switch to This" at bounding box center [273, 238] width 77 height 18
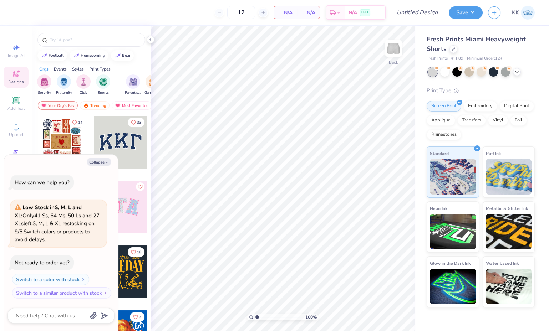
click at [96, 161] on button "Collapse" at bounding box center [99, 161] width 24 height 7
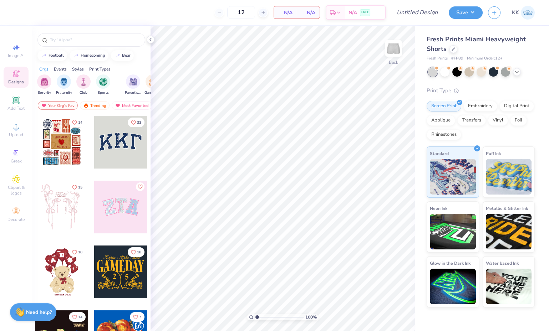
type textarea "x"
click at [13, 129] on icon at bounding box center [16, 126] width 9 height 9
click at [15, 100] on icon at bounding box center [15, 99] width 5 height 5
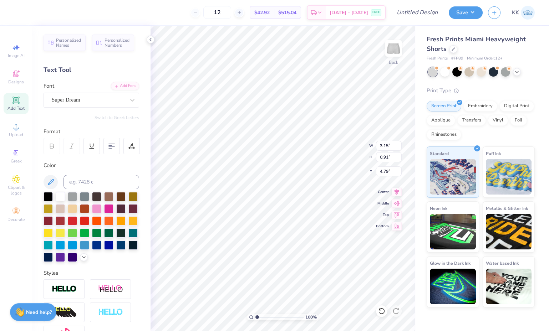
scroll to position [6, 1]
type textarea "T"
type textarea "2025"
click at [100, 93] on div "Super Dream" at bounding box center [92, 100] width 96 height 15
click at [86, 154] on div at bounding box center [91, 156] width 77 height 7
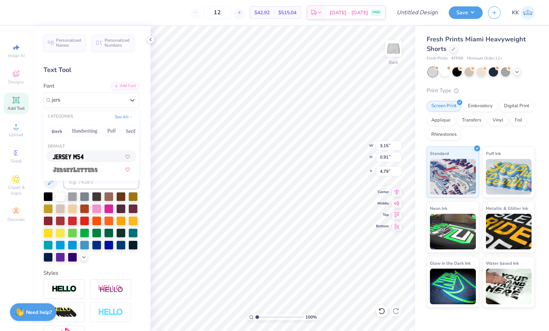
type input "jers"
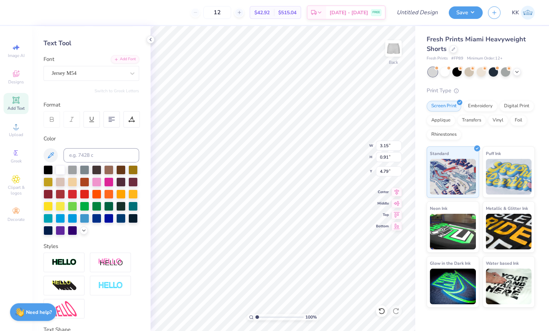
scroll to position [29, 0]
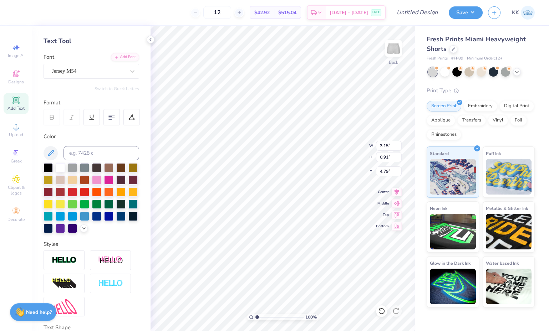
click at [81, 232] on icon at bounding box center [84, 229] width 6 height 6
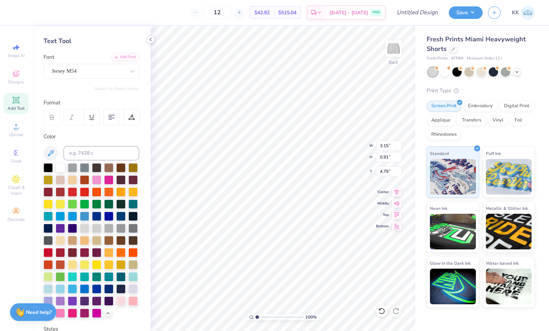
click at [74, 258] on div at bounding box center [72, 252] width 9 height 9
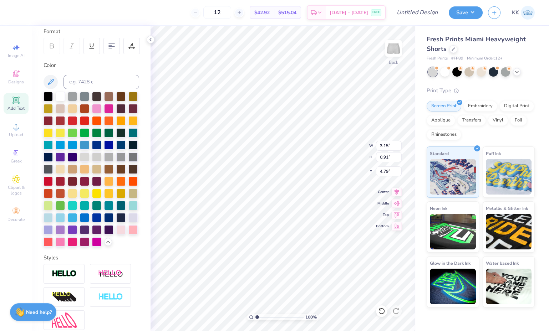
scroll to position [147, 0]
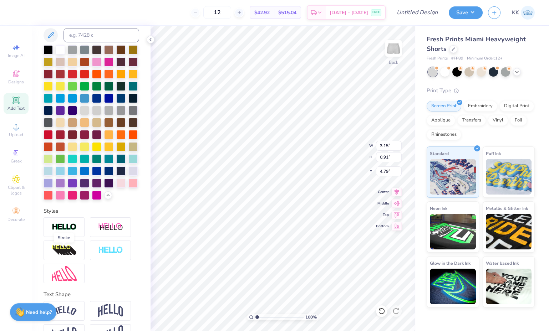
click at [75, 232] on img at bounding box center [64, 227] width 25 height 8
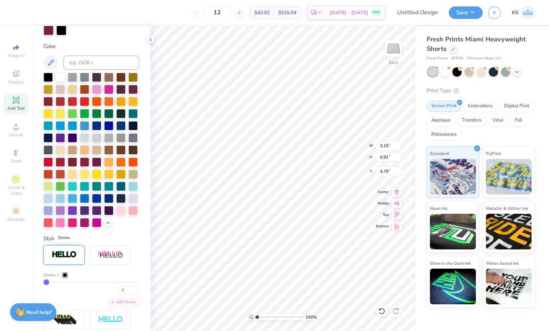
scroll to position [174, 0]
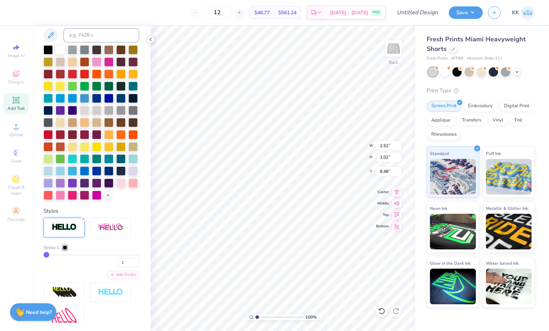
type input "8.48"
type input "3.10"
type input "1.25"
type input "8.25"
click at [242, 12] on icon at bounding box center [239, 12] width 5 height 5
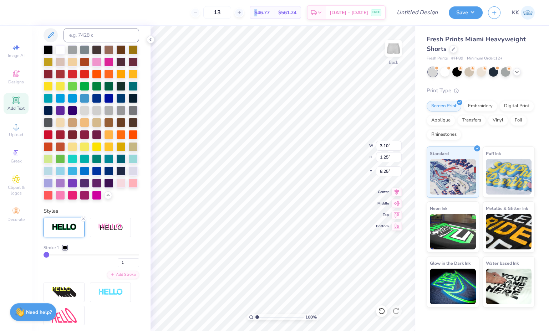
click at [242, 12] on icon at bounding box center [239, 12] width 5 height 5
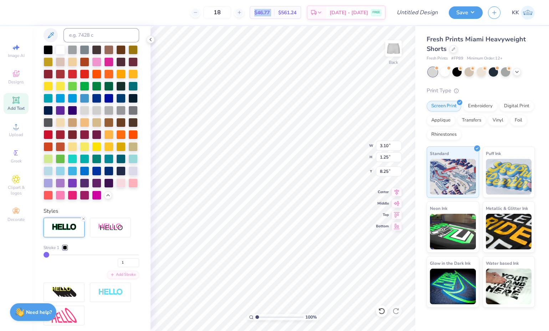
click at [242, 12] on icon at bounding box center [239, 12] width 5 height 5
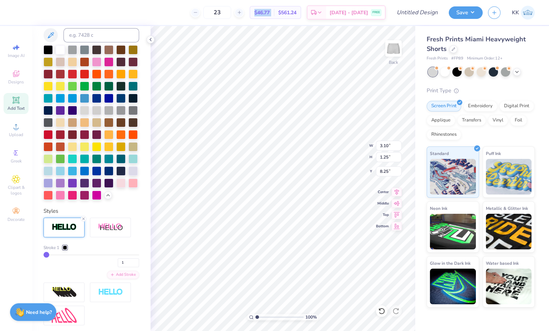
click at [242, 12] on icon at bounding box center [239, 12] width 5 height 5
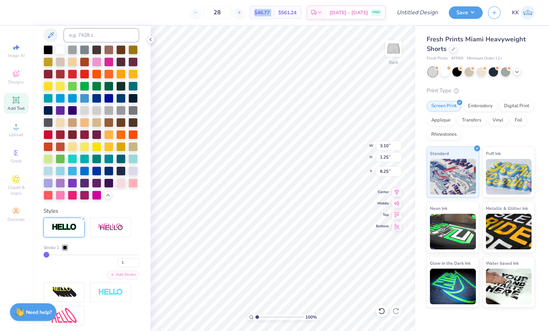
click at [242, 12] on icon at bounding box center [239, 12] width 5 height 5
type input "30"
click at [483, 106] on div "Embroidery" at bounding box center [480, 106] width 34 height 11
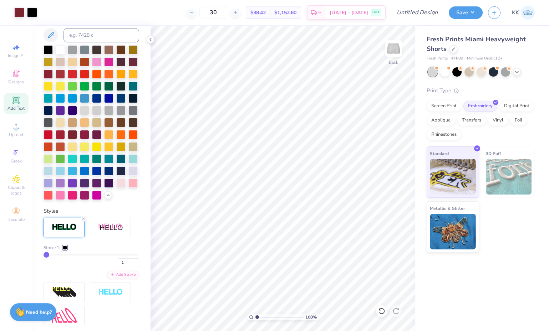
click at [473, 12] on button "Save" at bounding box center [466, 12] width 34 height 12
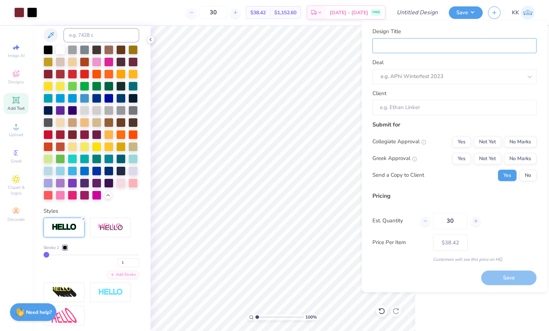
click at [430, 47] on input "Design Title" at bounding box center [454, 45] width 164 height 15
type input "g"
type input "gi"
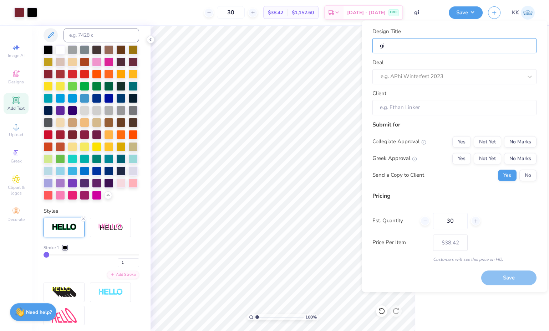
type input "gir"
type input "girl"
type input "girls"
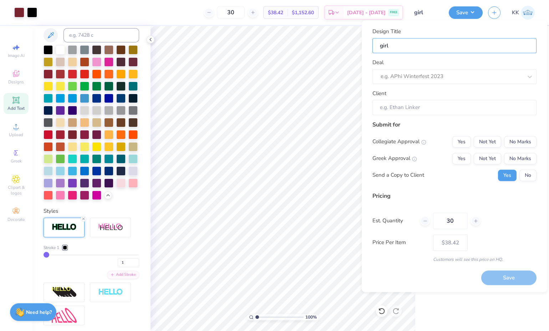
type input "girls"
type input "girls l"
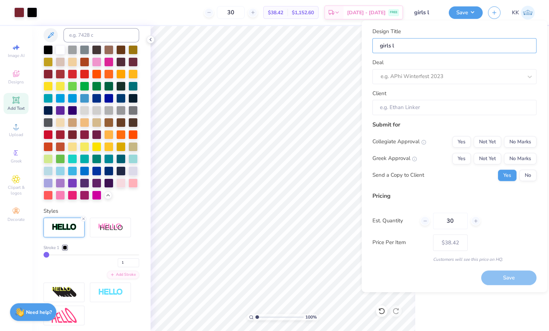
type input "girls la"
type input "girls lax"
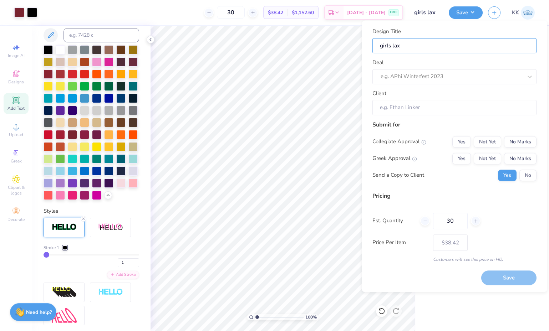
type input "girls lax"
type input "girls lax s"
type input "girls lax sh"
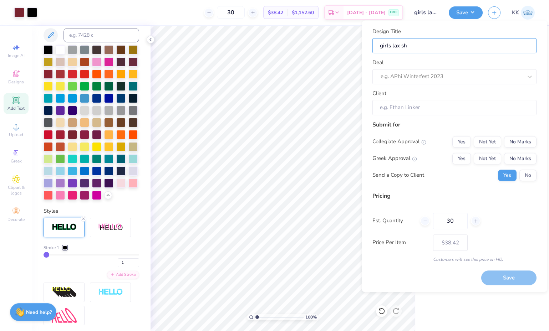
type input "girls lax sho"
type input "girls lax shor"
type input "girls lax short"
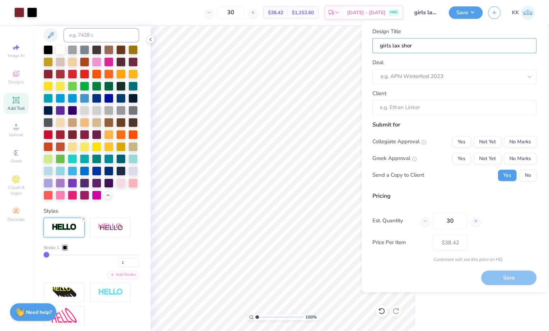
type input "girls lax short"
type input "girls lax shorts"
click at [430, 74] on div at bounding box center [452, 77] width 142 height 10
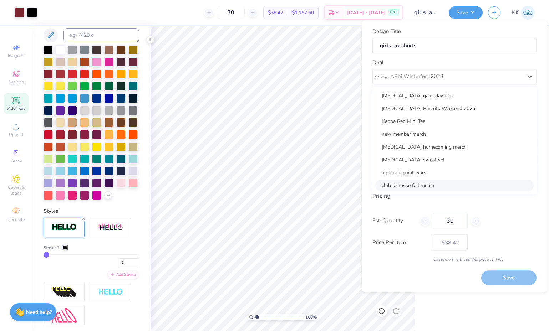
click at [412, 181] on div "club lacrosse fall merch" at bounding box center [454, 186] width 158 height 12
type input "Megan Tobin"
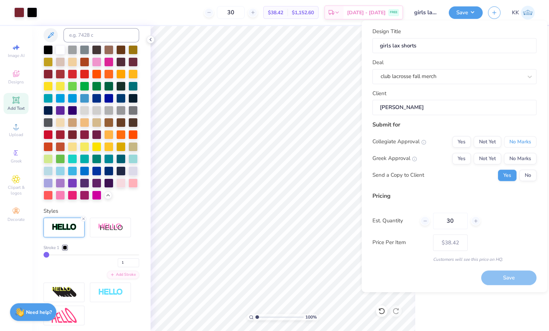
click at [512, 139] on button "No Marks" at bounding box center [520, 141] width 32 height 11
click at [511, 154] on button "No Marks" at bounding box center [520, 158] width 32 height 11
click at [528, 173] on button "No" at bounding box center [527, 175] width 17 height 11
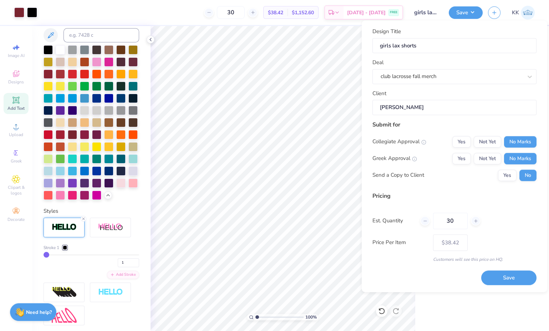
click at [515, 279] on button "Save" at bounding box center [508, 278] width 55 height 15
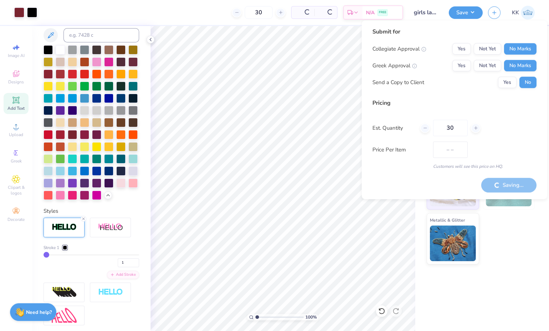
type input "$38.42"
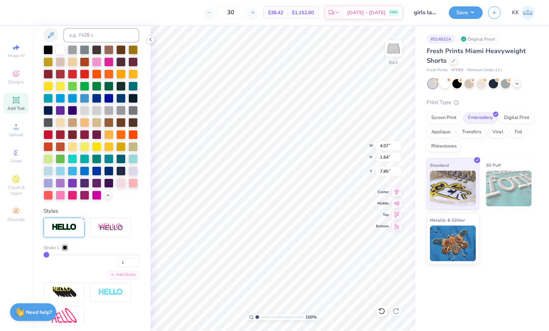
type input "4.07"
type input "1.64"
type input "7.85"
click at [467, 15] on button "Save" at bounding box center [466, 12] width 34 height 12
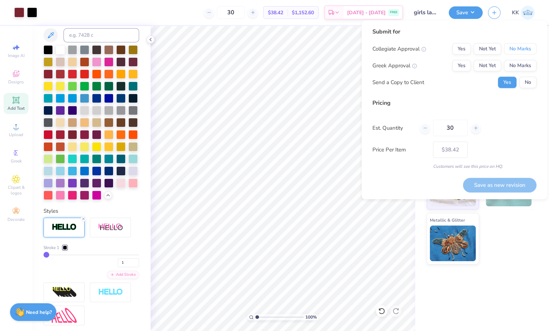
click at [515, 50] on button "No Marks" at bounding box center [520, 48] width 32 height 11
click at [515, 66] on button "No Marks" at bounding box center [520, 65] width 32 height 11
click at [524, 89] on div "Submit for Collegiate Approval Yes Not Yet No Marks Greek Approval Yes Not Yet …" at bounding box center [454, 60] width 164 height 66
click at [527, 86] on button "No" at bounding box center [527, 82] width 17 height 11
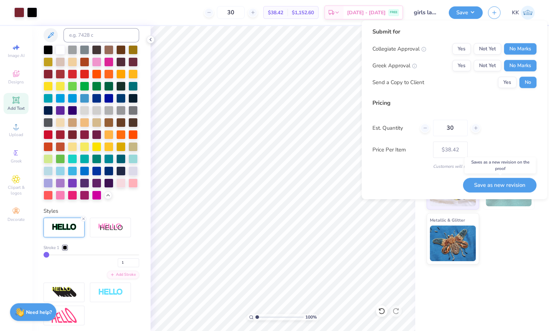
click at [521, 188] on button "Save as new revision" at bounding box center [499, 185] width 73 height 14
type input "$38.42"
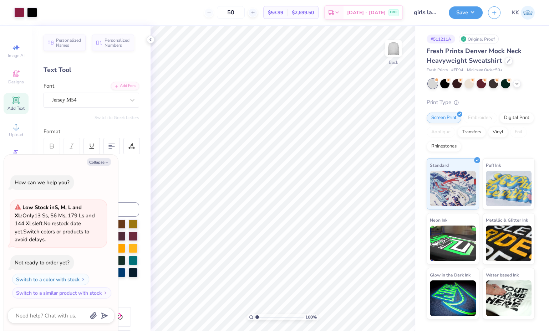
type textarea "x"
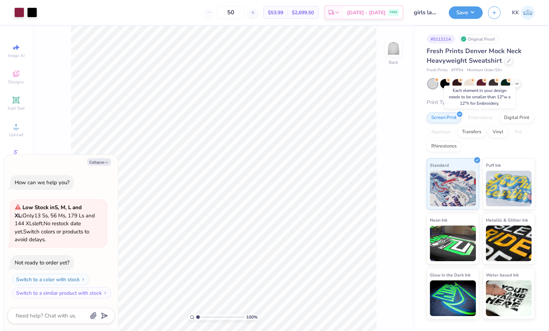
click at [476, 120] on div "Embroidery" at bounding box center [480, 118] width 34 height 11
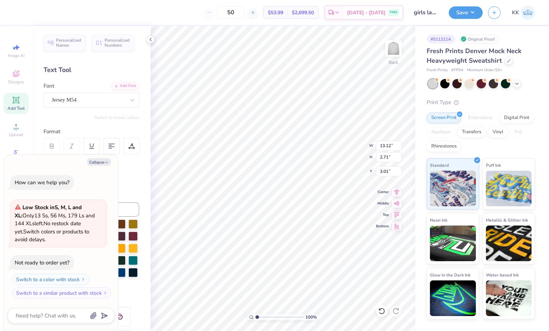
type textarea "x"
type input "13.01"
type input "2.68"
type input "3.03"
click at [474, 133] on div "Transfers" at bounding box center [471, 132] width 29 height 11
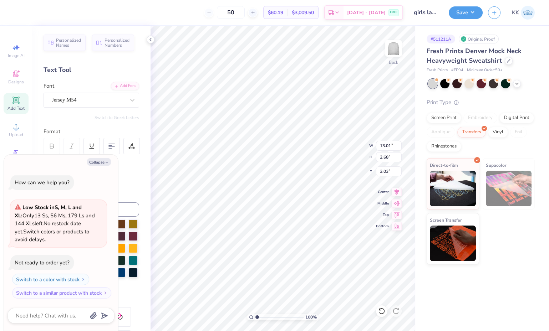
click at [512, 118] on div "Digital Print" at bounding box center [516, 118] width 35 height 11
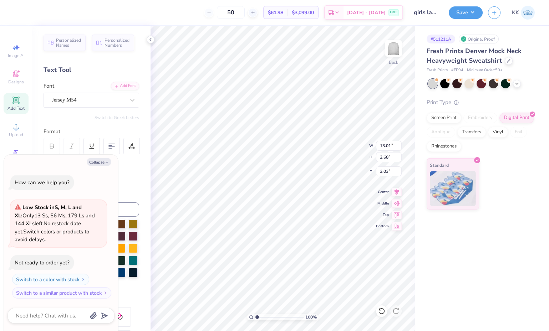
scroll to position [6, 1]
type textarea "x"
type input "12.00"
type input "2.48"
type input "3.24"
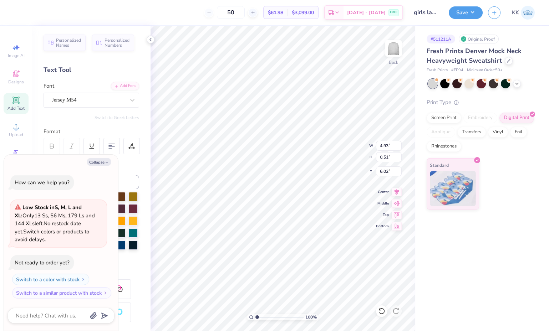
type textarea "x"
type input "5.98"
click at [314, 245] on li "Group" at bounding box center [331, 250] width 56 height 14
click at [453, 115] on div "Screen Print" at bounding box center [444, 118] width 35 height 11
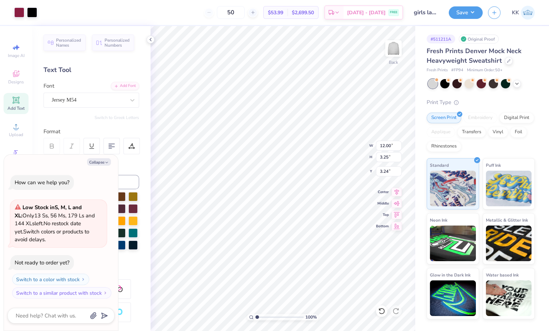
click at [477, 115] on div "Embroidery" at bounding box center [480, 118] width 34 height 11
type textarea "x"
click at [390, 146] on input "12.00" at bounding box center [389, 146] width 26 height 10
type input "11.99"
type textarea "x"
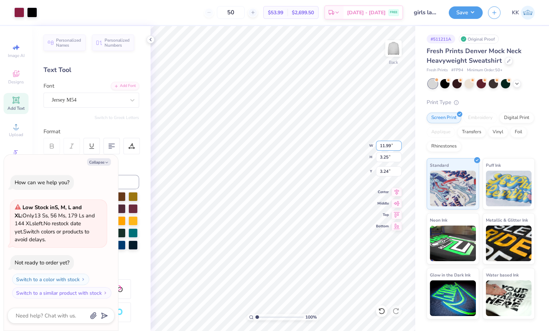
type input "3.24"
click at [477, 118] on div "Embroidery" at bounding box center [480, 118] width 34 height 11
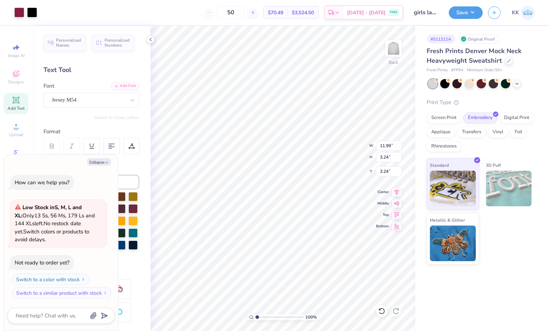
click at [445, 117] on div "Screen Print" at bounding box center [444, 118] width 35 height 11
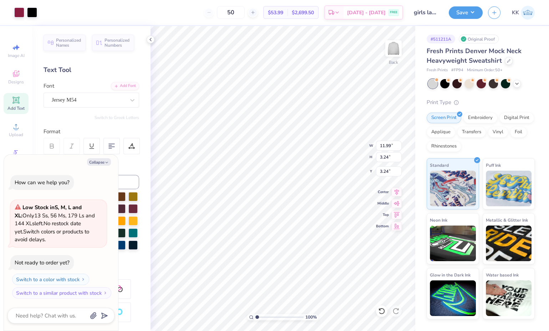
click at [474, 115] on div "Embroidery" at bounding box center [480, 118] width 34 height 11
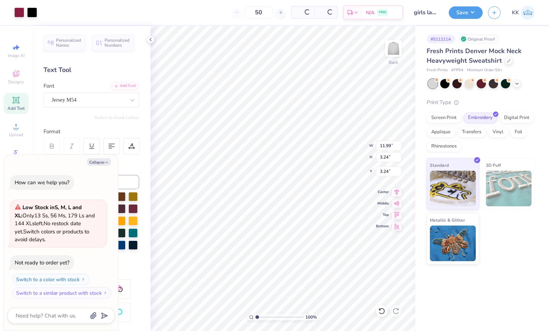
type textarea "x"
click at [222, 14] on div "50" at bounding box center [231, 12] width 54 height 13
drag, startPoint x: 222, startPoint y: 14, endPoint x: 218, endPoint y: 11, distance: 4.6
click at [218, 11] on div "50" at bounding box center [231, 12] width 54 height 13
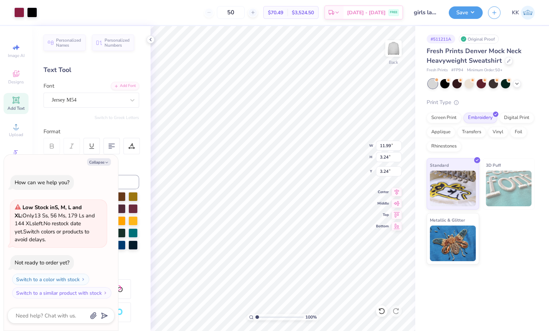
click at [245, 12] on input "50" at bounding box center [231, 12] width 28 height 13
type input "5"
click at [245, 13] on input "50" at bounding box center [231, 12] width 28 height 13
type input "5"
type input "50"
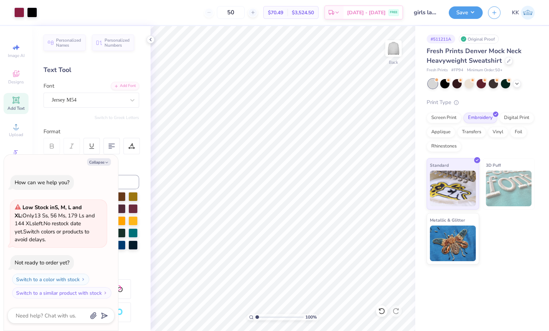
click at [464, 17] on button "Save" at bounding box center [466, 12] width 34 height 12
type textarea "x"
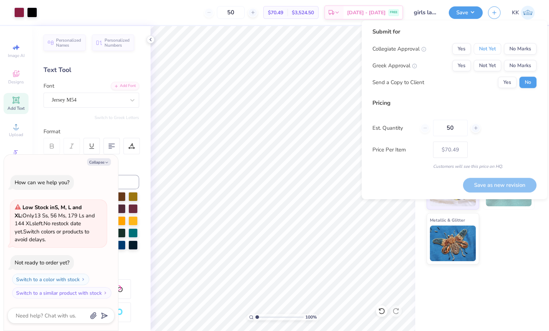
click at [495, 49] on button "Not Yet" at bounding box center [487, 48] width 27 height 11
click at [515, 63] on button "No Marks" at bounding box center [520, 65] width 32 height 11
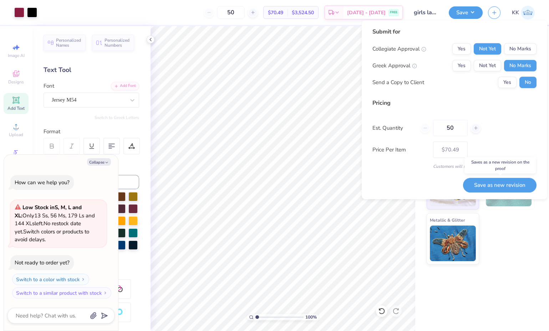
click at [512, 183] on button "Save as new revision" at bounding box center [499, 185] width 73 height 14
type input "$70.49"
type textarea "x"
